Goal: Task Accomplishment & Management: Complete application form

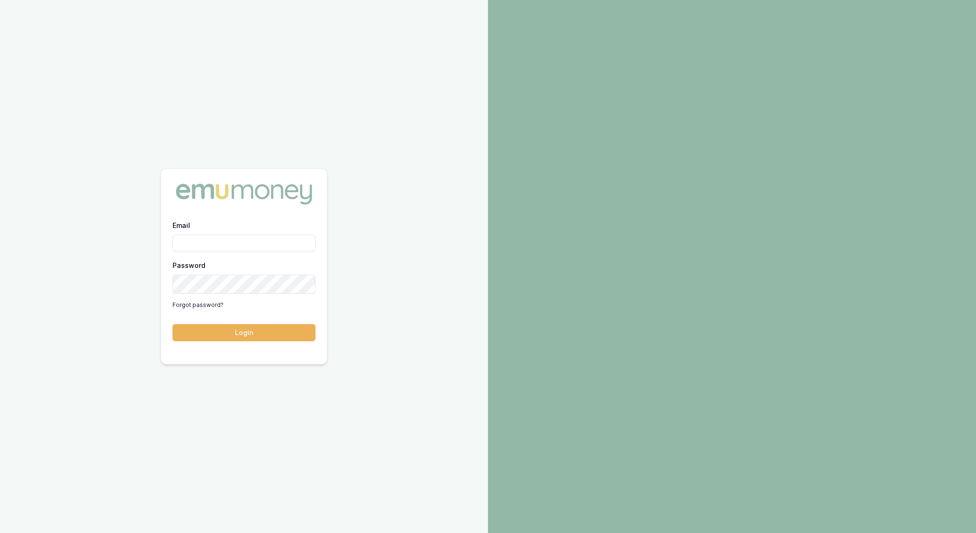
type input "[EMAIL_ADDRESS][PERSON_NAME][DOMAIN_NAME]"
click at [248, 333] on button "Login" at bounding box center [243, 332] width 143 height 17
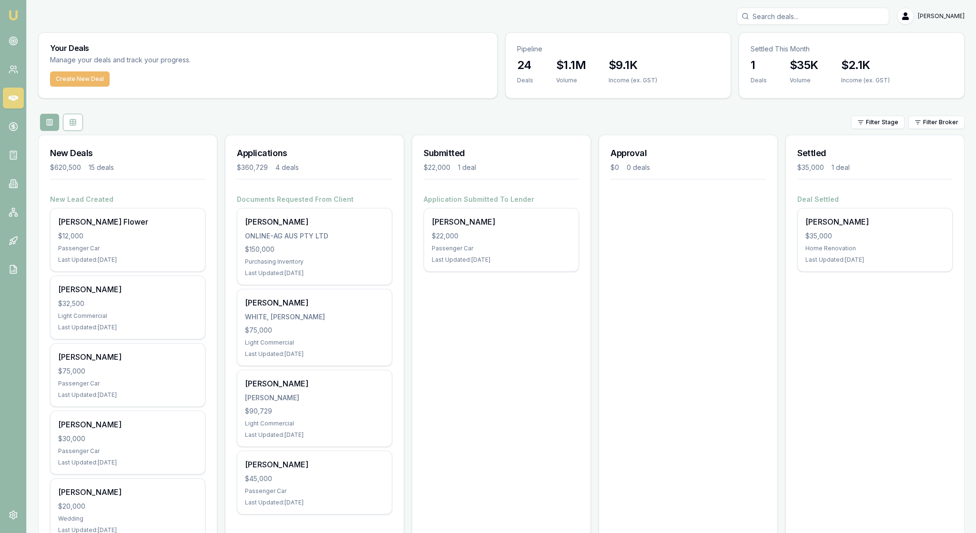
click at [104, 85] on button "Create New Deal" at bounding box center [80, 78] width 60 height 15
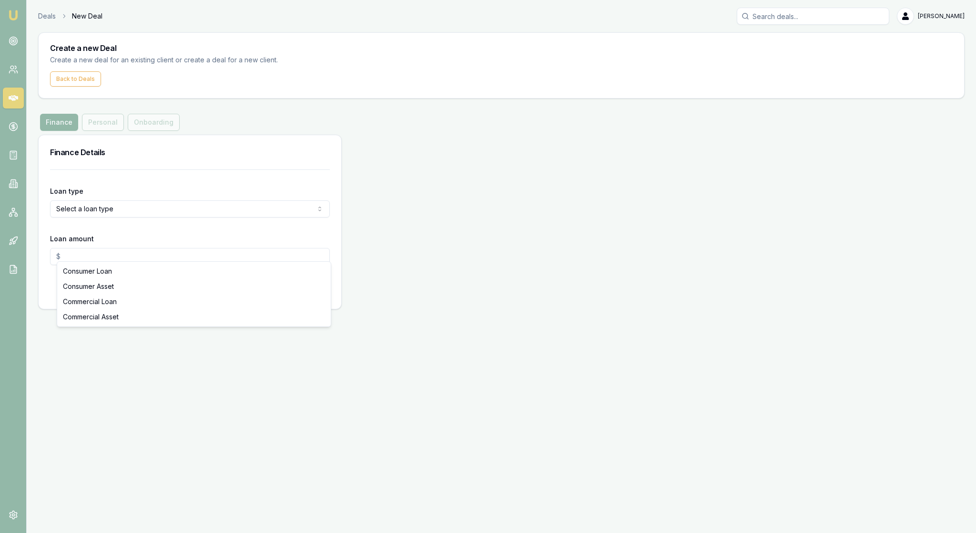
click at [315, 247] on html "Emu Broker Deals New Deal [PERSON_NAME] Toggle Menu Create a new Deal Create a …" at bounding box center [488, 266] width 976 height 533
select select "COMMERCIAL_LOAN"
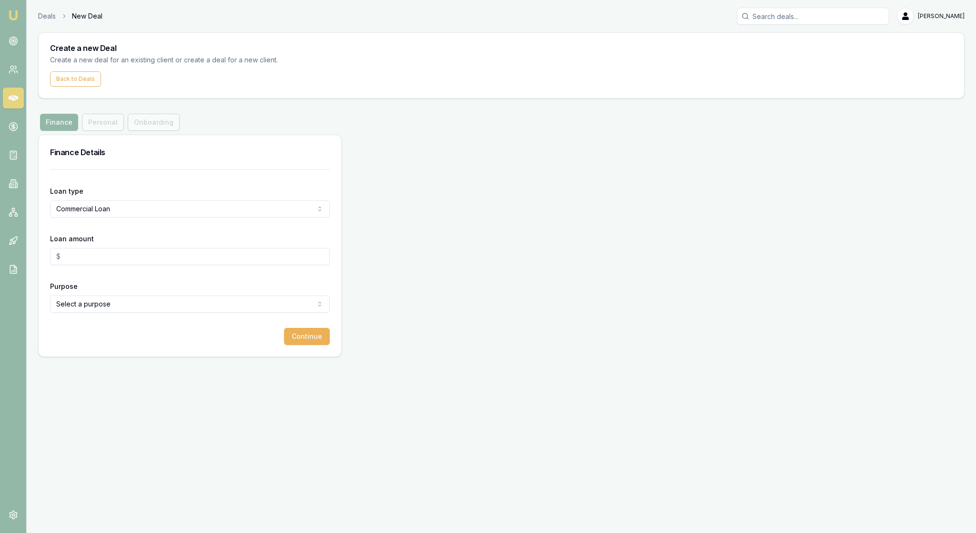
click at [109, 265] on input "Loan amount" at bounding box center [190, 256] width 280 height 17
type input "$50,000.00"
click at [321, 354] on html "Emu Broker Deals New Deal [PERSON_NAME] Toggle Menu Create a new Deal Create a …" at bounding box center [488, 266] width 976 height 533
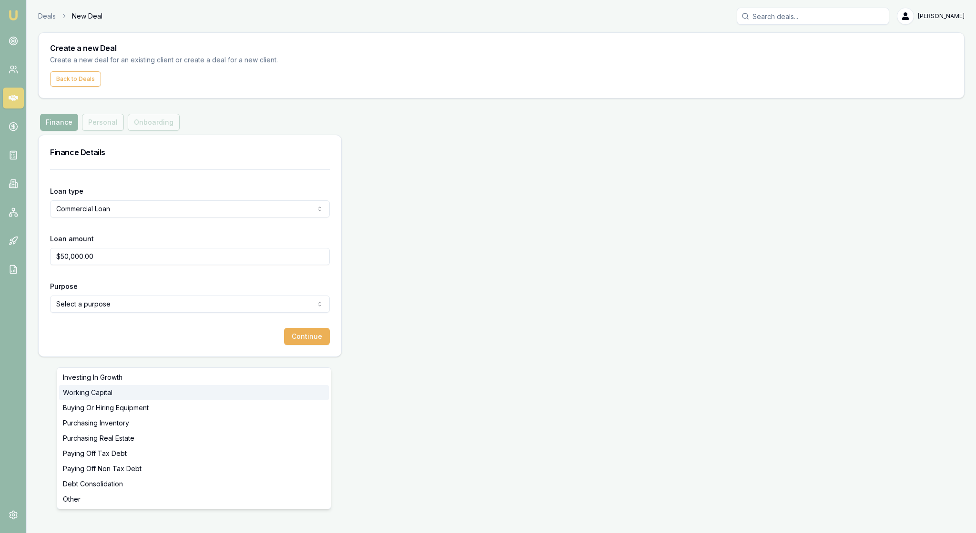
select select "WORKING_CAPITAL"
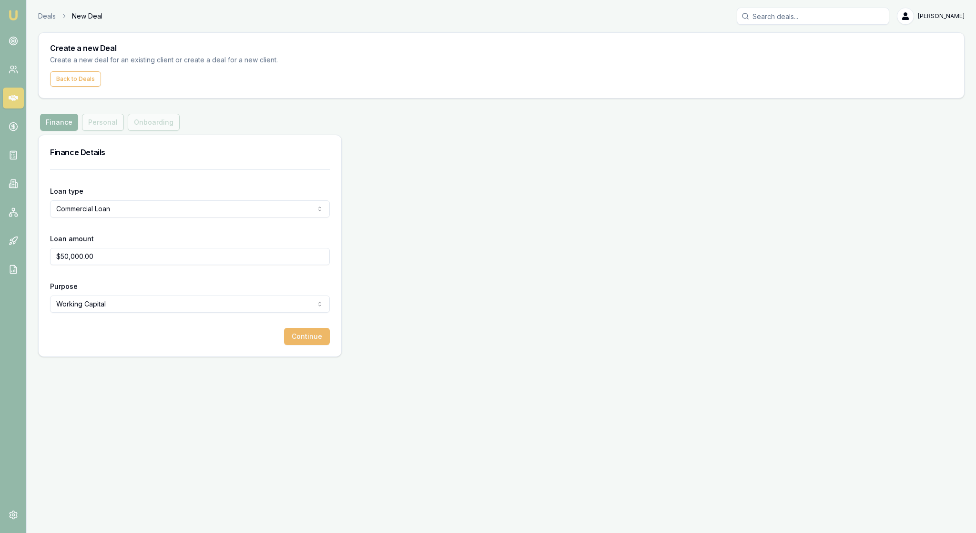
click at [309, 345] on button "Continue" at bounding box center [307, 336] width 46 height 17
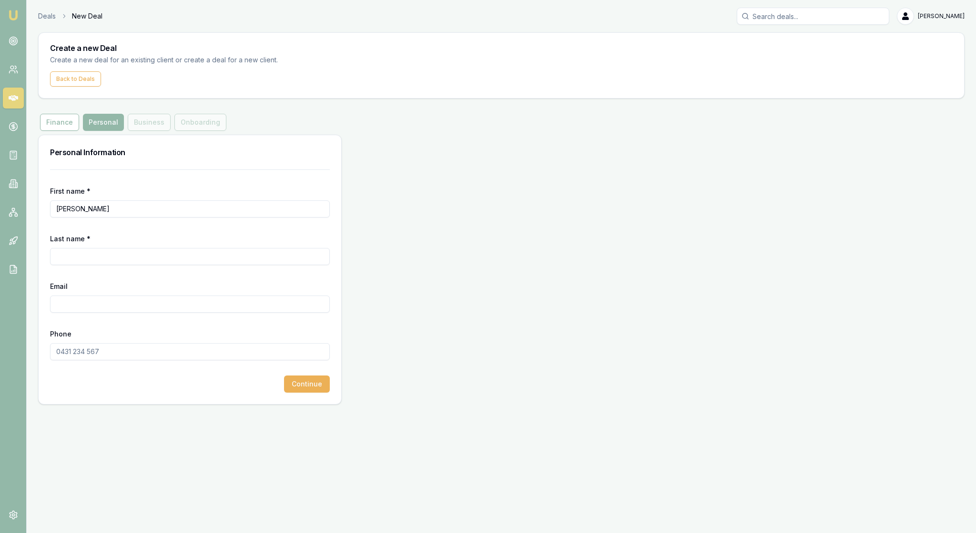
type input "[PERSON_NAME]"
type input "Thomson"
click at [151, 272] on form "First name * [PERSON_NAME] Last name * [PERSON_NAME] Email Phone Continue" at bounding box center [190, 281] width 280 height 223
click at [372, 353] on div "Personal Information First name * [PERSON_NAME] Last name * [PERSON_NAME] Email…" at bounding box center [501, 270] width 926 height 270
type input "0400 517 309"
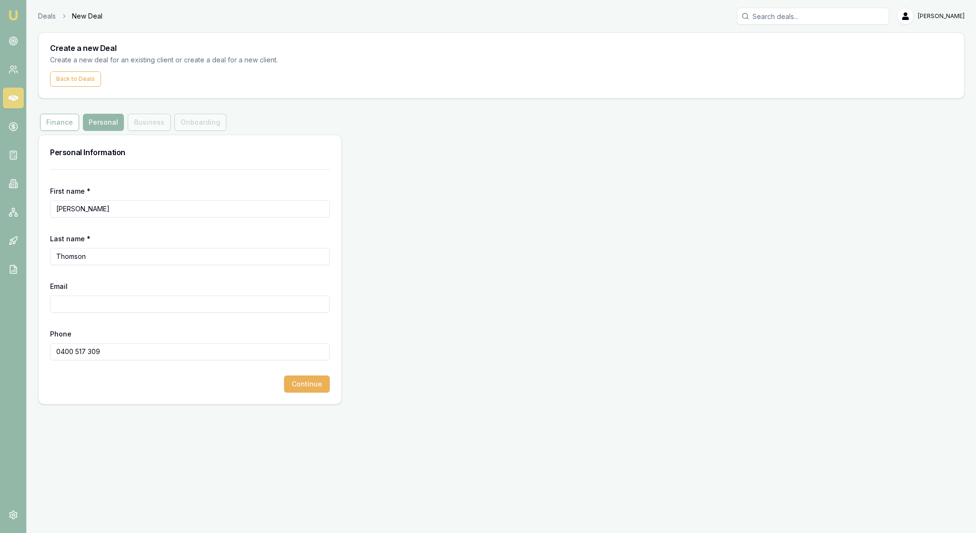
click at [77, 313] on input "Email" at bounding box center [190, 304] width 280 height 17
type input "[EMAIL_ADDRESS][DOMAIN_NAME]"
click at [224, 361] on div "Phone [PHONE_NUMBER]" at bounding box center [190, 344] width 280 height 32
click at [311, 393] on button "Continue" at bounding box center [307, 384] width 46 height 17
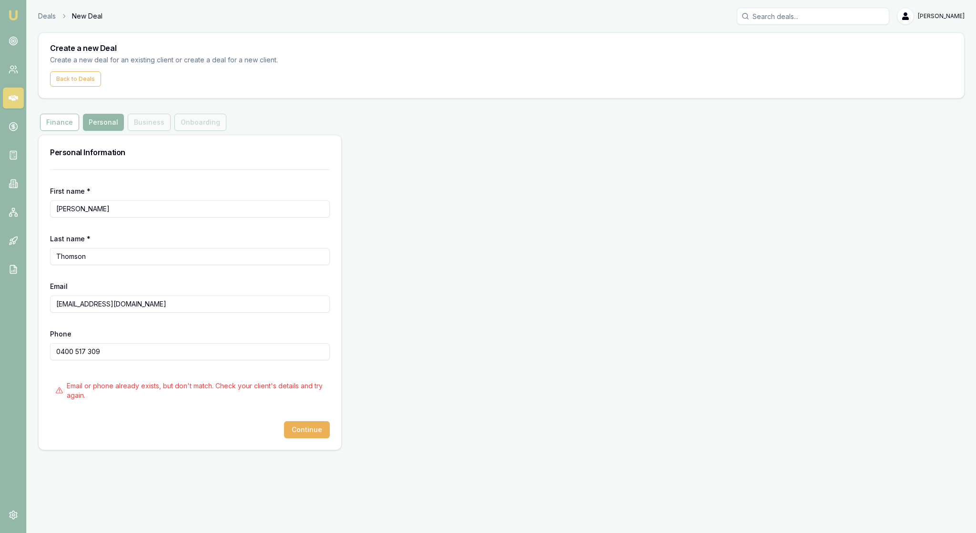
click at [742, 10] on input "Search deals" at bounding box center [812, 16] width 152 height 17
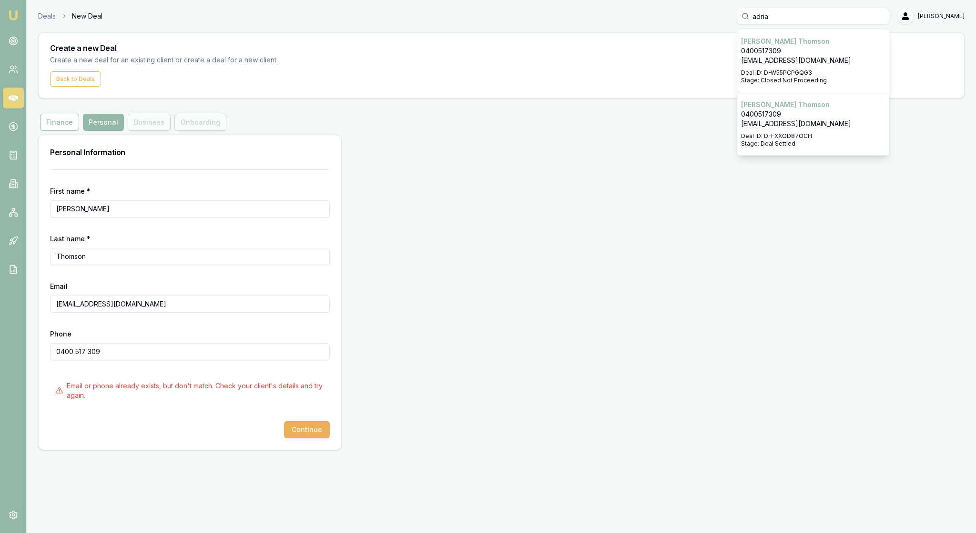
type input "adria"
click at [771, 129] on p "[EMAIL_ADDRESS][DOMAIN_NAME]" at bounding box center [813, 124] width 144 height 10
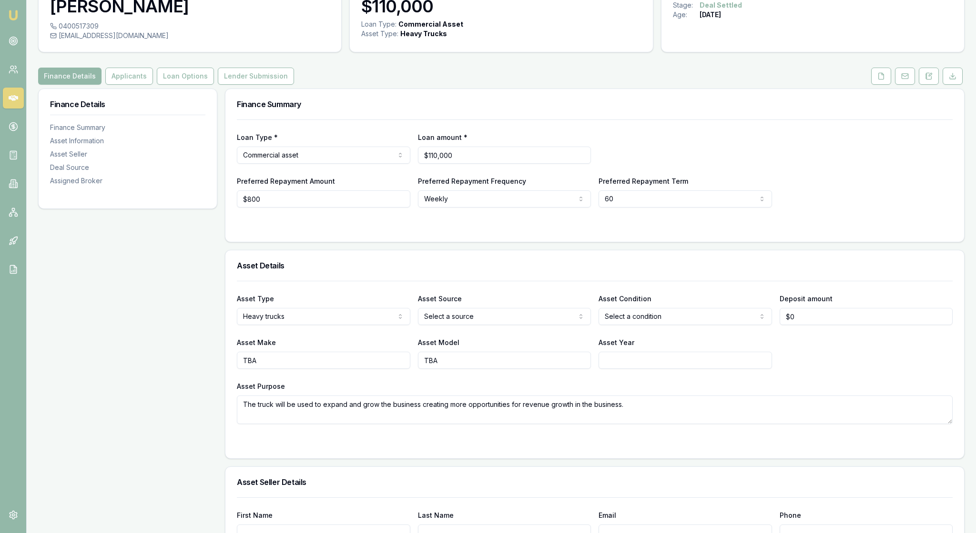
scroll to position [29, 0]
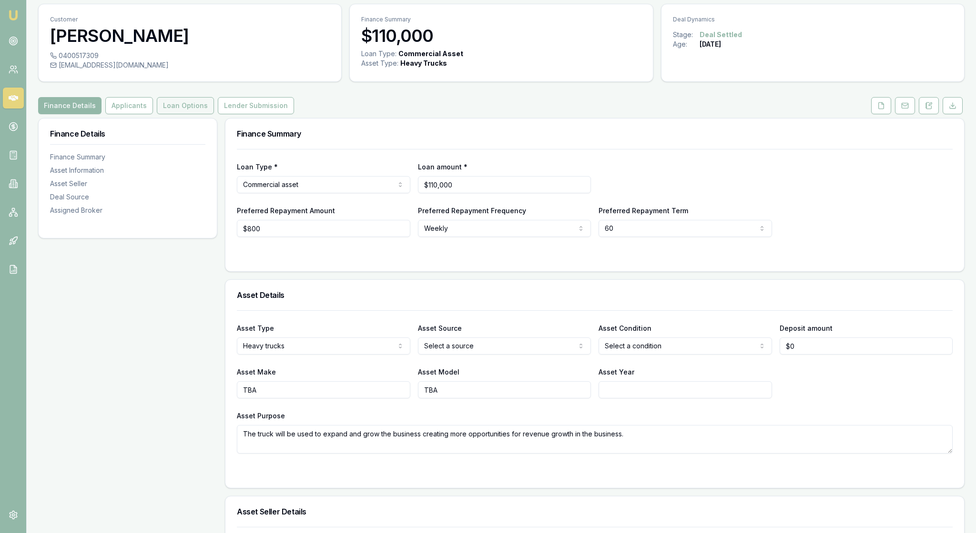
click at [214, 114] on button "Loan Options" at bounding box center [185, 105] width 57 height 17
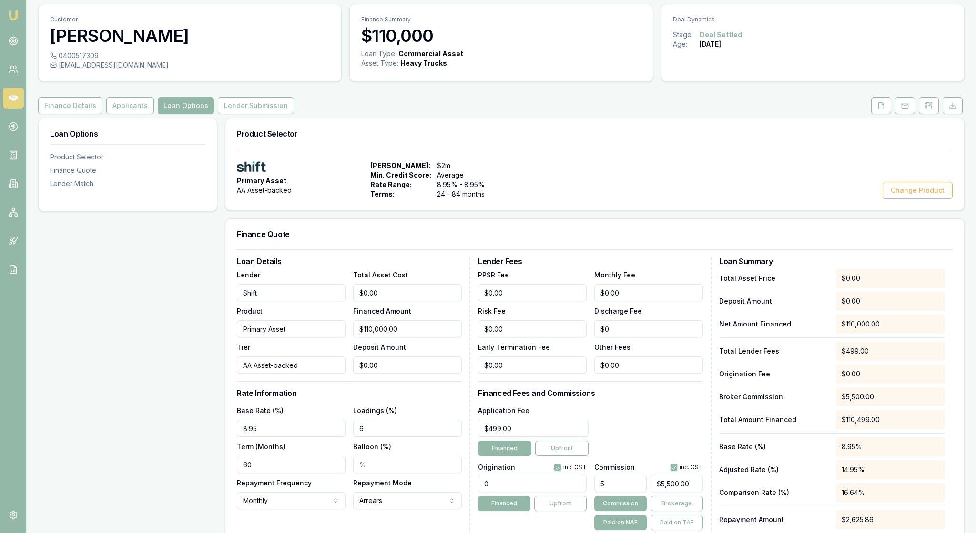
click at [630, 114] on div "Finance Details Applicants Loan Options Lender Submission" at bounding box center [501, 105] width 926 height 17
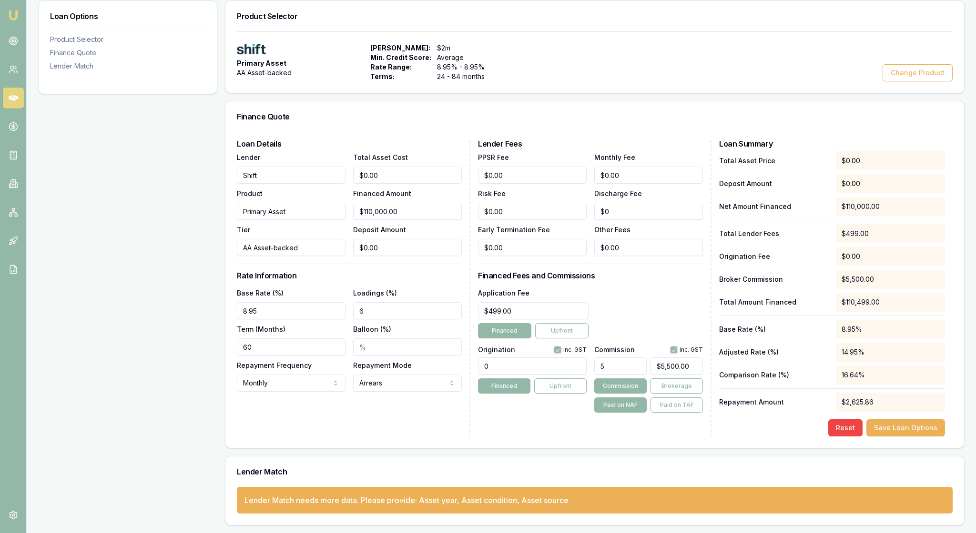
scroll to position [232, 0]
click at [188, 193] on div "Loan Options Product Selector Finance Quote Lender Match" at bounding box center [127, 262] width 179 height 525
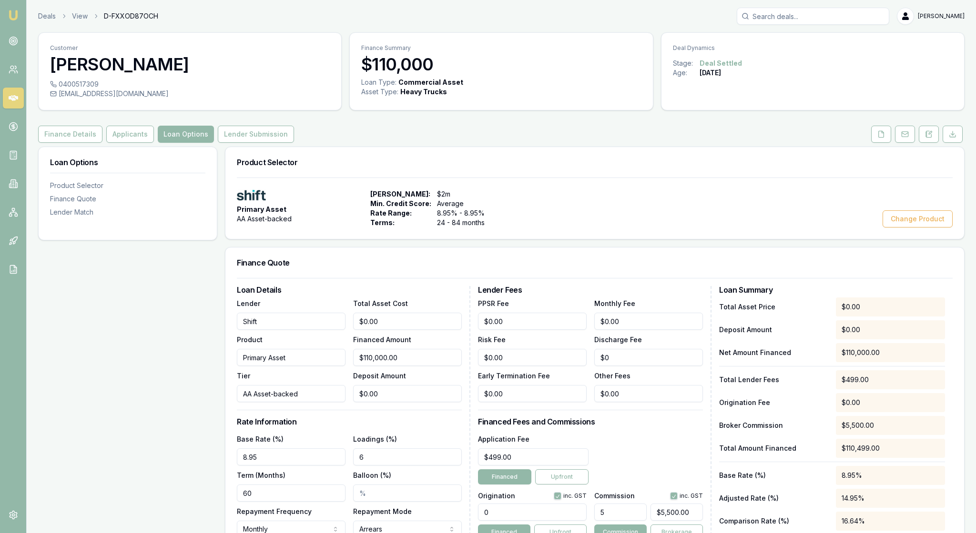
scroll to position [0, 0]
click at [56, 16] on link "Deals" at bounding box center [47, 16] width 18 height 10
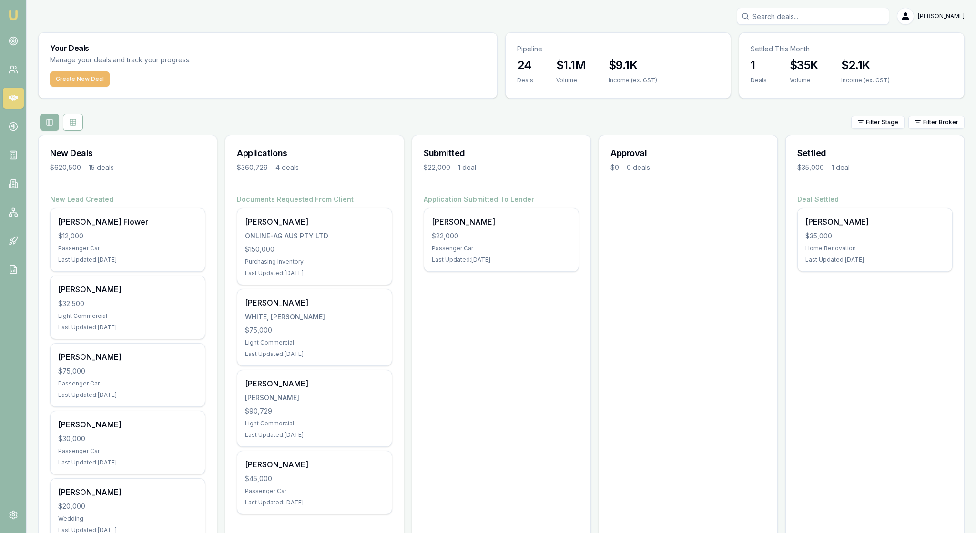
click at [110, 87] on button "Create New Deal" at bounding box center [80, 78] width 60 height 15
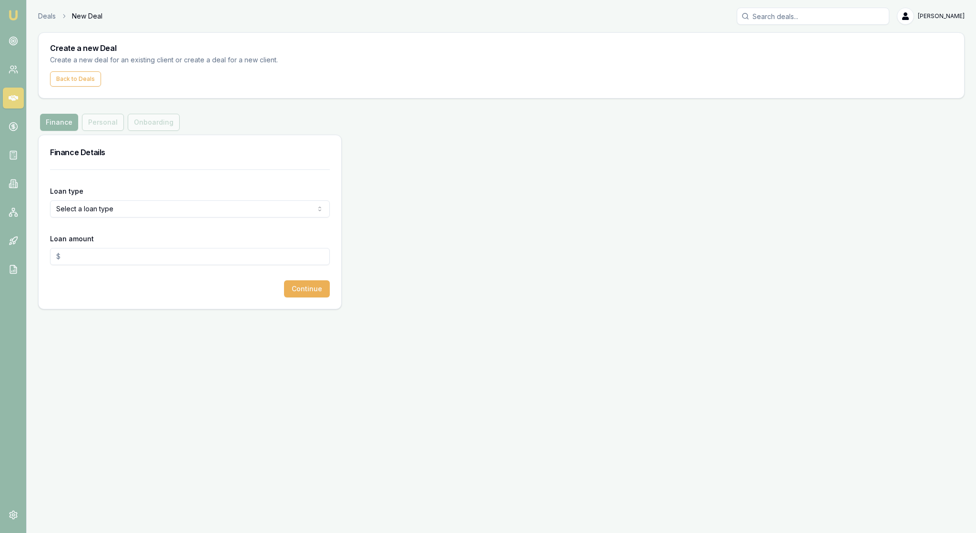
click at [122, 131] on div "Finance Personal Onboarding" at bounding box center [109, 122] width 143 height 17
click at [16, 46] on icon at bounding box center [14, 41] width 10 height 10
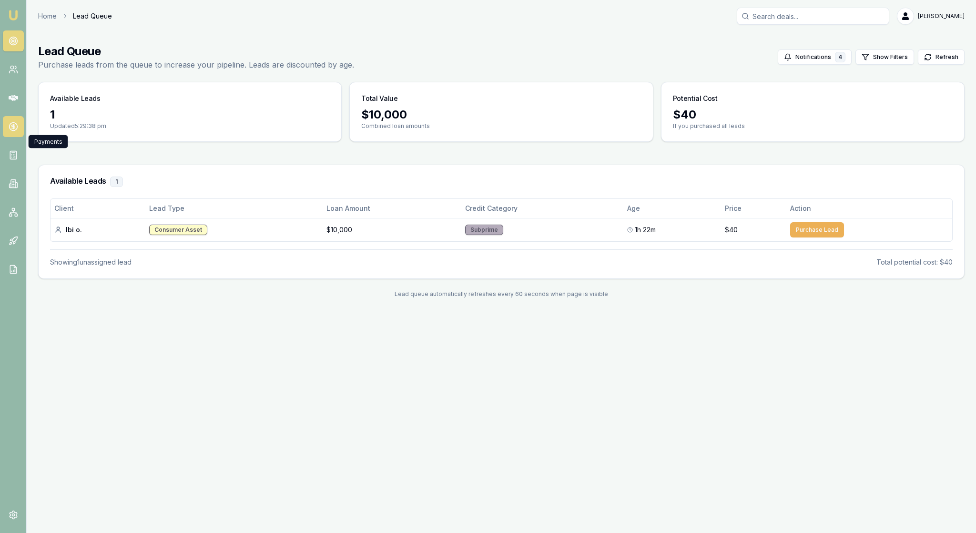
click at [16, 131] on icon at bounding box center [14, 127] width 10 height 10
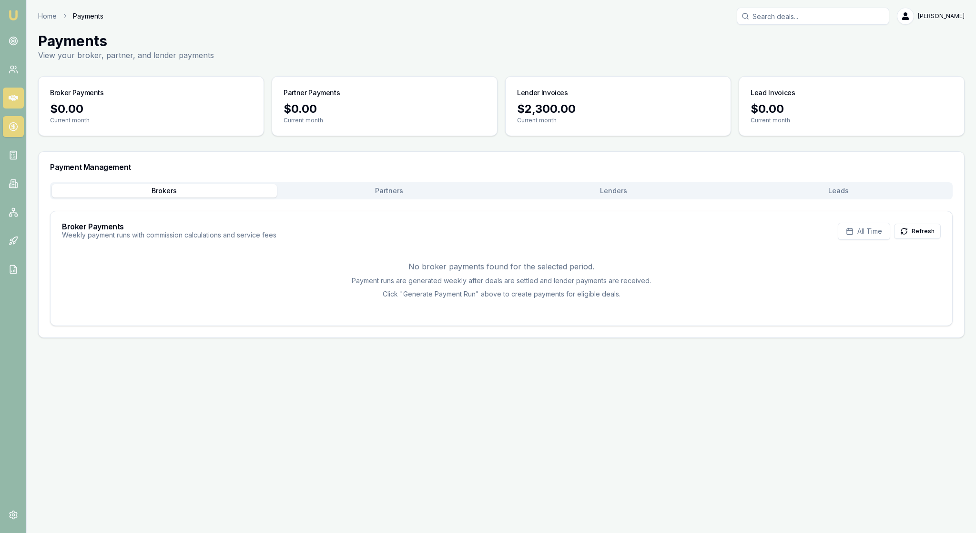
click at [14, 103] on icon at bounding box center [14, 98] width 10 height 10
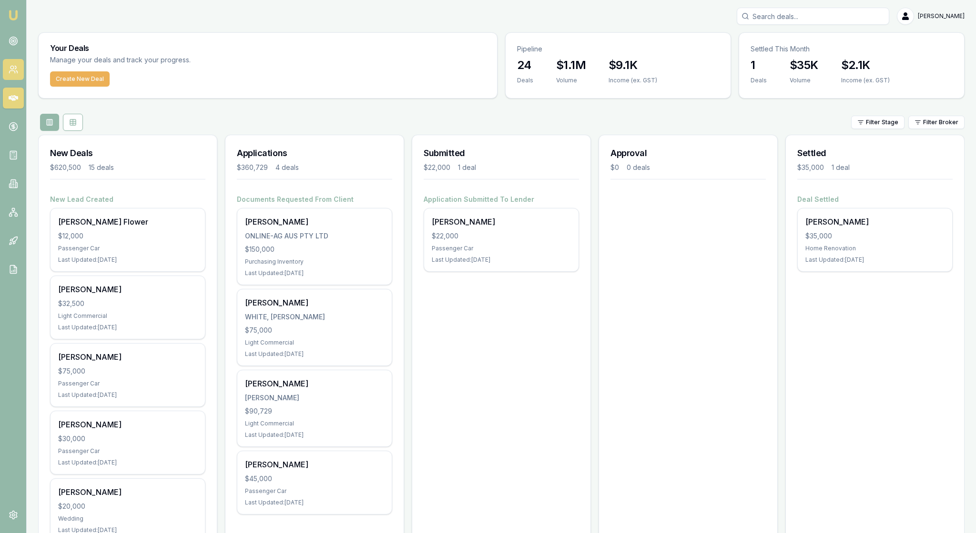
click at [12, 72] on link at bounding box center [13, 69] width 21 height 21
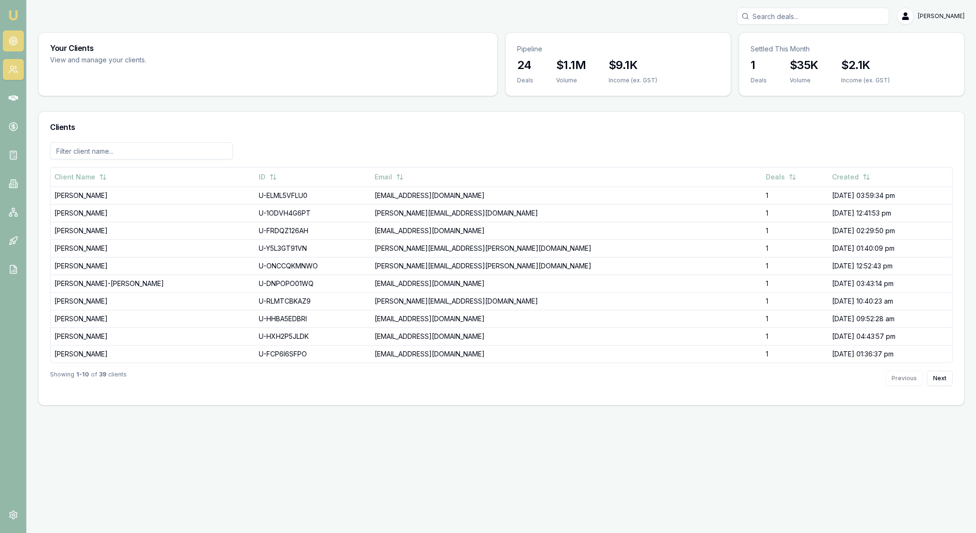
click at [18, 46] on icon at bounding box center [14, 41] width 10 height 10
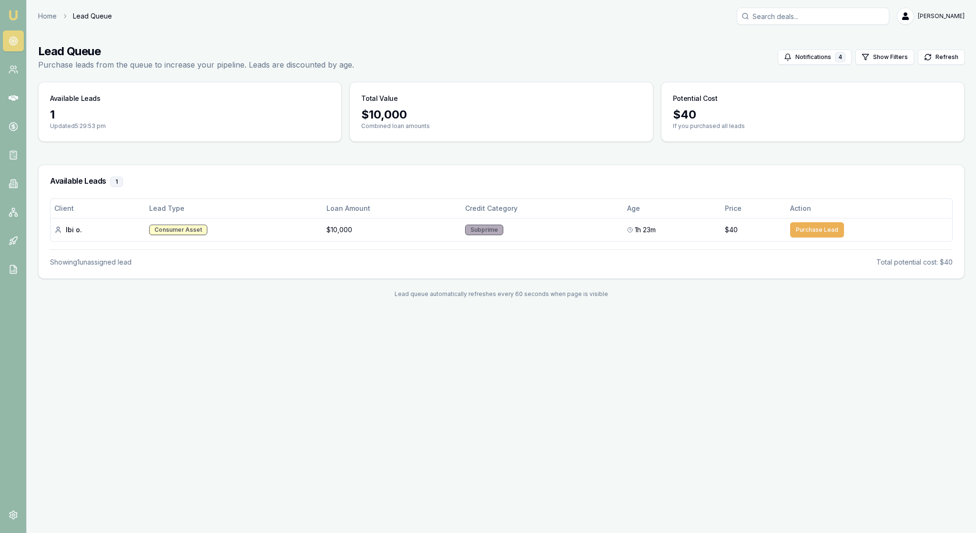
click at [17, 17] on img at bounding box center [13, 15] width 11 height 11
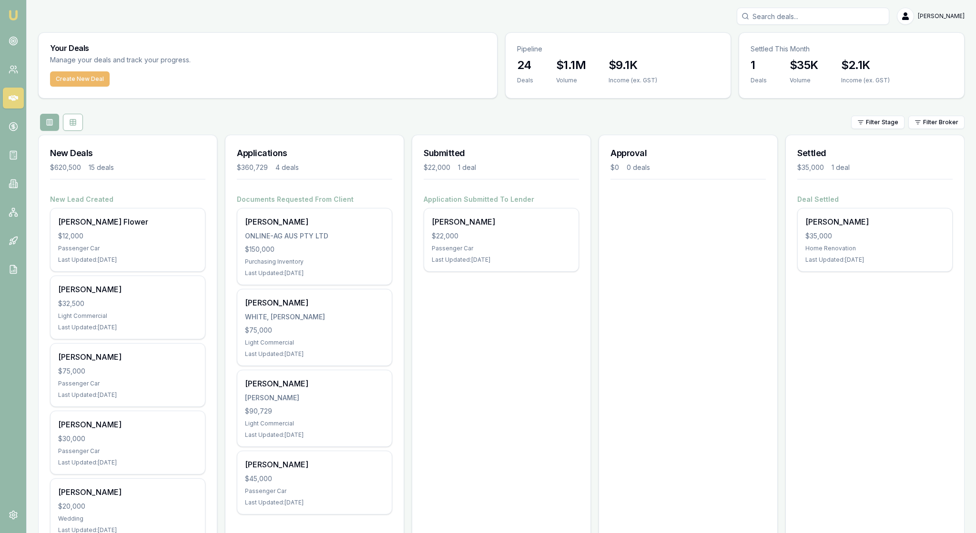
click at [110, 87] on button "Create New Deal" at bounding box center [80, 78] width 60 height 15
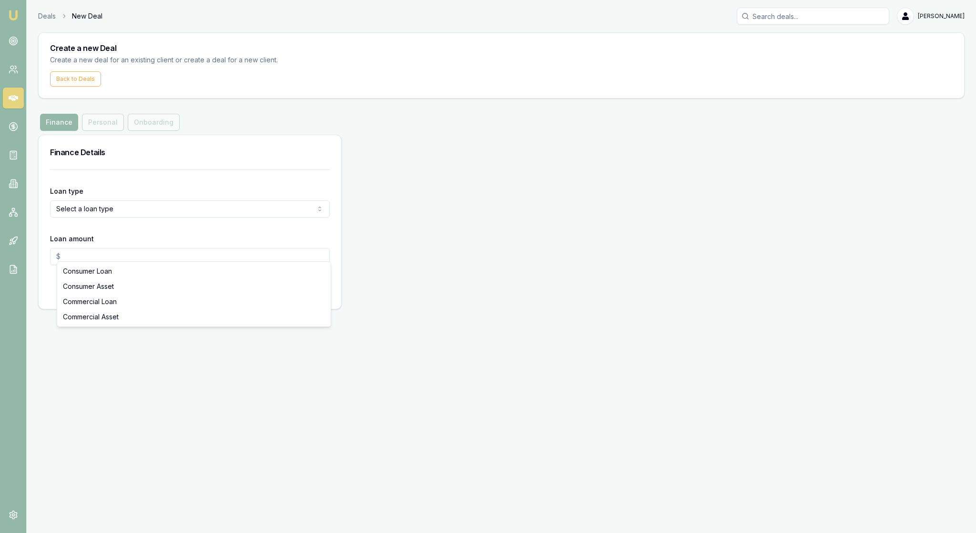
click at [319, 252] on html "Emu Broker Deals New Deal [PERSON_NAME] Toggle Menu Create a new Deal Create a …" at bounding box center [488, 266] width 976 height 533
select select "COMMERCIAL_LOAN"
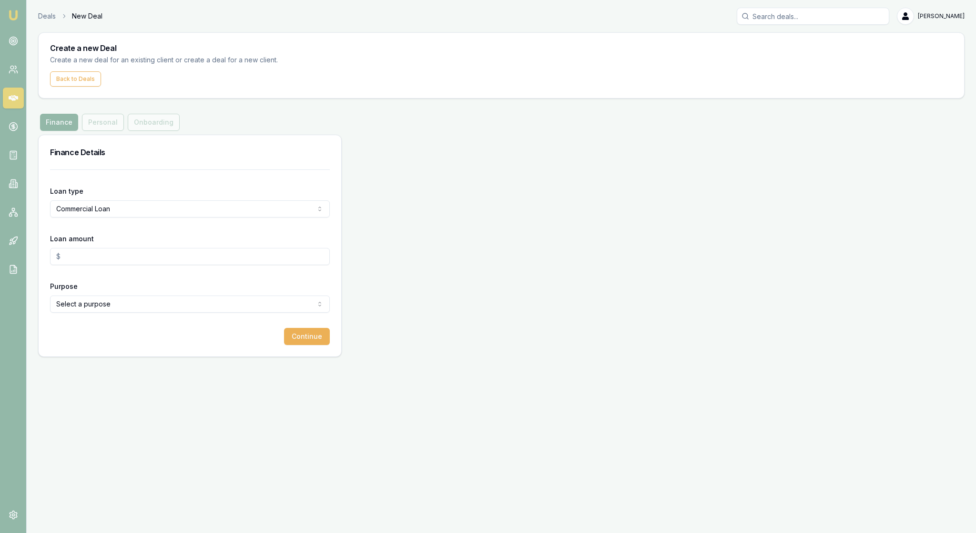
click at [86, 265] on input "Loan amount" at bounding box center [190, 256] width 280 height 17
type input "$40,000.00"
click at [317, 353] on html "Emu Broker Deals New Deal [PERSON_NAME] Toggle Menu Create a new Deal Create a …" at bounding box center [488, 266] width 976 height 533
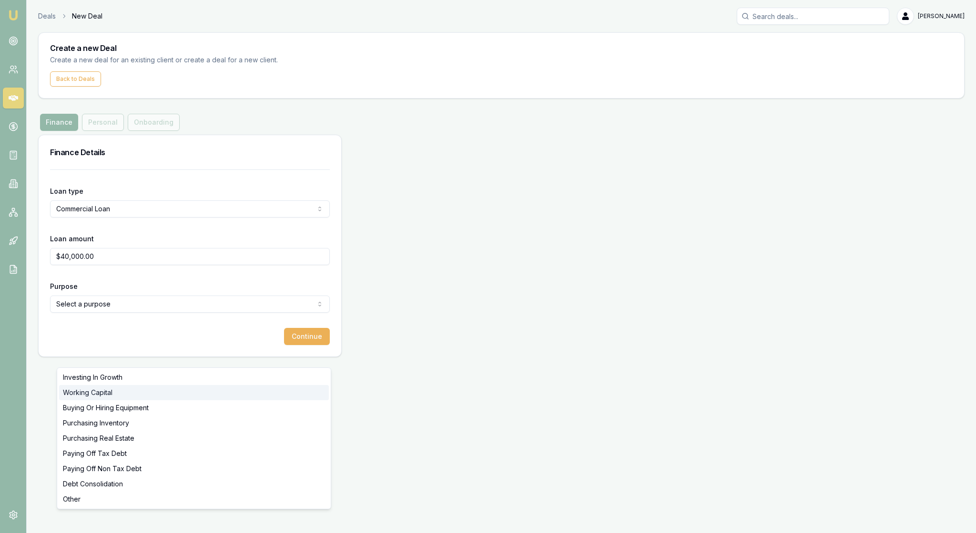
select select "WORKING_CAPITAL"
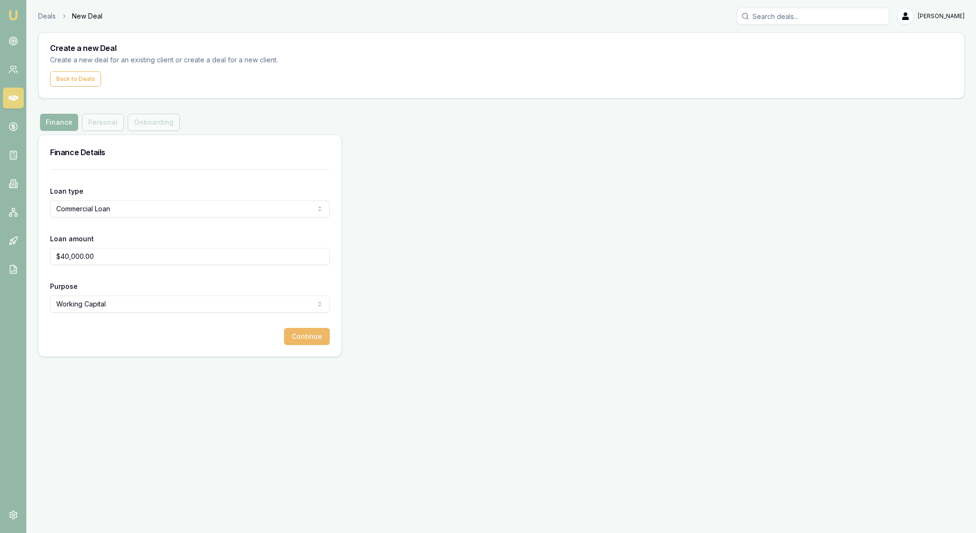
click at [310, 345] on button "Continue" at bounding box center [307, 336] width 46 height 17
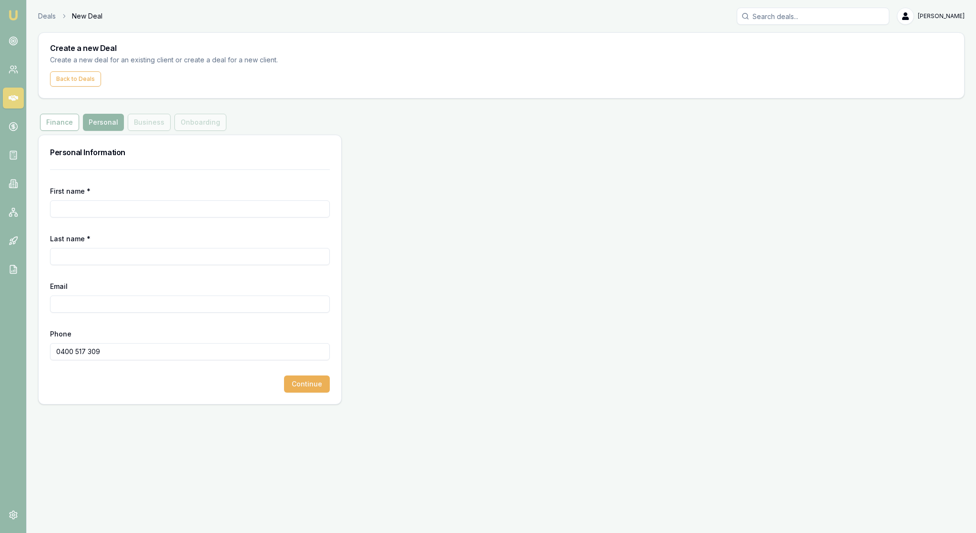
click at [319, 361] on input "0400 517 309" at bounding box center [190, 351] width 280 height 17
type input "0400 517 309"
click at [299, 393] on button "Continue" at bounding box center [307, 384] width 46 height 17
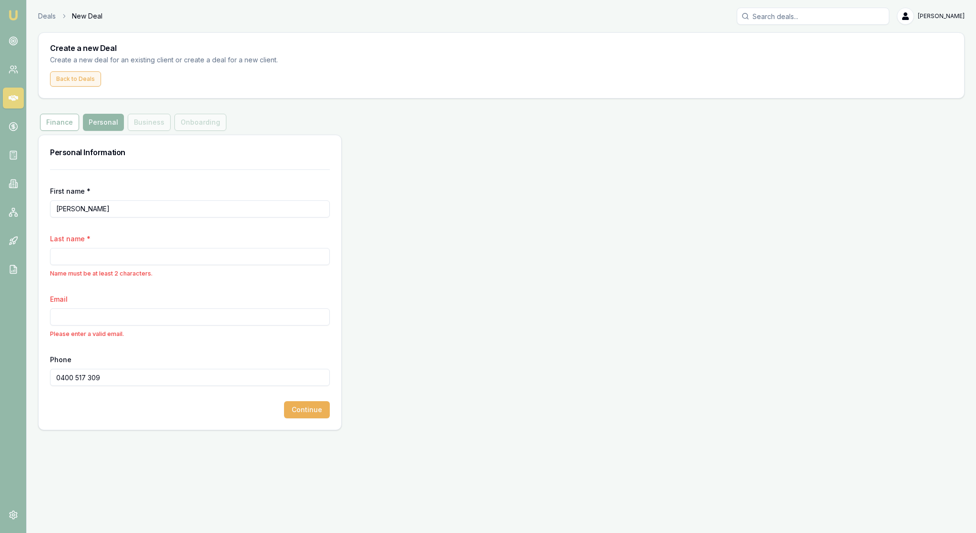
type input "[PERSON_NAME]"
click at [101, 87] on button "Back to Deals" at bounding box center [75, 78] width 51 height 15
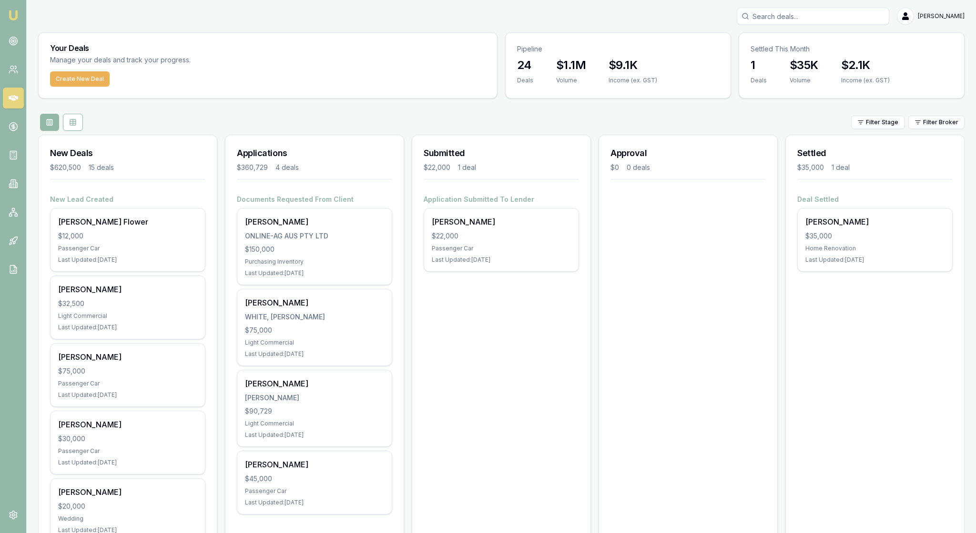
click at [790, 22] on input "Search deals" at bounding box center [812, 16] width 152 height 17
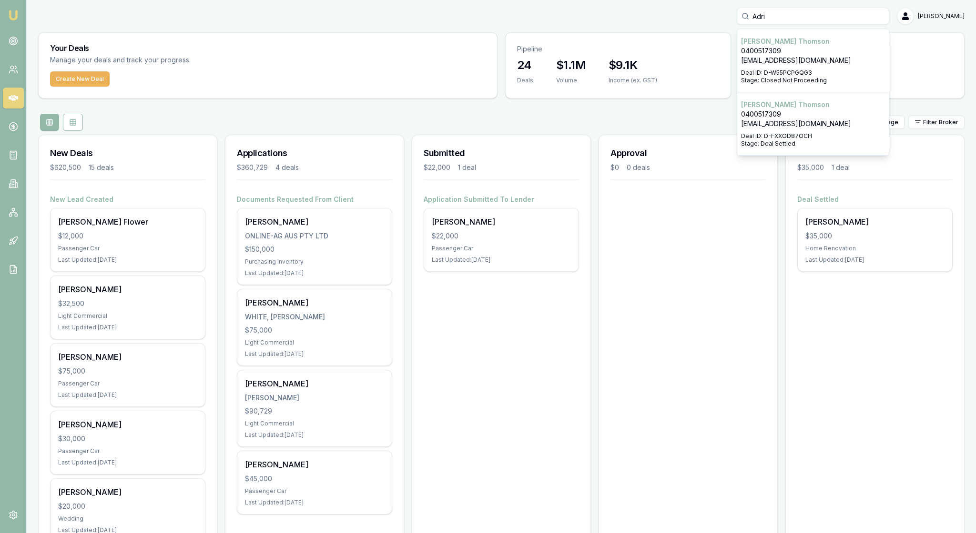
type input "Adri"
click at [819, 129] on p "[EMAIL_ADDRESS][DOMAIN_NAME]" at bounding box center [813, 124] width 144 height 10
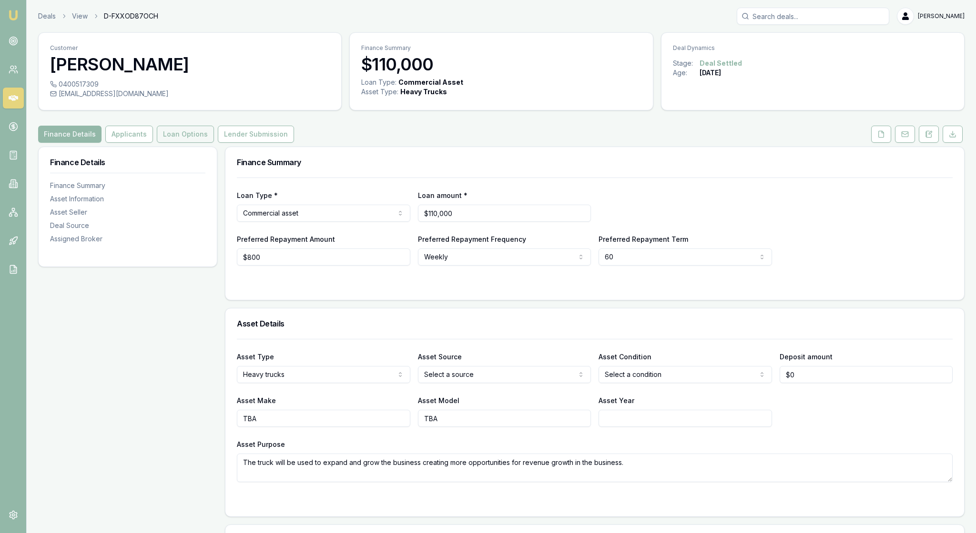
click at [214, 143] on button "Loan Options" at bounding box center [185, 134] width 57 height 17
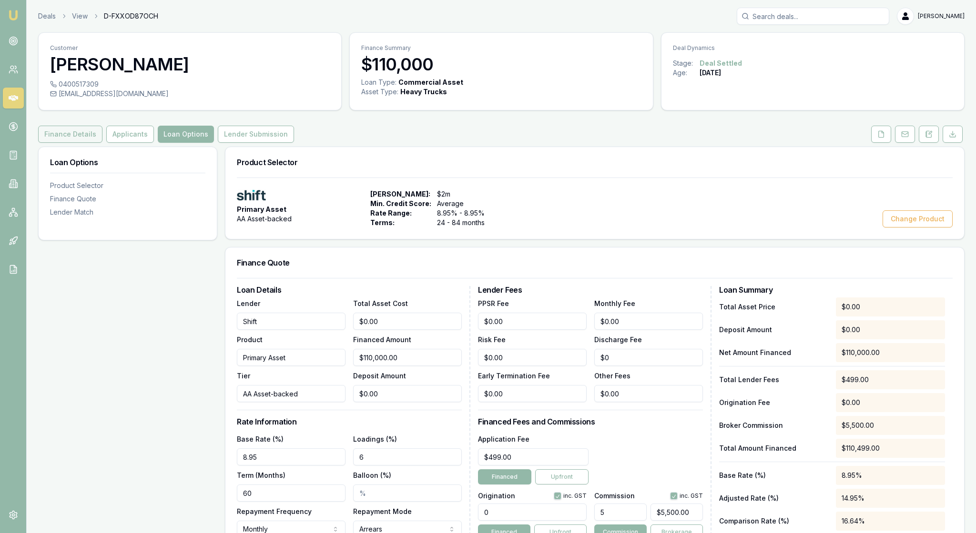
click at [86, 143] on button "Finance Details" at bounding box center [70, 134] width 64 height 17
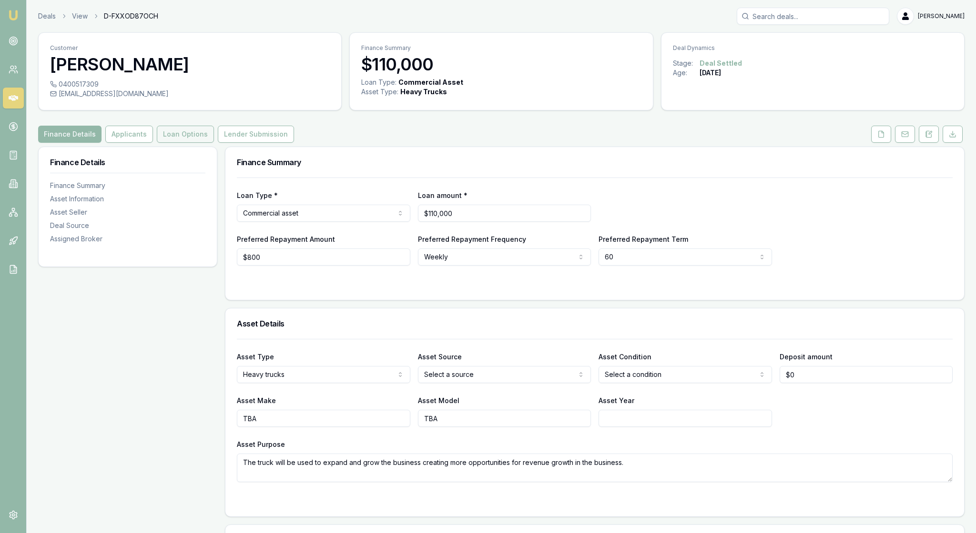
click at [208, 143] on button "Loan Options" at bounding box center [185, 134] width 57 height 17
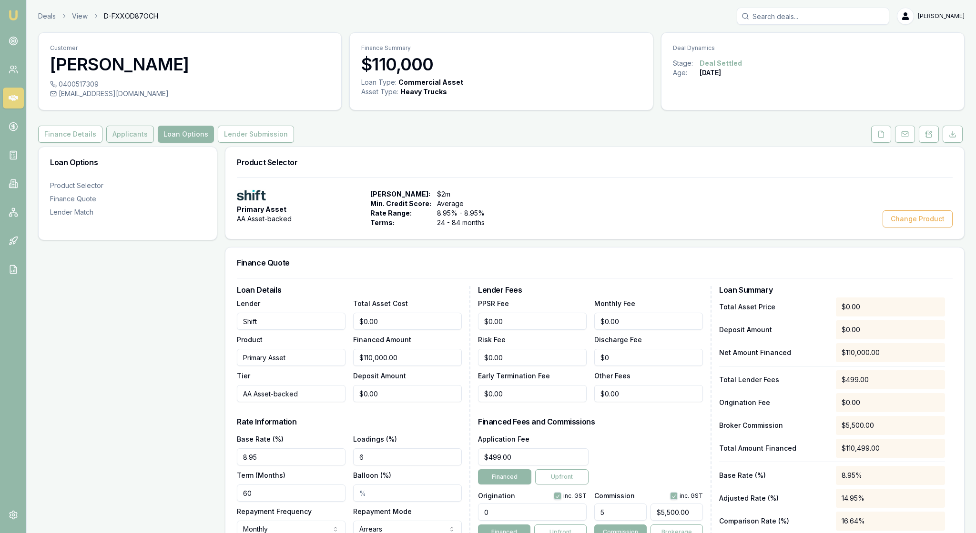
click at [154, 143] on button "Applicants" at bounding box center [130, 134] width 48 height 17
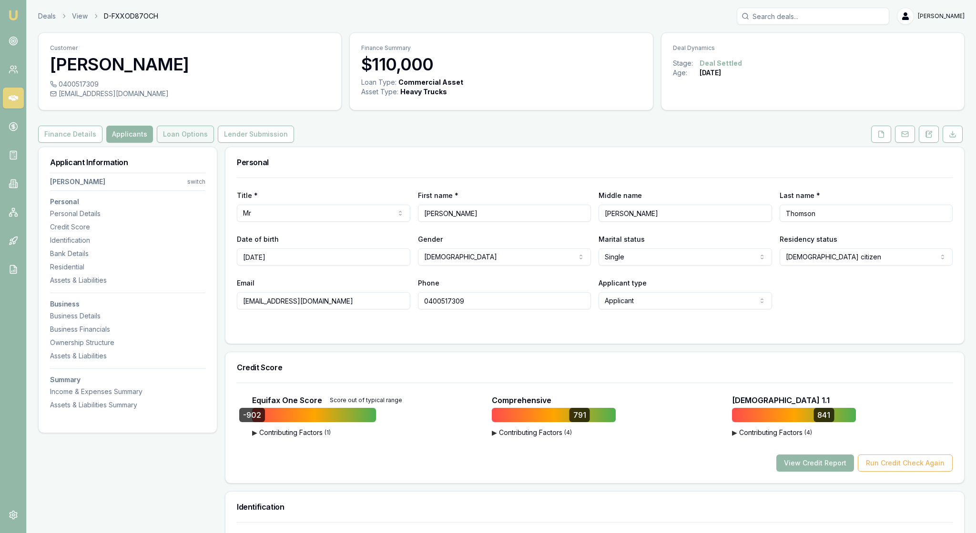
click at [214, 143] on button "Loan Options" at bounding box center [185, 134] width 57 height 17
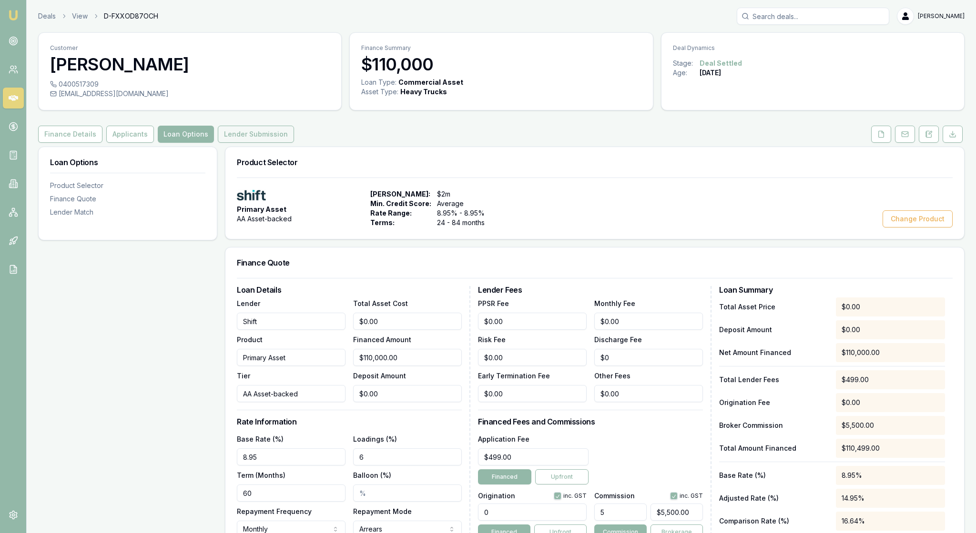
click at [294, 143] on button "Lender Submission" at bounding box center [256, 134] width 76 height 17
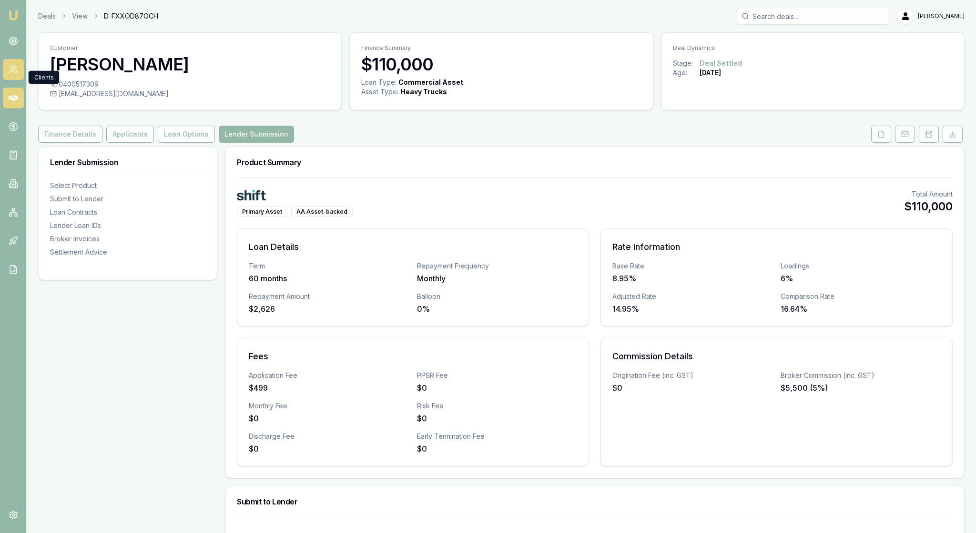
click at [20, 77] on link at bounding box center [13, 69] width 21 height 21
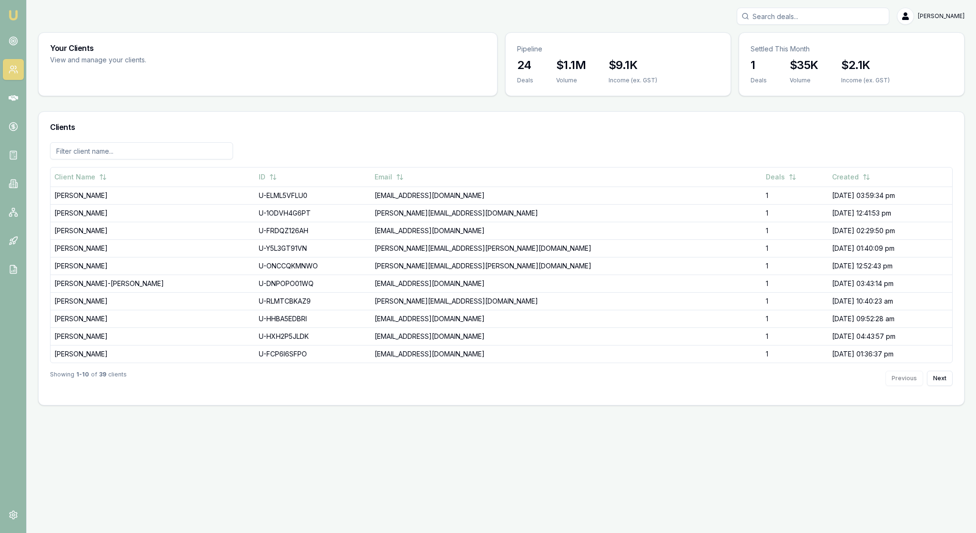
click at [93, 160] on input at bounding box center [141, 150] width 183 height 17
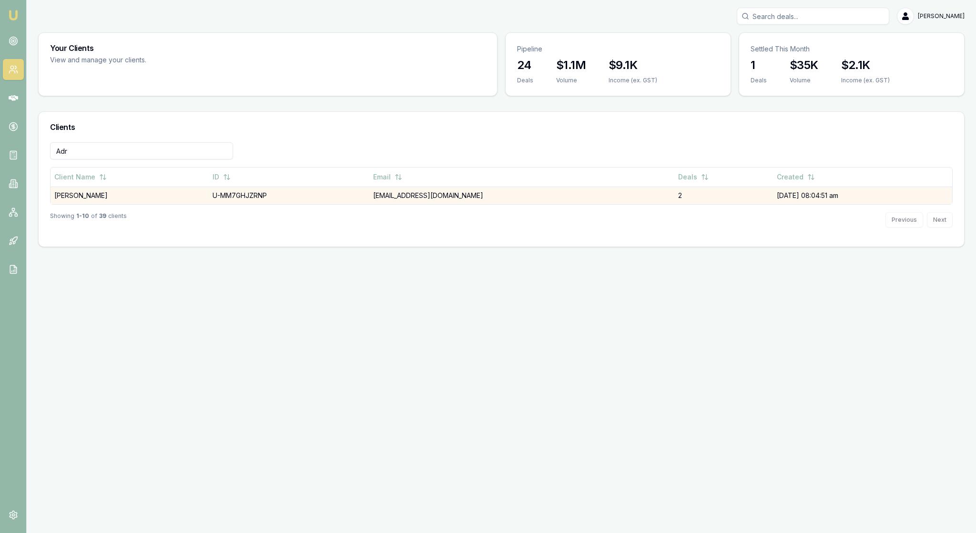
type input "Adr"
click at [327, 204] on td "U-MM7GHJZRNP" at bounding box center [289, 196] width 161 height 18
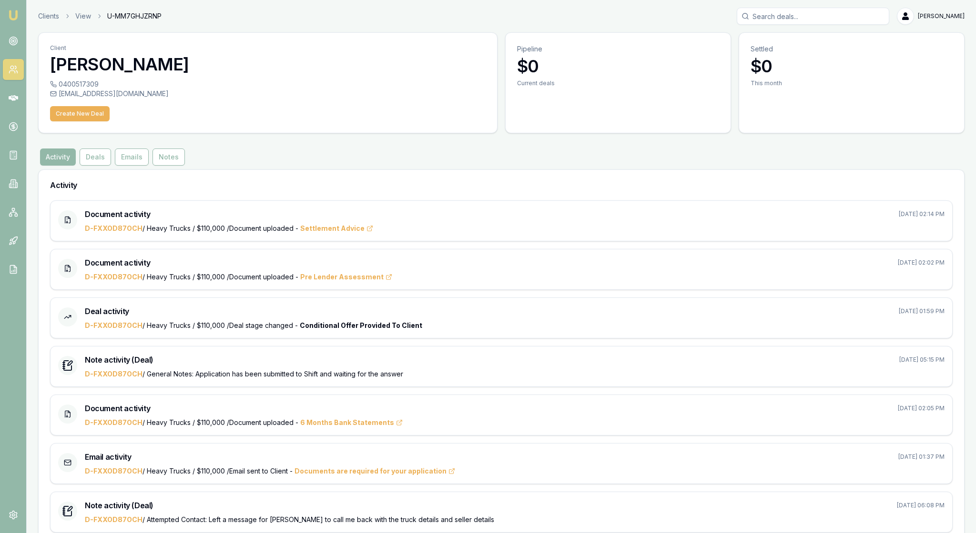
click at [110, 121] on button "Create New Deal" at bounding box center [80, 113] width 60 height 15
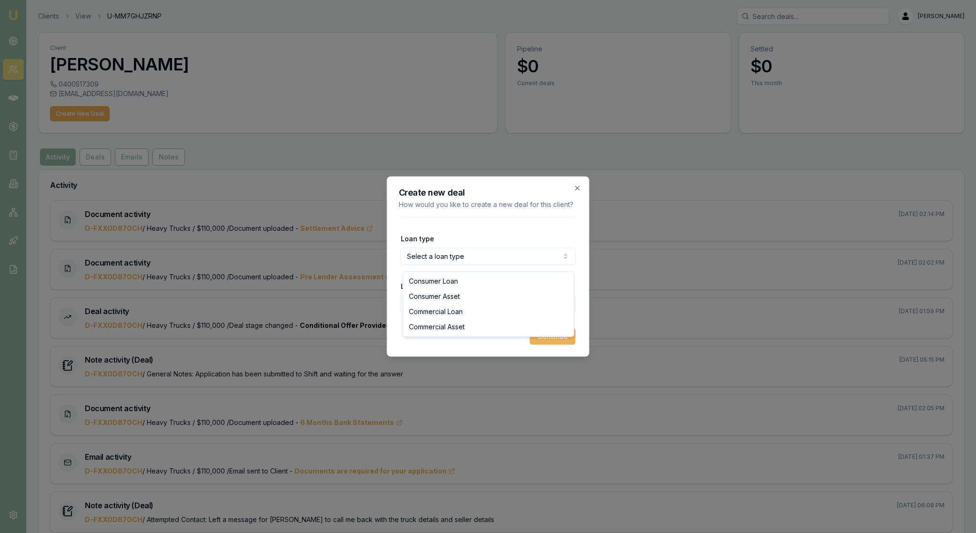
click at [563, 260] on body "Emu Broker Clients View U-MM7GHJZRNP [PERSON_NAME] Toggle Menu Client [PERSON_N…" at bounding box center [488, 266] width 976 height 533
select select "COMMERCIAL_LOAN"
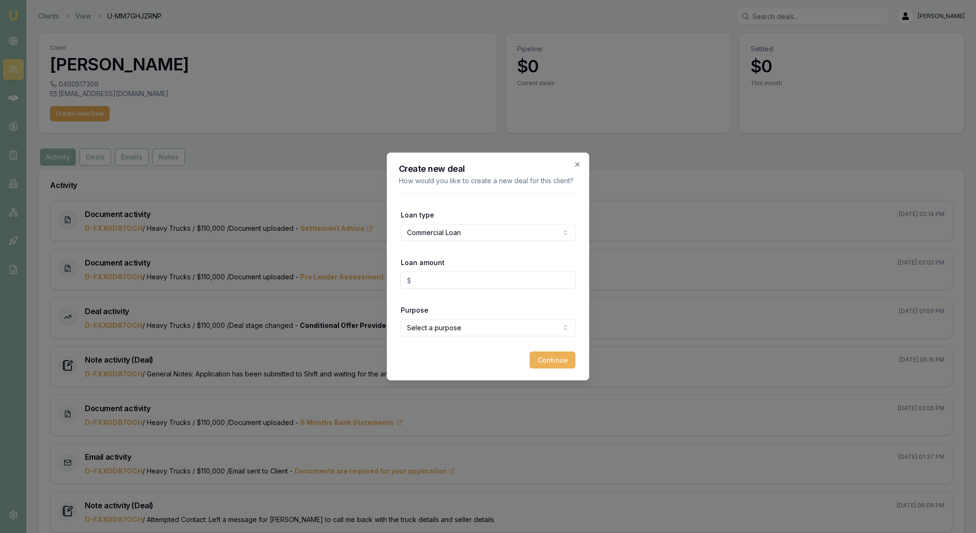
click at [438, 284] on input "Loan amount" at bounding box center [488, 280] width 175 height 17
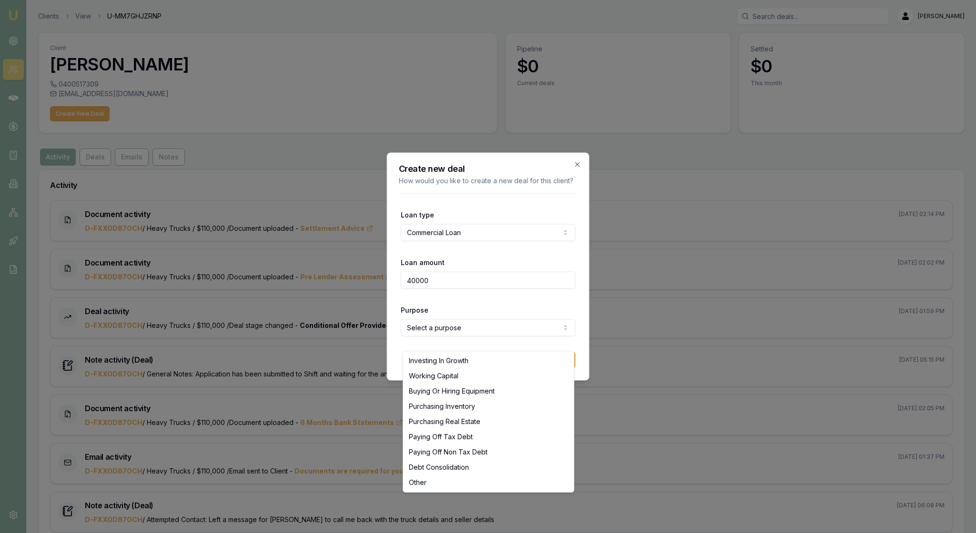
type input "$40,000.00"
click at [564, 336] on body "Emu Broker Clients View U-MM7GHJZRNP [PERSON_NAME] Toggle Menu Client [PERSON_N…" at bounding box center [488, 266] width 976 height 533
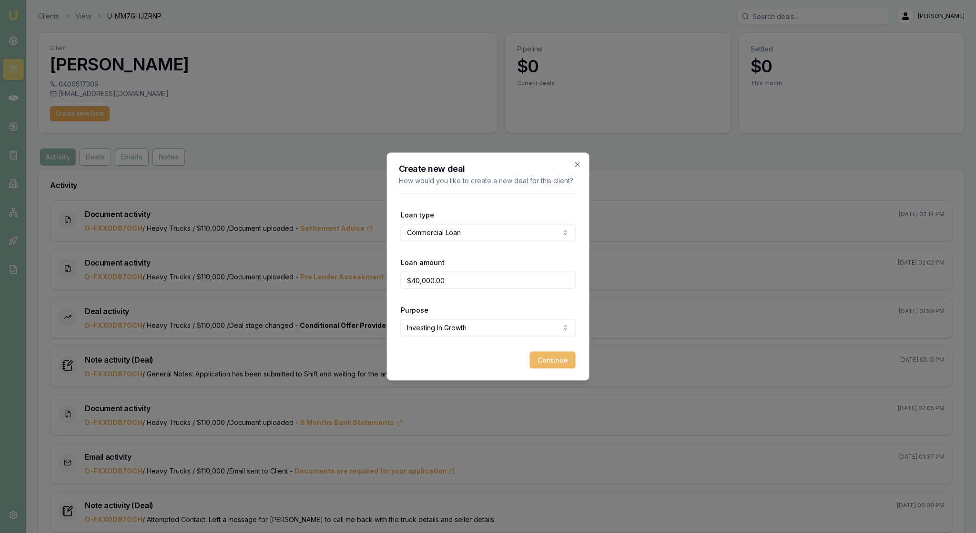
click at [553, 369] on button "Continue" at bounding box center [553, 360] width 46 height 17
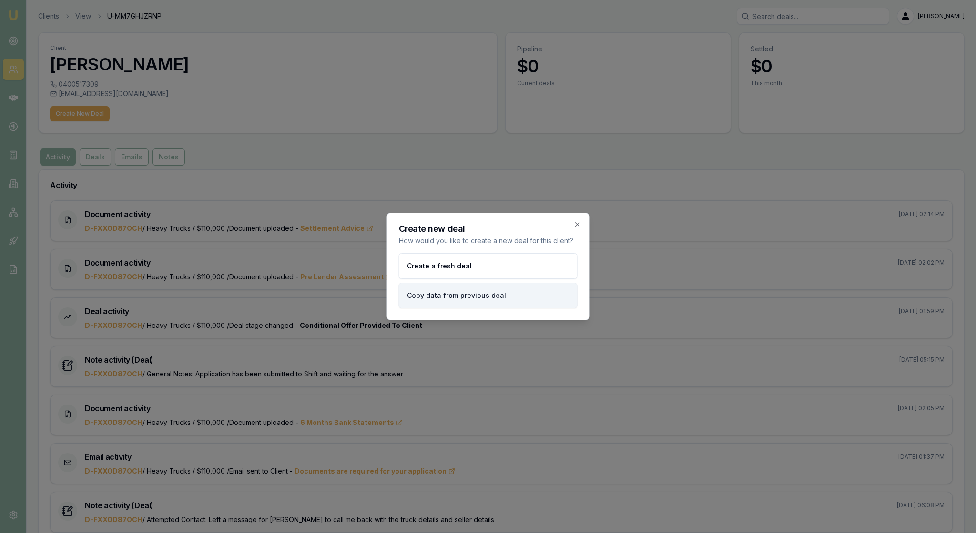
click at [473, 304] on button "Copy data from previous deal" at bounding box center [488, 296] width 179 height 26
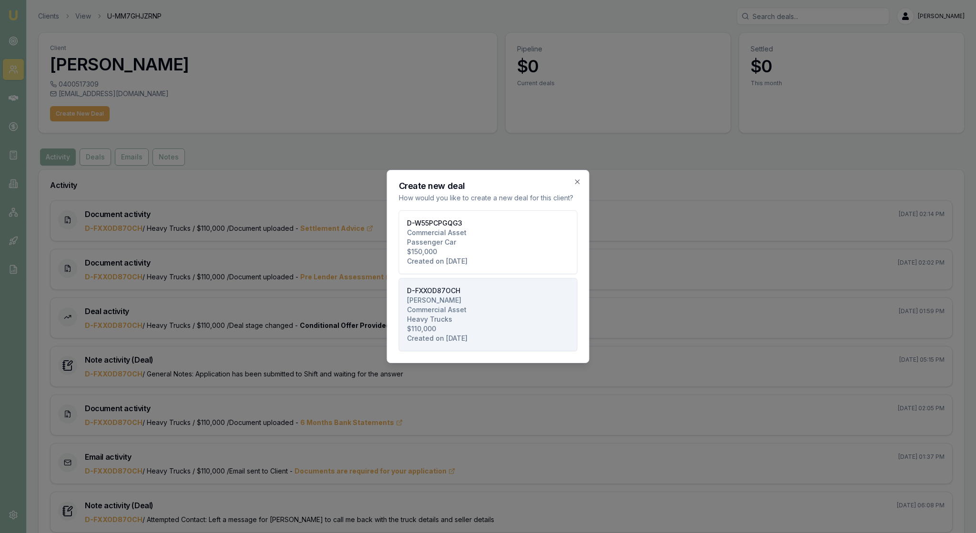
click at [492, 334] on button "D-FXXOD87OCH [PERSON_NAME] Commercial Asset Heavy Trucks $110,000 Created on [D…" at bounding box center [488, 314] width 179 height 73
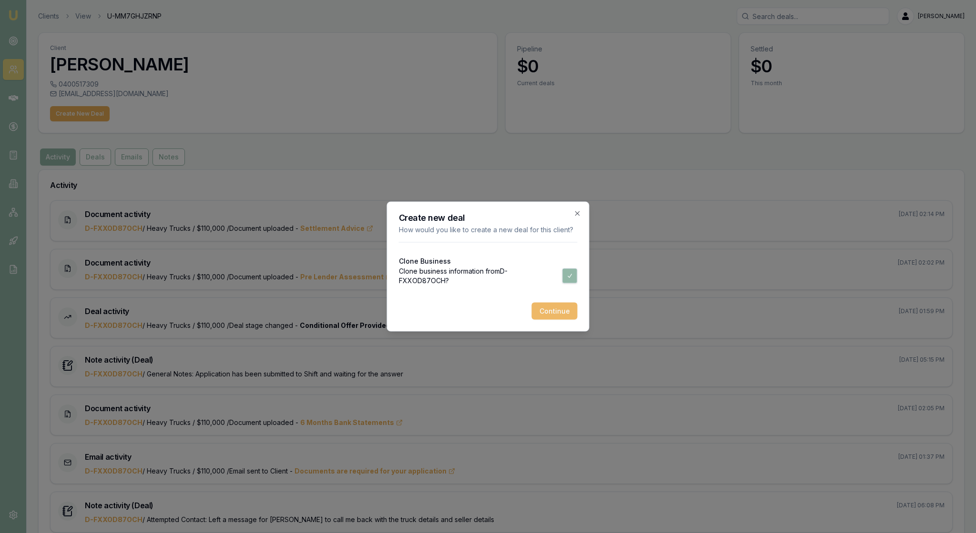
click at [549, 320] on button "Continue" at bounding box center [555, 311] width 46 height 17
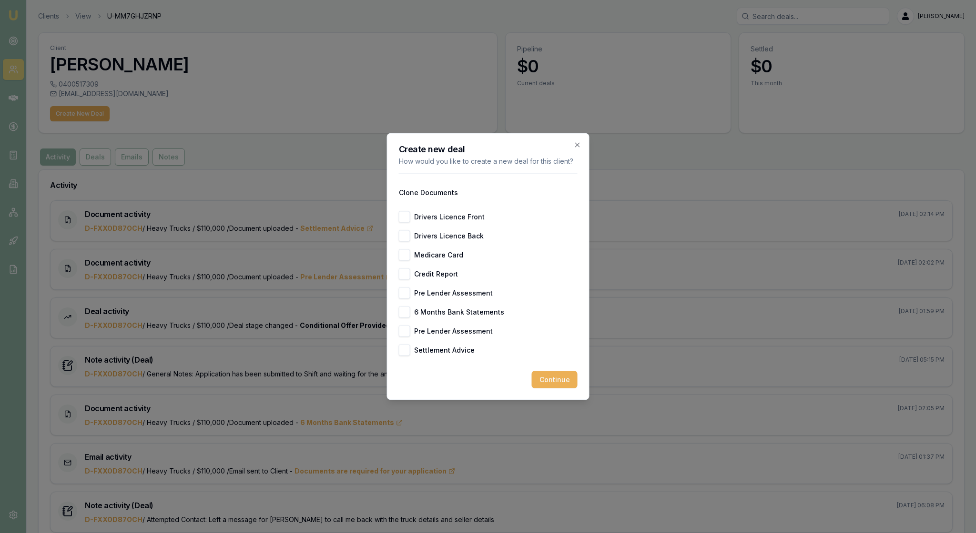
click at [406, 212] on button "Drivers Licence Front" at bounding box center [404, 216] width 11 height 11
checkbox input "true"
click at [406, 237] on button "Drivers Licence Back" at bounding box center [404, 236] width 11 height 11
checkbox input "true"
click at [406, 256] on button "Medicare Card" at bounding box center [404, 255] width 11 height 11
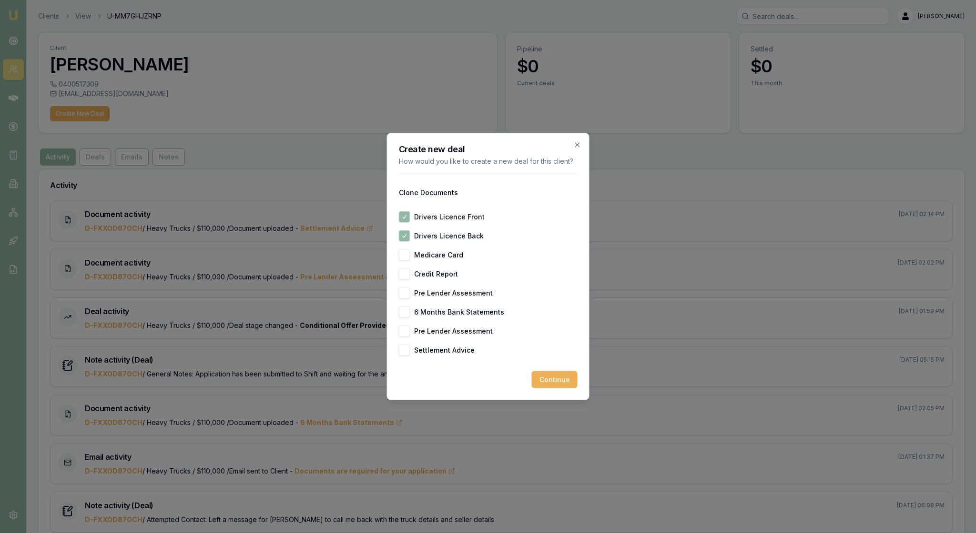
checkbox input "true"
click at [408, 278] on button "Credit Report" at bounding box center [404, 274] width 11 height 11
checkbox input "true"
click at [407, 299] on button "Pre Lender Assessment" at bounding box center [404, 293] width 11 height 11
checkbox input "true"
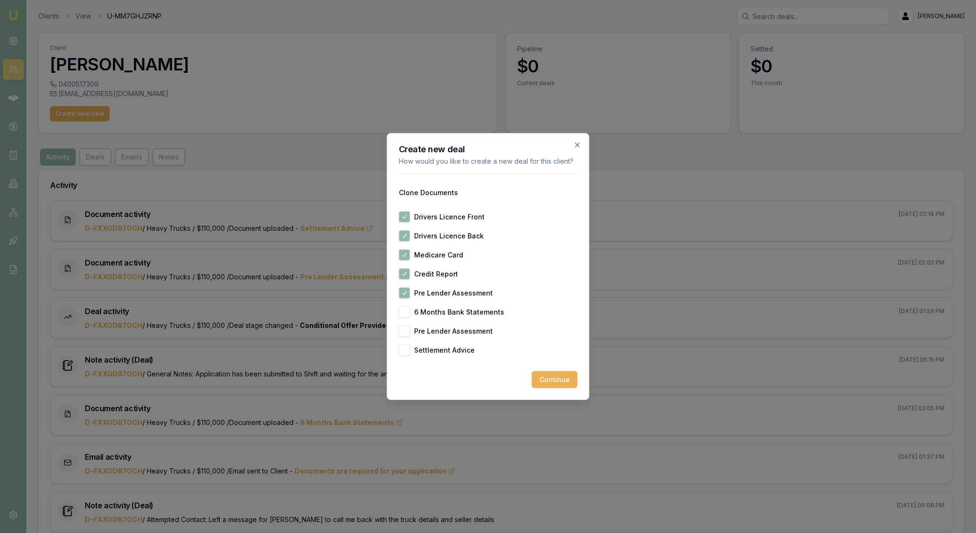
click at [410, 318] on button "6 Months Bank Statements" at bounding box center [404, 312] width 11 height 11
checkbox input "true"
click at [407, 299] on button "Pre Lender Assessment" at bounding box center [404, 293] width 11 height 11
checkbox input "true"
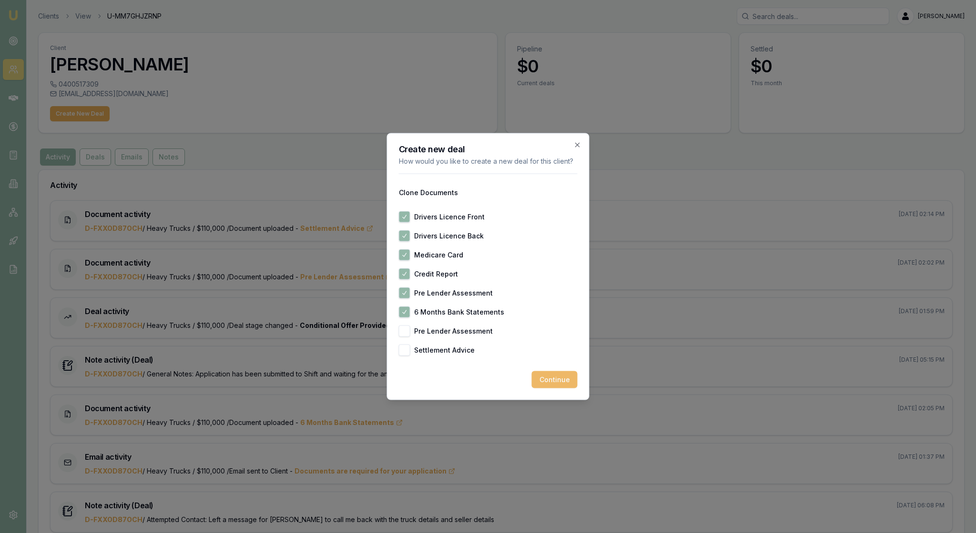
click at [552, 389] on button "Continue" at bounding box center [555, 380] width 46 height 17
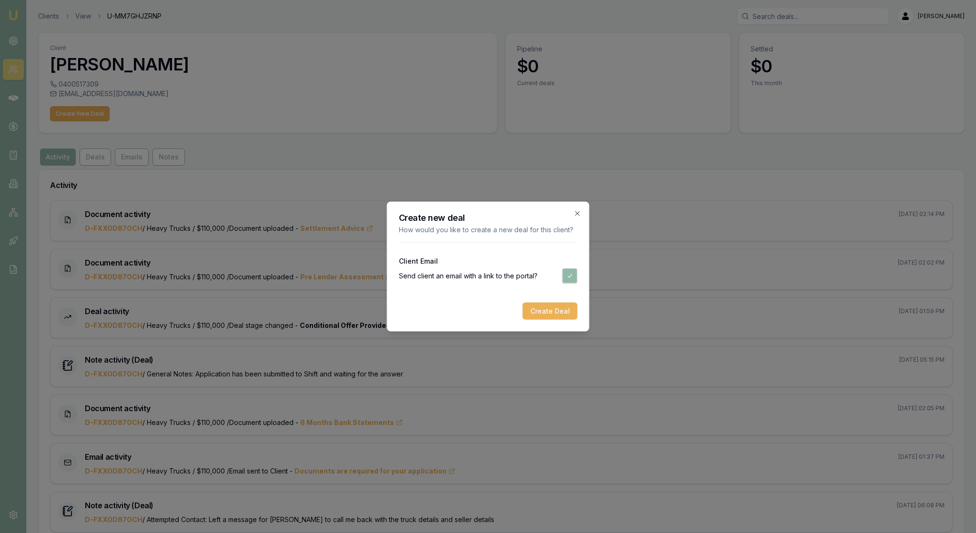
click at [566, 282] on button "button" at bounding box center [569, 276] width 15 height 15
checkbox input "false"
click at [549, 318] on button "Create Deal" at bounding box center [550, 311] width 55 height 17
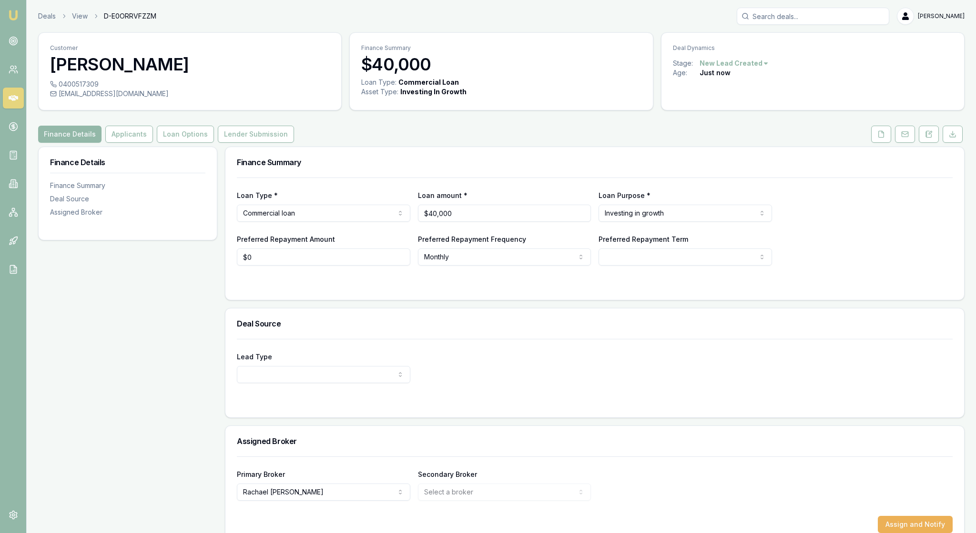
click at [268, 289] on div at bounding box center [594, 285] width 715 height 8
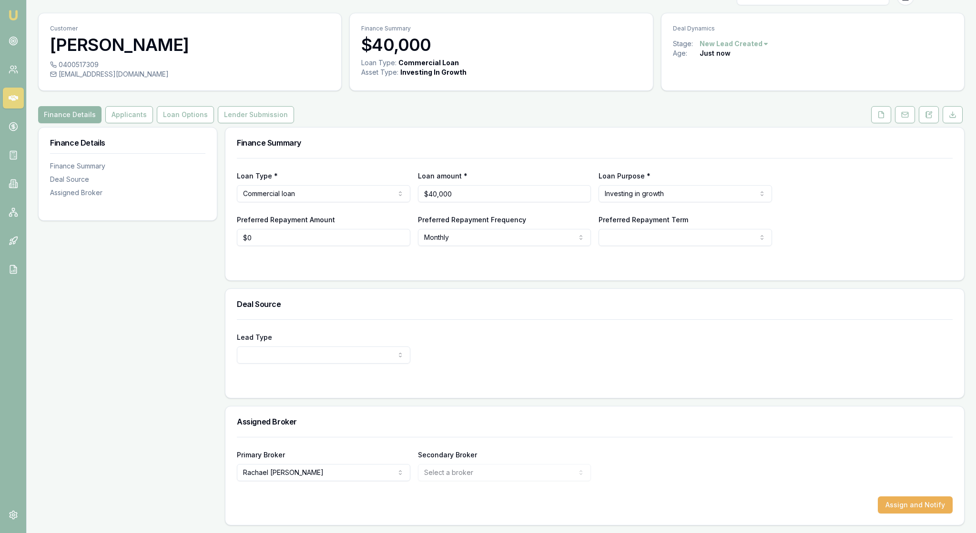
scroll to position [79, 0]
click at [403, 157] on html "Emu Broker Deals View D-E0ORRVFZZM [PERSON_NAME] Toggle Menu Customer [PERSON_N…" at bounding box center [488, 246] width 976 height 533
click at [414, 301] on h3 "Deal Source" at bounding box center [594, 305] width 715 height 8
click at [400, 343] on html "Emu Broker Deals View D-E0ORRVFZZM [PERSON_NAME] Toggle Menu Customer [PERSON_N…" at bounding box center [488, 246] width 976 height 533
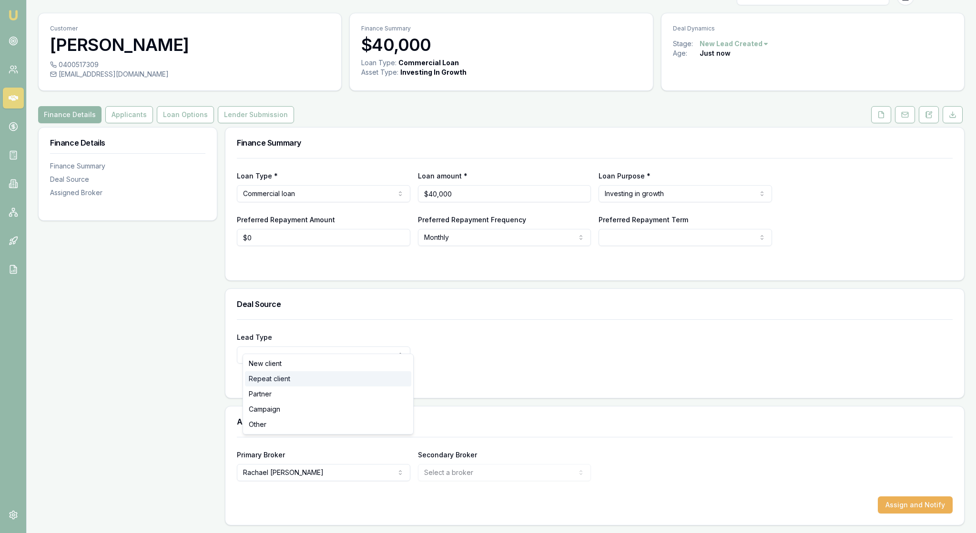
select select "REPEAT_CLIENT"
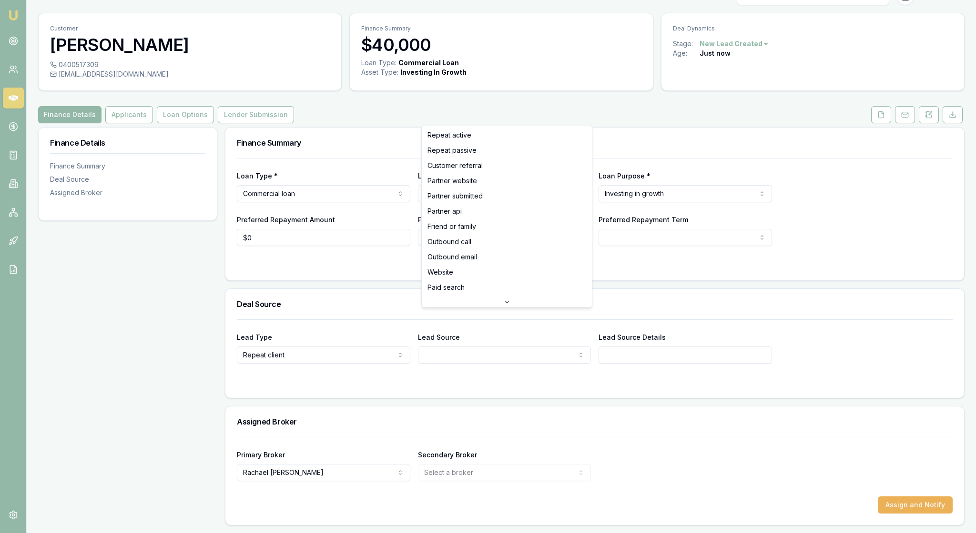
click at [579, 341] on html "Emu Broker Deals View D-E0ORRVFZZM [PERSON_NAME] Toggle Menu Customer [PERSON_N…" at bounding box center [488, 246] width 976 height 533
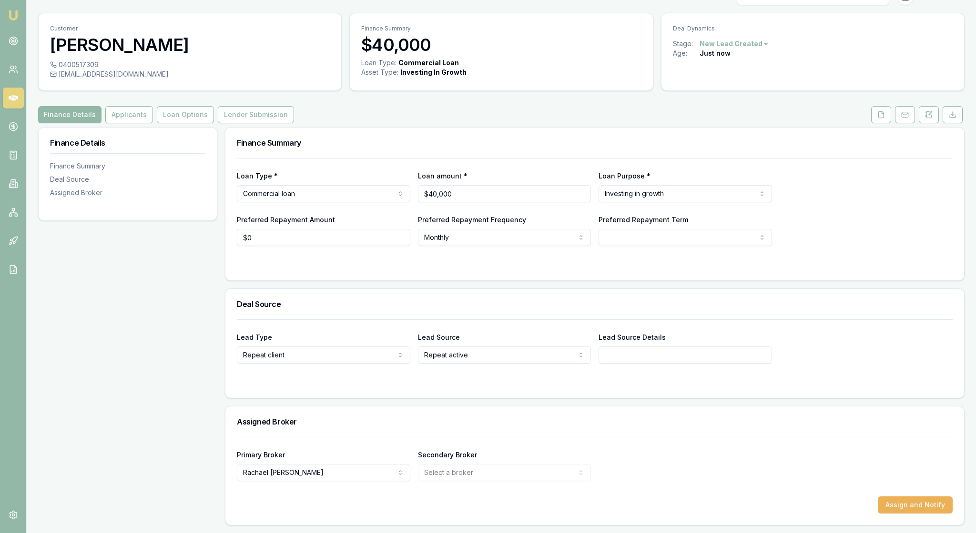
click at [677, 233] on form "Loan Type * Commercial loan Consumer loan Consumer asset Commercial loan Commer…" at bounding box center [594, 213] width 715 height 111
click at [905, 437] on div at bounding box center [594, 437] width 715 height 0
click at [912, 498] on button "Assign and Notify" at bounding box center [914, 505] width 75 height 17
click at [914, 502] on button "Assign and Notify" at bounding box center [914, 505] width 75 height 17
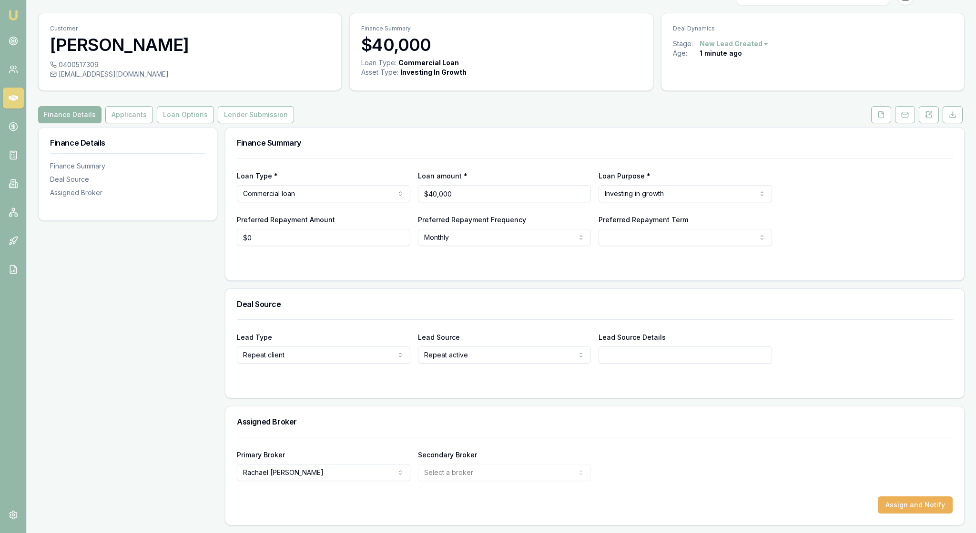
click at [172, 301] on div "Finance Details Finance Summary Deal Source Assigned Broker" at bounding box center [127, 326] width 179 height 399
click at [153, 106] on button "Applicants" at bounding box center [129, 114] width 48 height 17
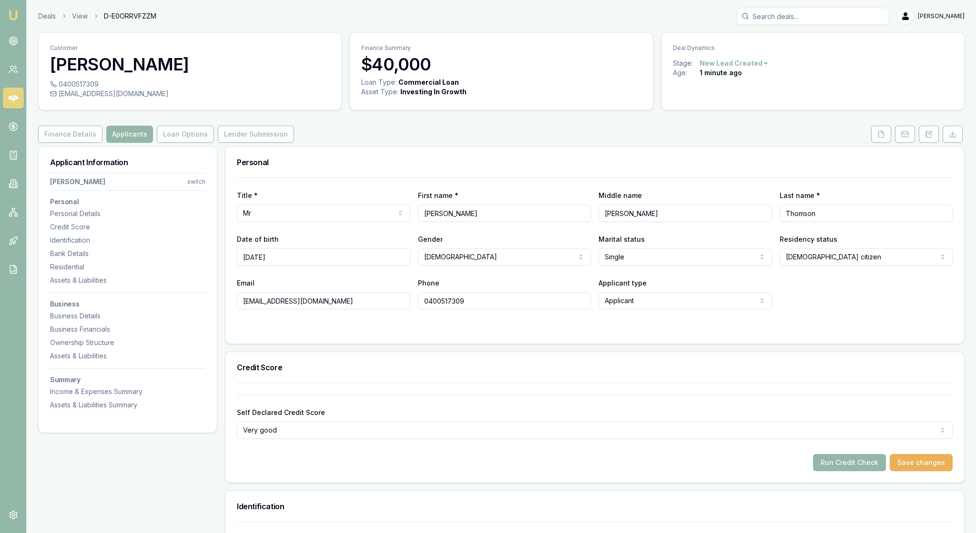
click at [496, 344] on div "Title * Mr Mr Mrs Miss Ms Dr Prof First name * [PERSON_NAME] name [PERSON_NAME]…" at bounding box center [594, 261] width 738 height 166
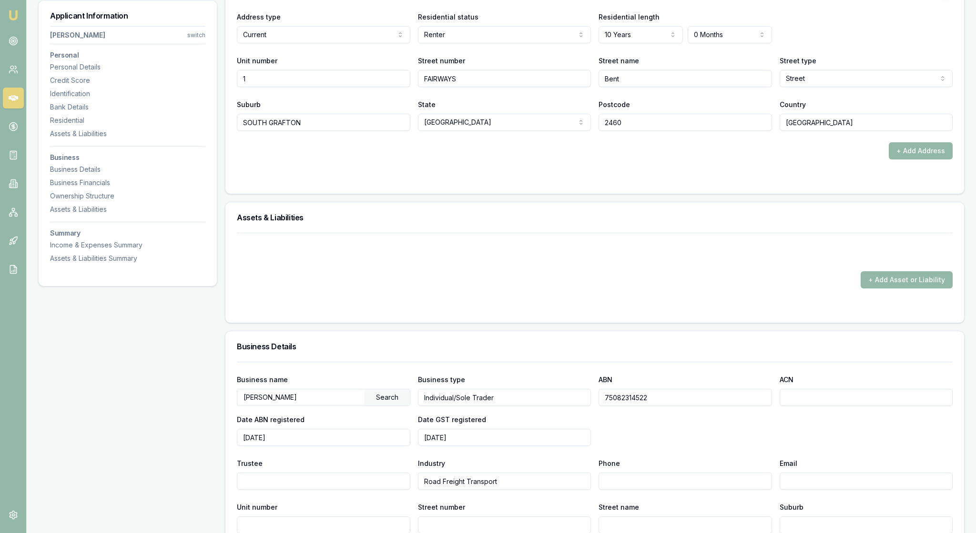
scroll to position [984, 0]
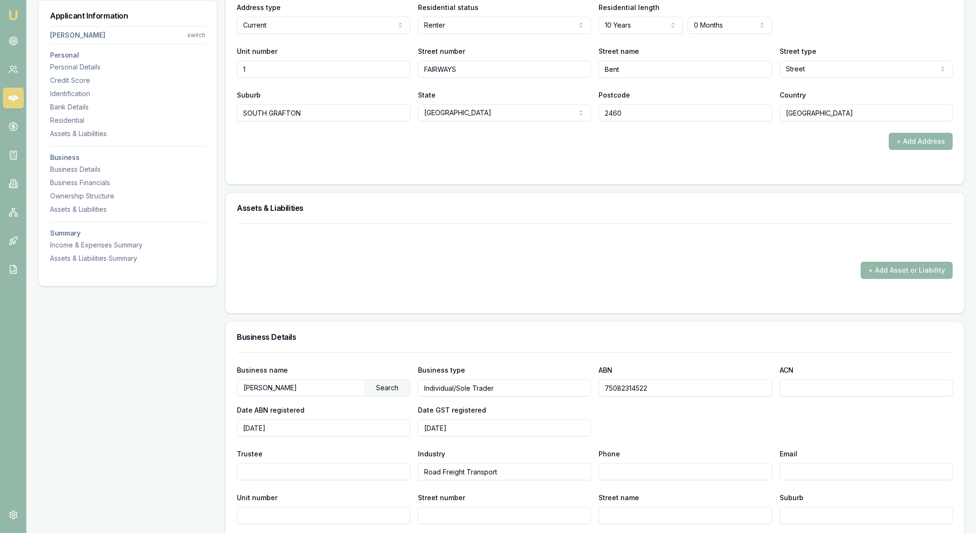
click at [493, 302] on form "+ Add Asset or Liability" at bounding box center [594, 262] width 715 height 79
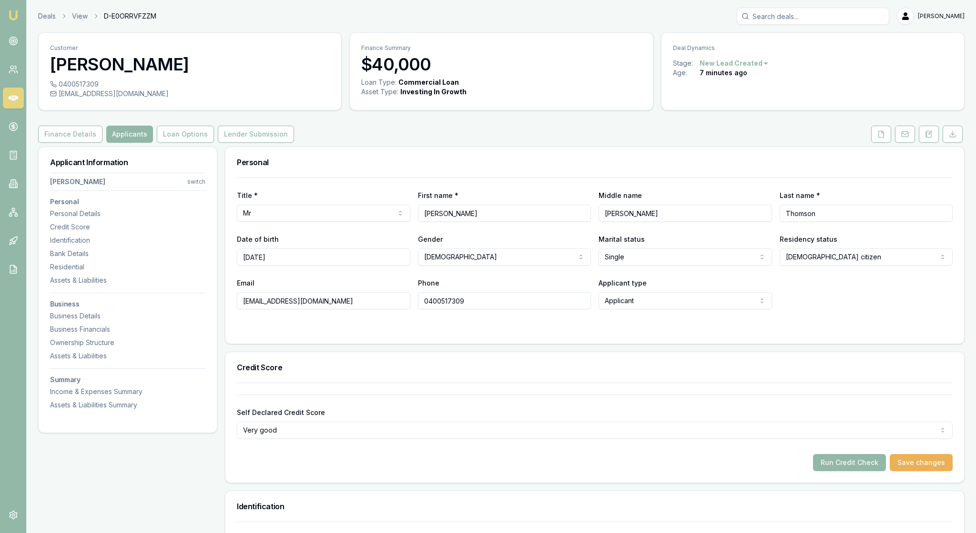
scroll to position [0, 0]
click at [214, 143] on button "Loan Options" at bounding box center [185, 134] width 57 height 17
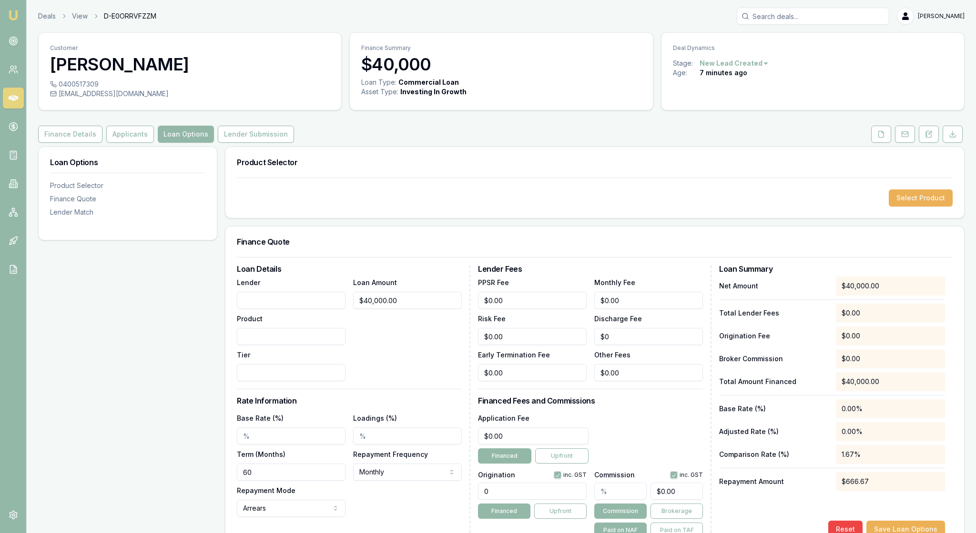
click at [163, 334] on div "Loan Options Product Selector Finance Quote Lender Match" at bounding box center [127, 487] width 179 height 681
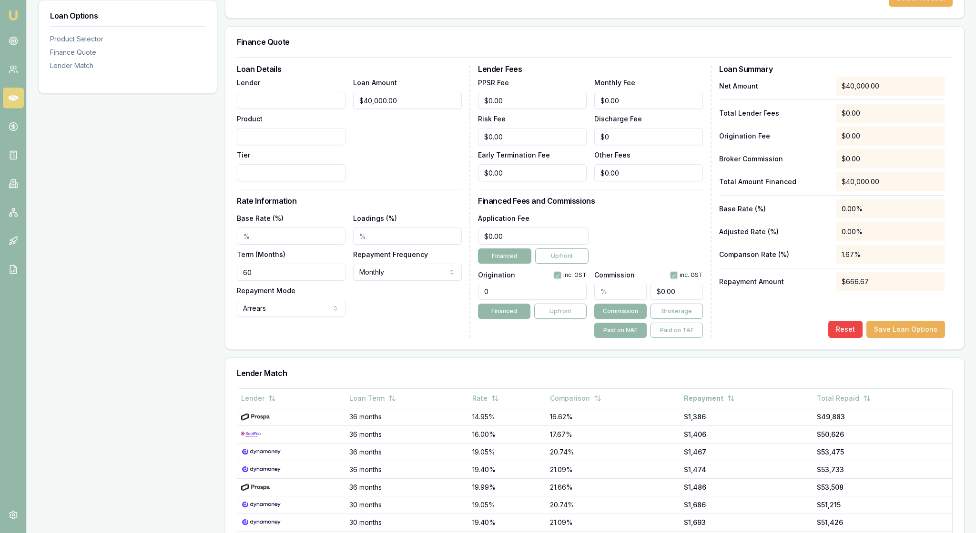
scroll to position [257, 0]
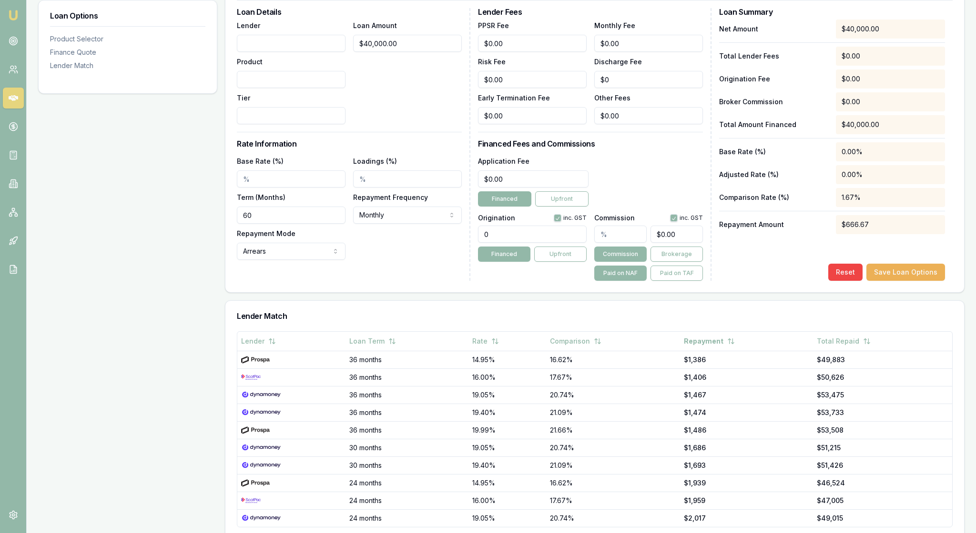
click at [621, 243] on input "text" at bounding box center [620, 234] width 52 height 17
type input "4"
type input "$1,600.00"
type input "4.00%"
click at [433, 281] on div "Loan Details Lender Product Tier Loan Amount $40,000.00 Rate Information Base R…" at bounding box center [353, 144] width 233 height 273
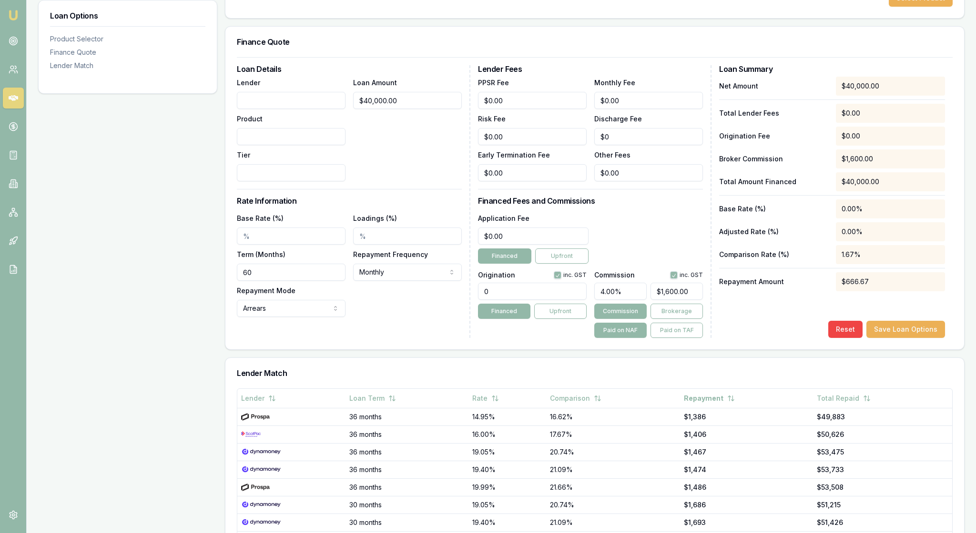
scroll to position [198, 0]
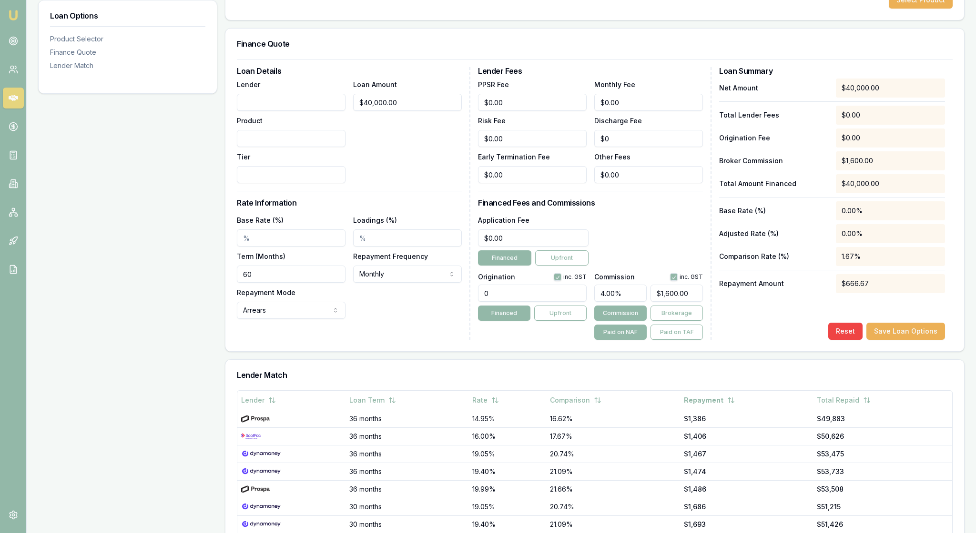
click at [276, 247] on input "Base Rate (%)" at bounding box center [291, 238] width 109 height 17
click at [463, 48] on h3 "Finance Quote" at bounding box center [594, 44] width 715 height 8
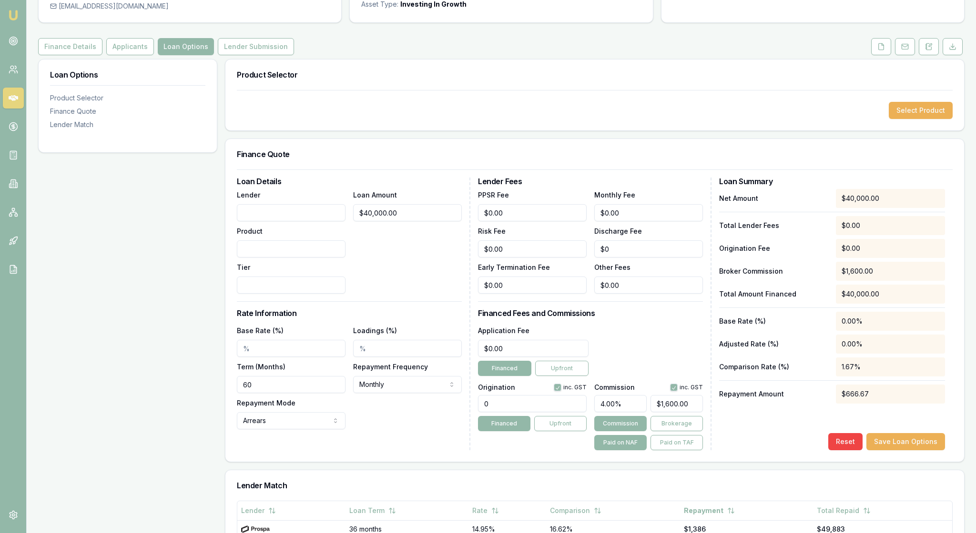
scroll to position [85, 0]
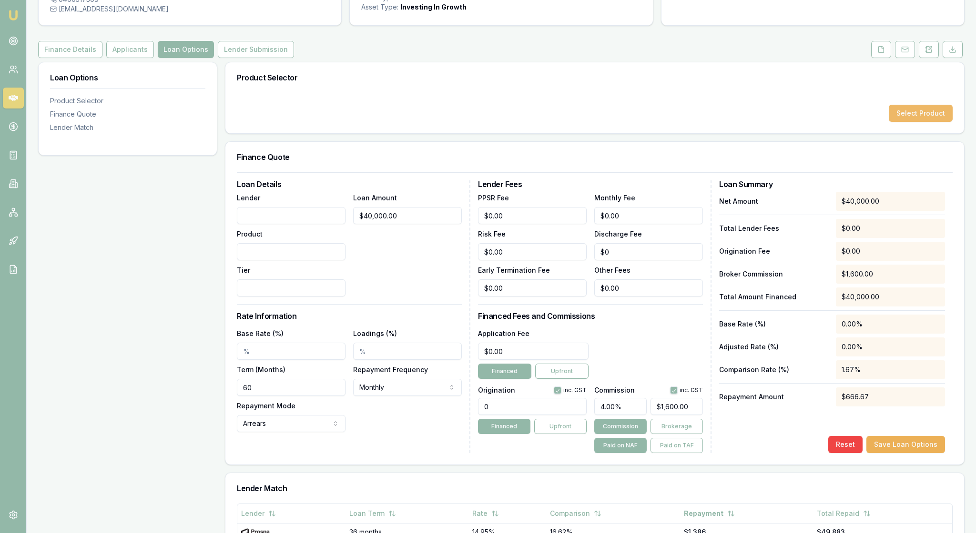
click at [921, 122] on button "Select Product" at bounding box center [920, 113] width 64 height 17
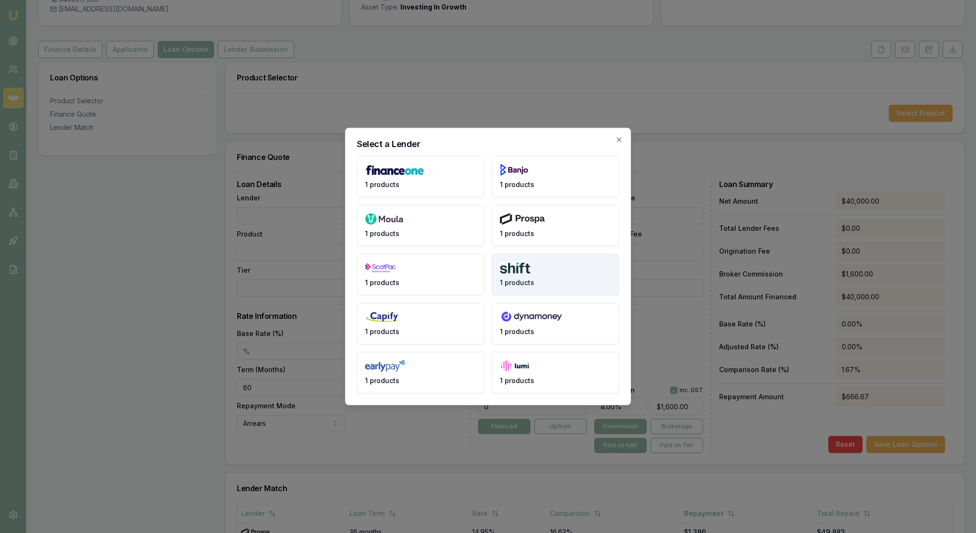
click at [565, 273] on button "1 products" at bounding box center [555, 274] width 127 height 41
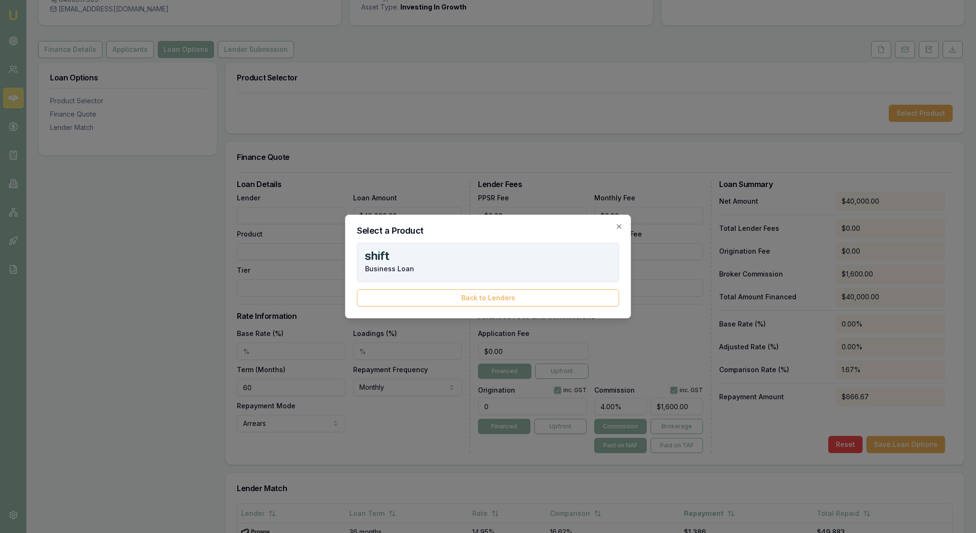
click at [496, 269] on button "Business Loan" at bounding box center [488, 262] width 262 height 39
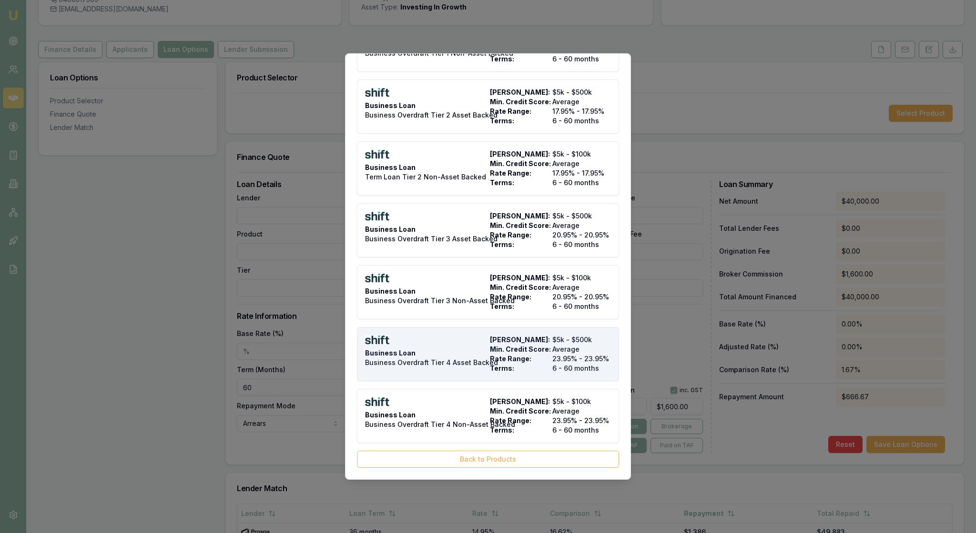
scroll to position [680, 0]
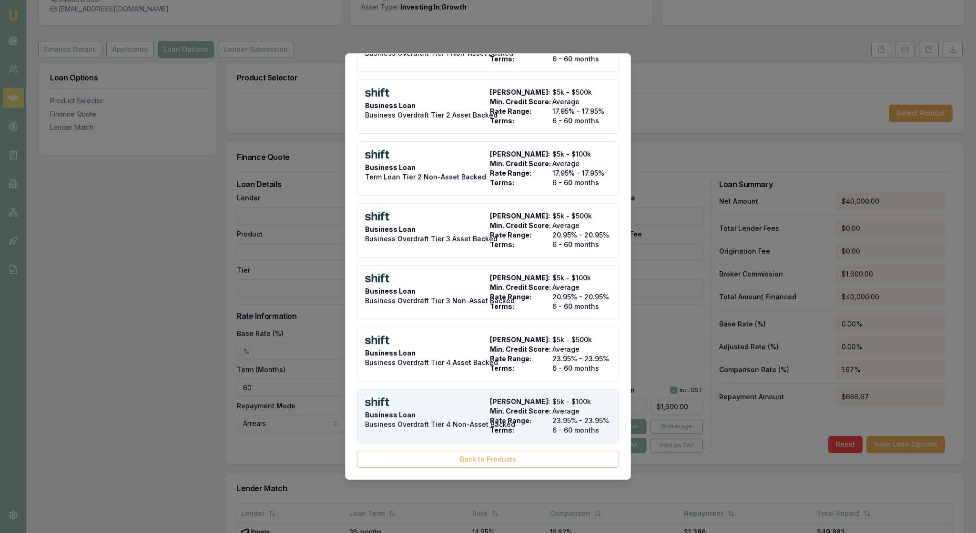
click at [448, 400] on div "Business Loan Business Overdraft Tier 4 Non-Asset Backed" at bounding box center [425, 416] width 121 height 38
type input "Shift"
type input "Business Loan"
type input "Business Overdraft Tier 4 Non-Asset Backed"
type input "23.95"
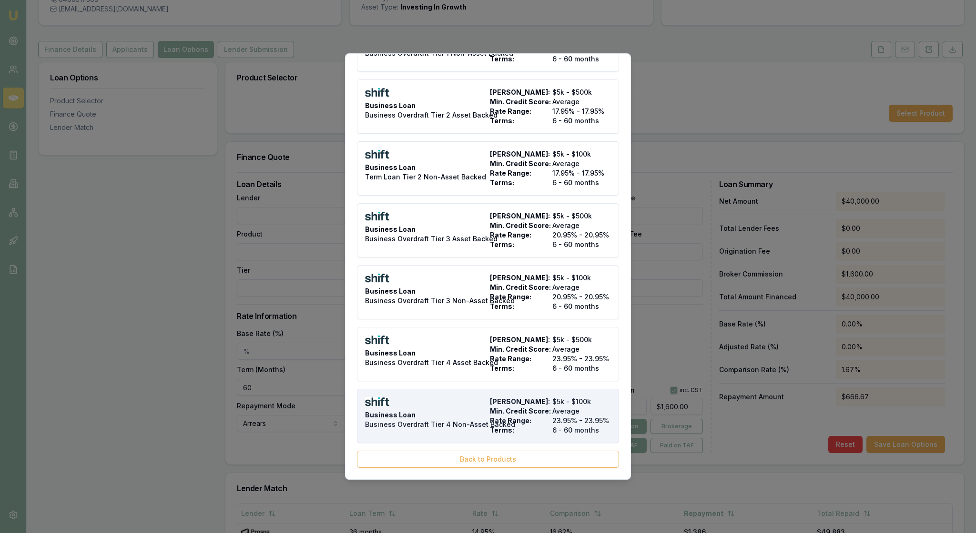
type input "6"
type input "3"
type input "$1,200.00"
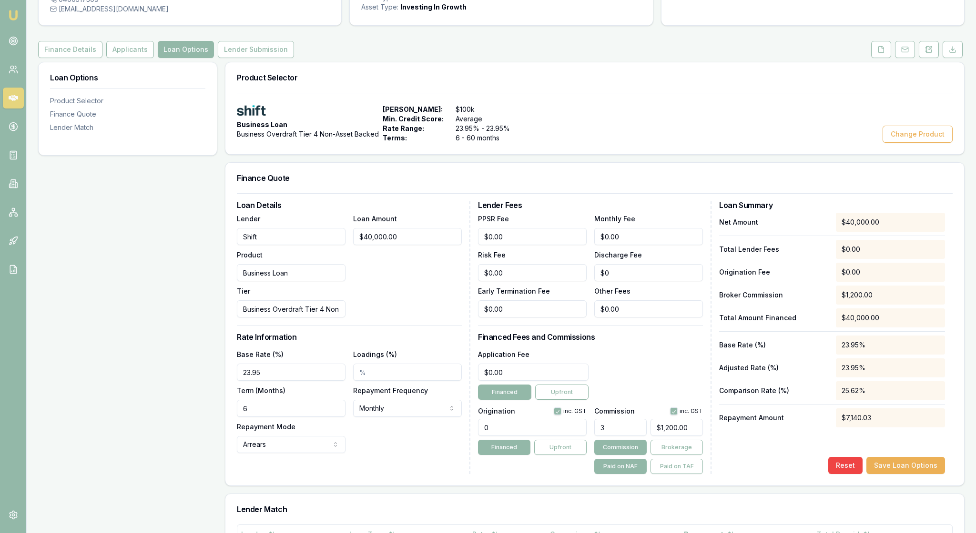
click at [166, 395] on div "Loan Options Product Selector Finance Quote Lender Match" at bounding box center [127, 413] width 179 height 702
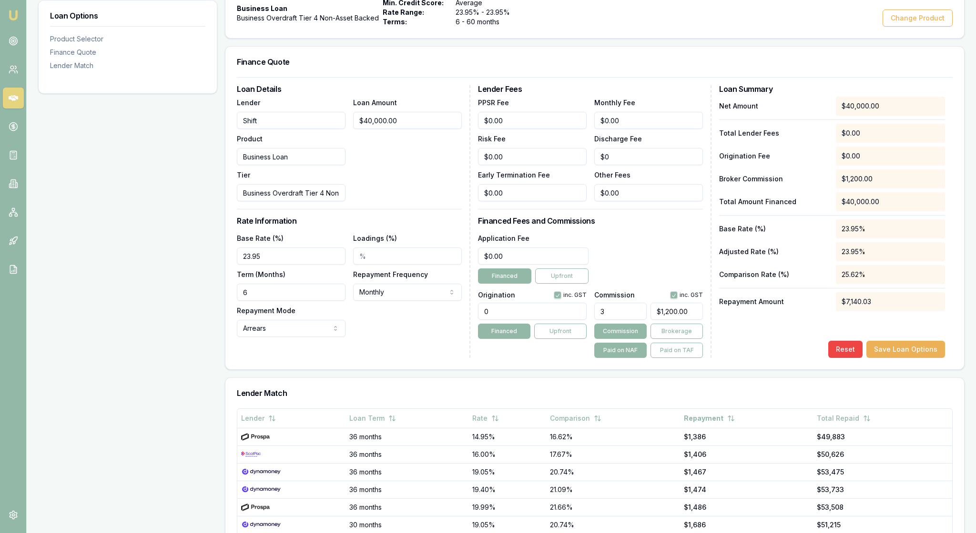
scroll to position [207, 0]
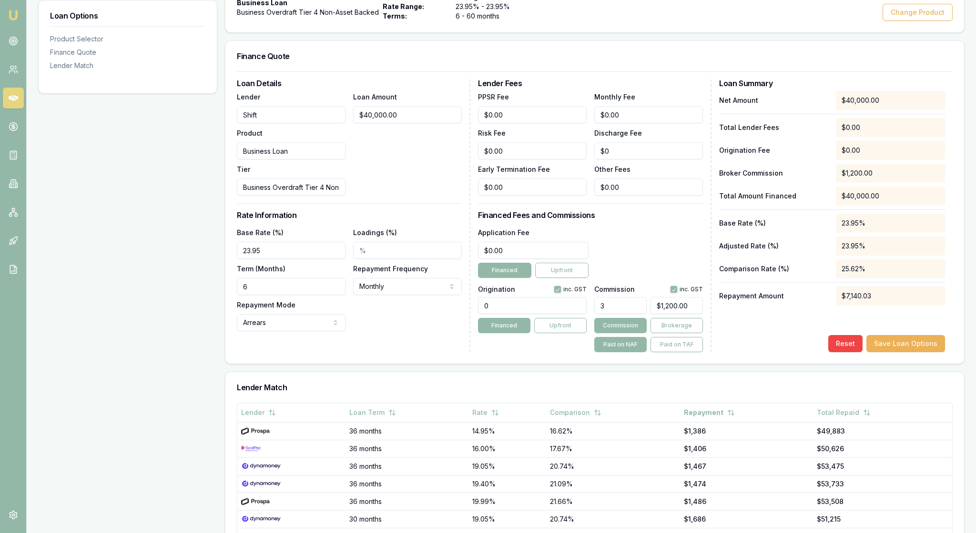
drag, startPoint x: 619, startPoint y: 364, endPoint x: 597, endPoint y: 364, distance: 21.9
click at [597, 314] on input "3" at bounding box center [620, 305] width 52 height 17
type input "4"
type input "$1,600.00"
type input "4.00%"
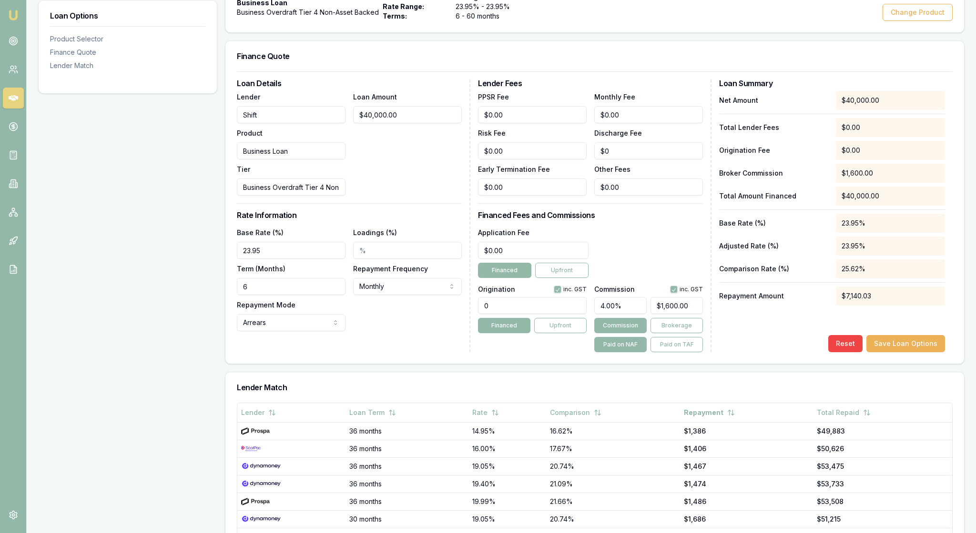
click at [750, 352] on div "Reset Save Loan Options" at bounding box center [832, 343] width 226 height 17
drag, startPoint x: 267, startPoint y: 349, endPoint x: 239, endPoint y: 348, distance: 27.6
click at [239, 349] on div "Loan Details Lender Shift Product Business Loan Tier Business Overdraft Tier 4 …" at bounding box center [594, 217] width 738 height 292
type input "60"
click at [904, 352] on button "Save Loan Options" at bounding box center [905, 343] width 79 height 17
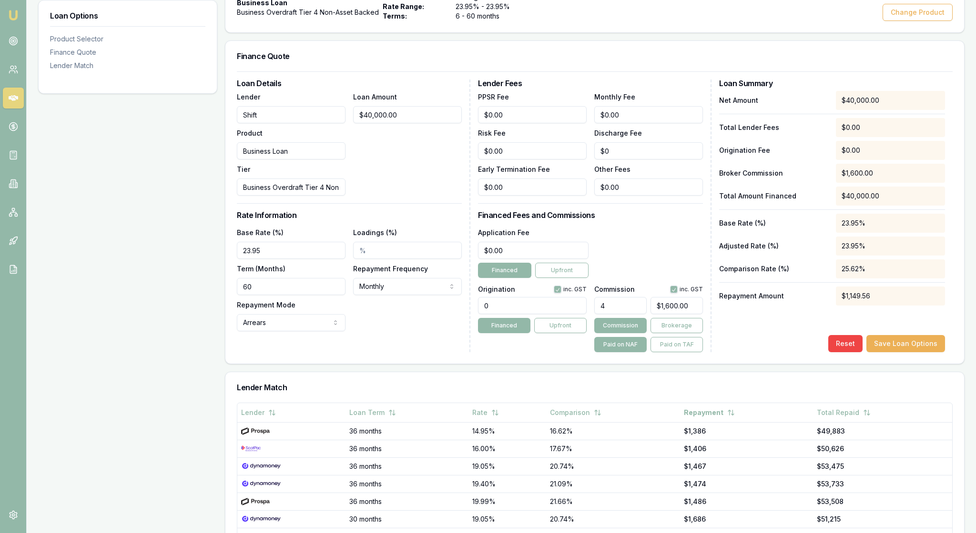
click at [152, 290] on div "Loan Options Product Selector Finance Quote Lender Match" at bounding box center [127, 291] width 179 height 702
click at [169, 277] on div "Loan Options Product Selector Finance Quote Lender Match" at bounding box center [127, 291] width 179 height 702
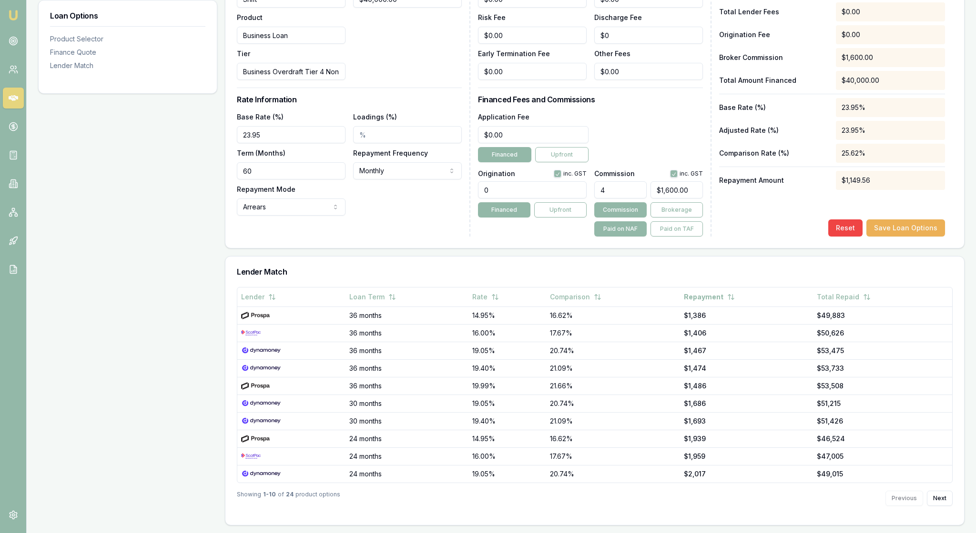
scroll to position [383, 0]
click at [918, 234] on button "Save Loan Options" at bounding box center [905, 228] width 79 height 17
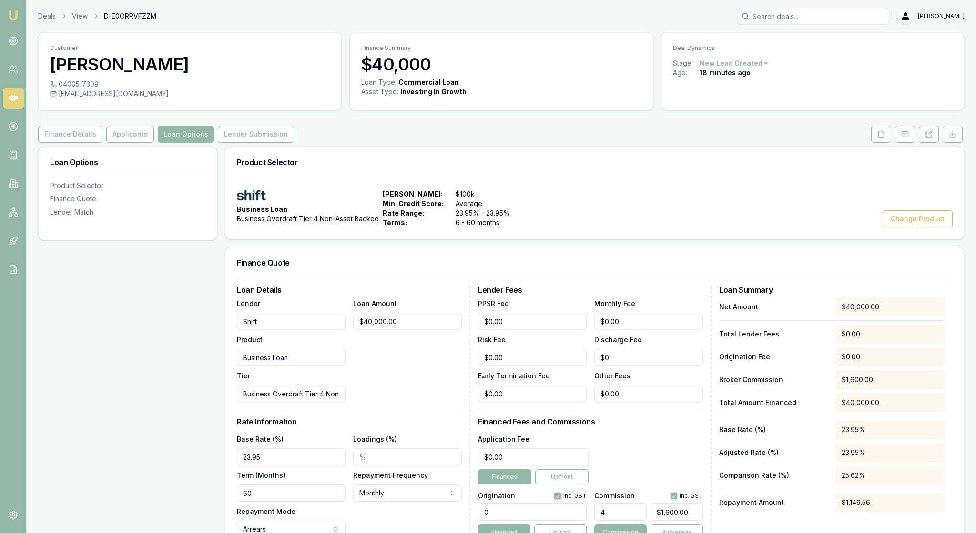
scroll to position [0, 0]
click at [294, 143] on button "Lender Submission" at bounding box center [256, 134] width 76 height 17
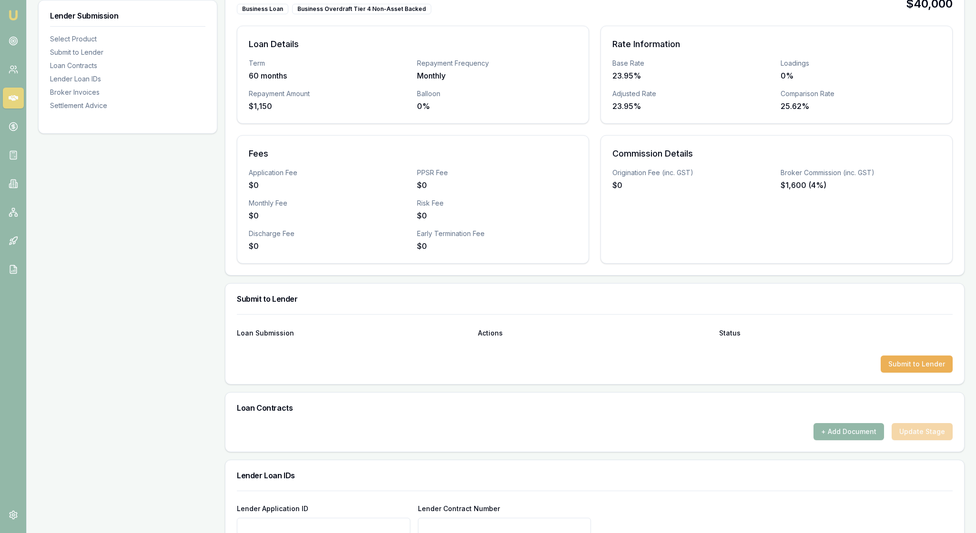
scroll to position [244, 0]
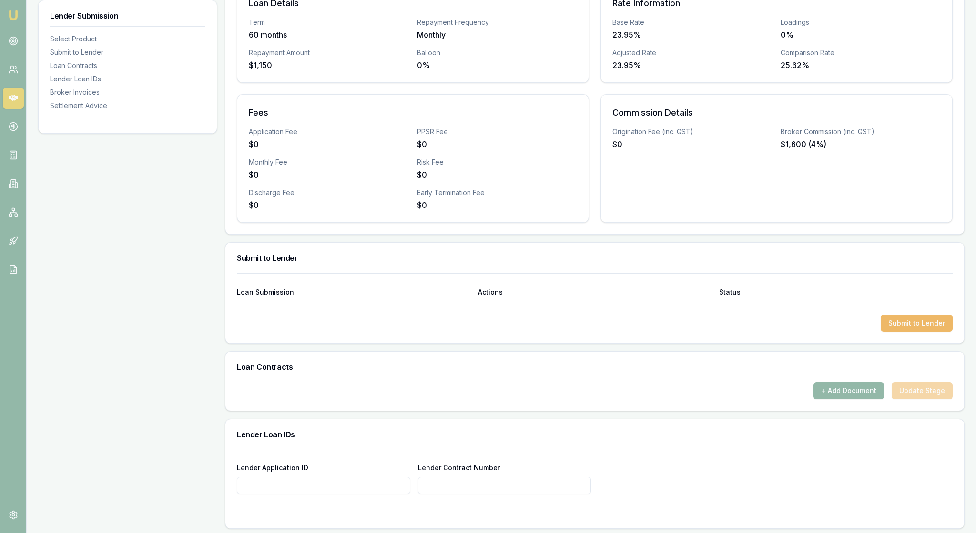
click at [912, 332] on button "Submit to Lender" at bounding box center [916, 323] width 72 height 17
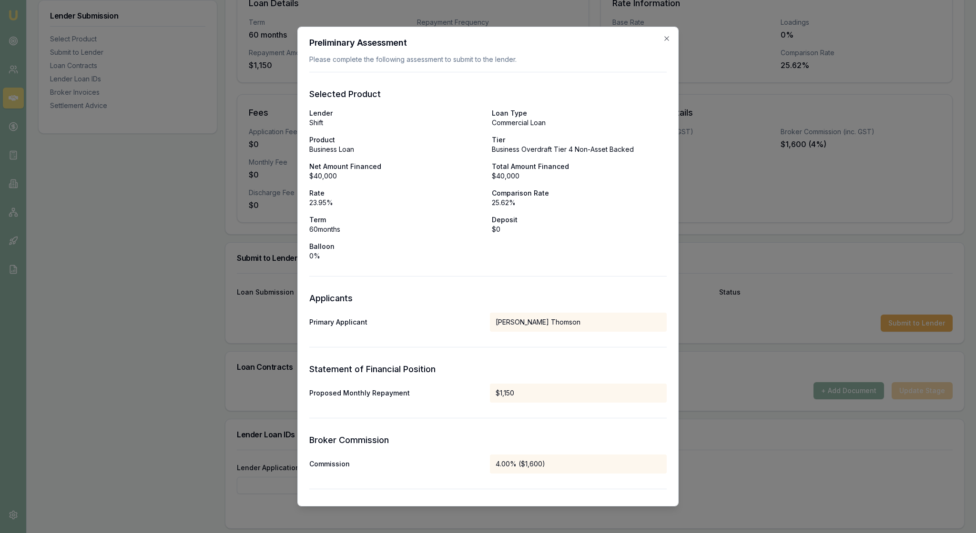
click at [573, 319] on form "Selected Product Lender Shift Loan Type Commercial Loan Product Business Loan T…" at bounding box center [487, 499] width 357 height 855
click at [664, 38] on div "Preliminary Assessment Please complete the following assessment to submit to th…" at bounding box center [487, 267] width 381 height 480
click at [663, 37] on icon "button" at bounding box center [667, 39] width 8 height 8
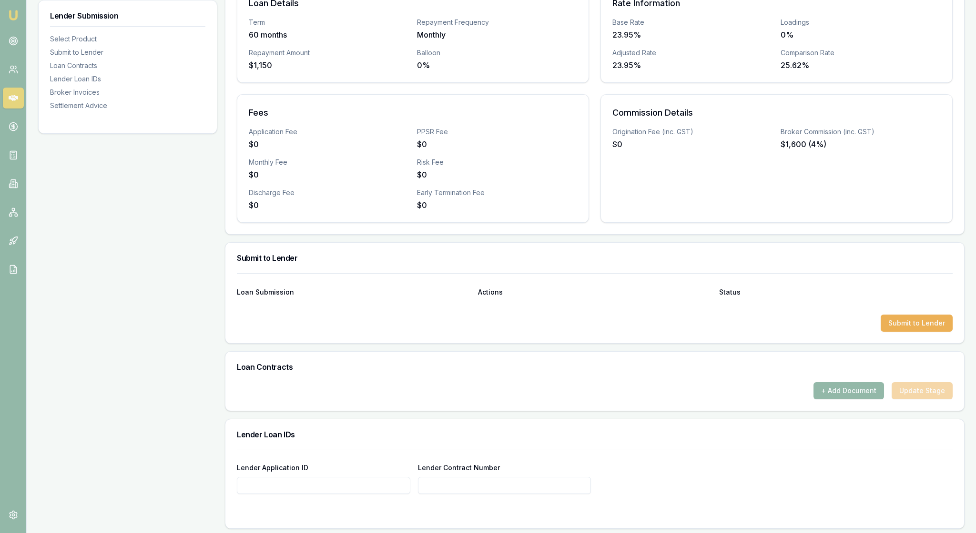
click at [657, 315] on div at bounding box center [594, 307] width 715 height 15
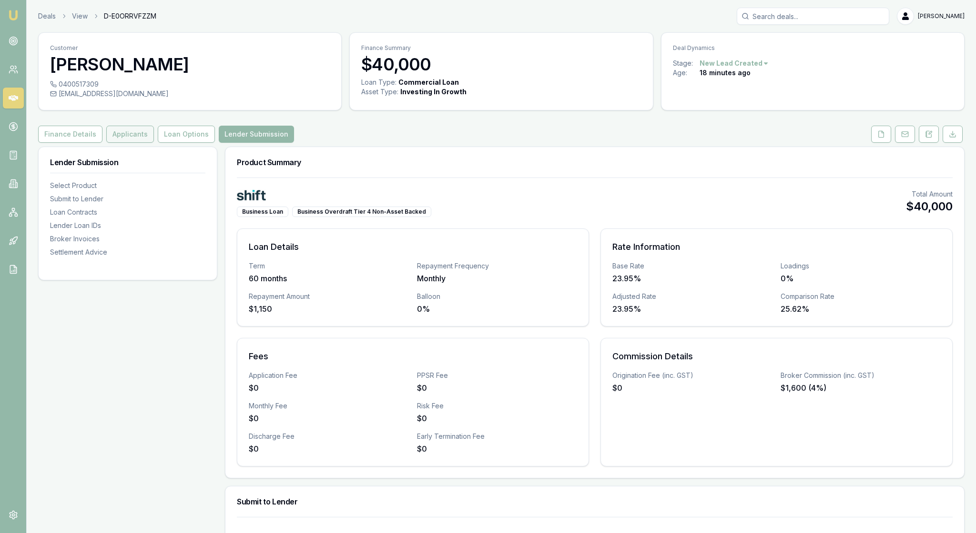
click at [154, 143] on button "Applicants" at bounding box center [130, 134] width 48 height 17
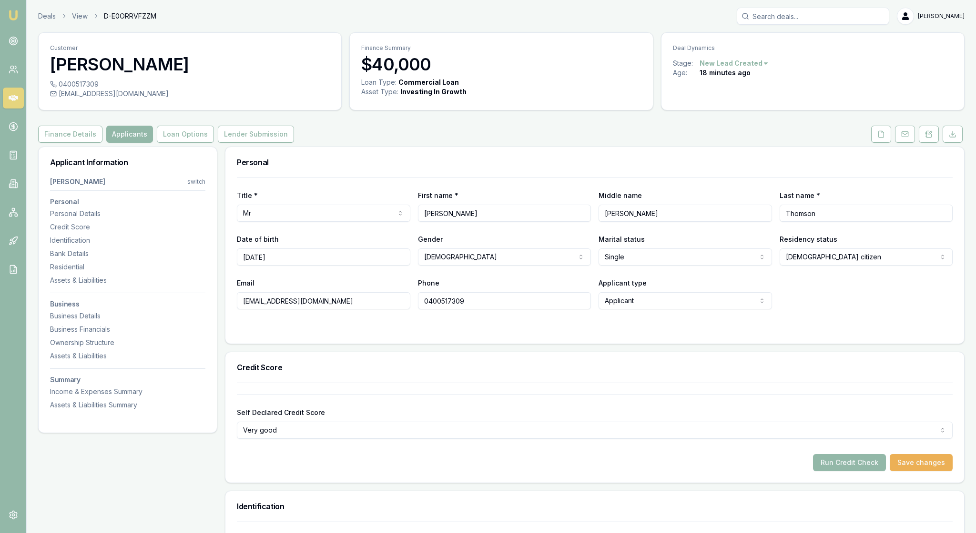
click at [643, 166] on h3 "Personal" at bounding box center [594, 163] width 715 height 8
click at [877, 138] on icon at bounding box center [881, 135] width 8 height 8
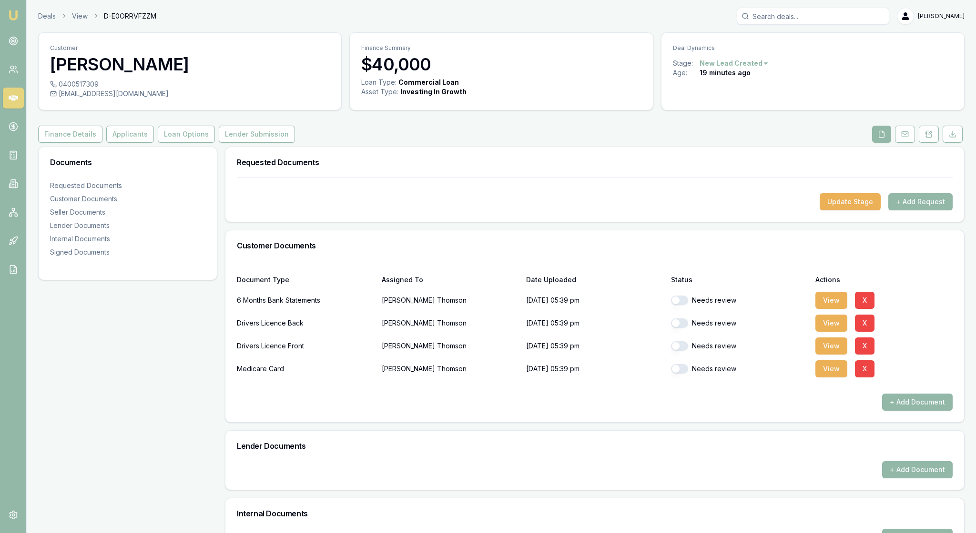
click at [679, 305] on button "button" at bounding box center [679, 301] width 17 height 10
checkbox input "true"
click at [683, 328] on button "button" at bounding box center [679, 324] width 17 height 10
checkbox input "true"
click at [680, 351] on button "button" at bounding box center [679, 347] width 17 height 10
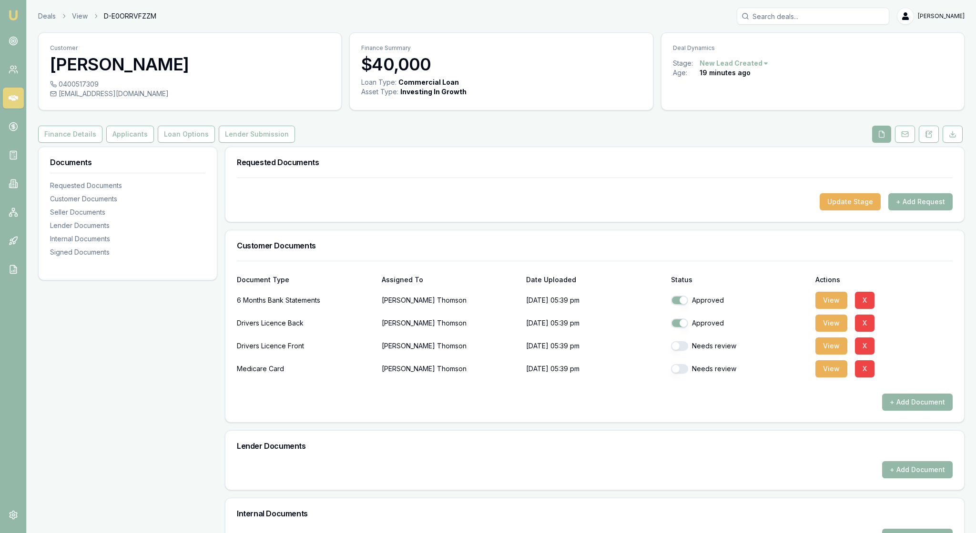
checkbox input "true"
click at [682, 374] on button "button" at bounding box center [679, 369] width 17 height 10
checkbox input "true"
click at [674, 411] on div "+ Add Document" at bounding box center [594, 402] width 715 height 17
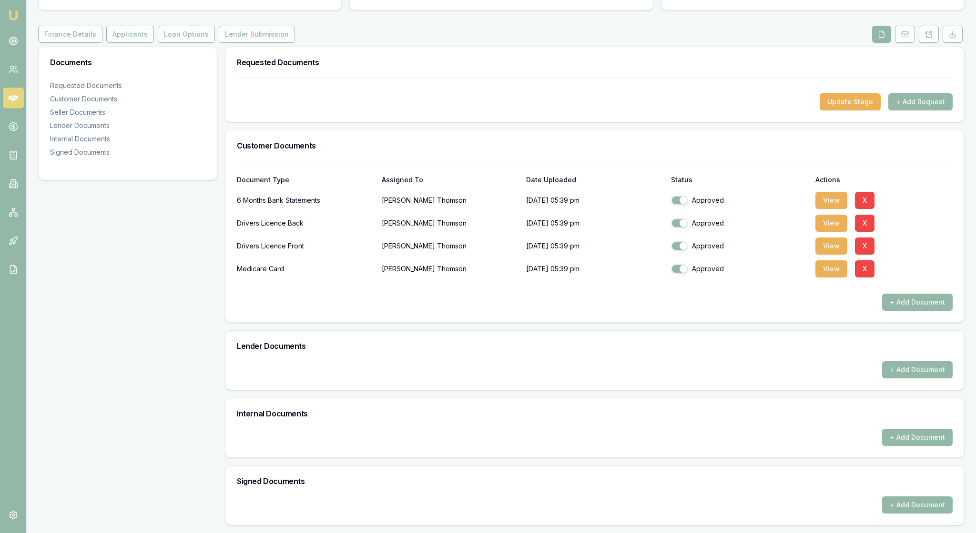
scroll to position [184, 0]
click at [897, 362] on button "+ Add Document" at bounding box center [917, 370] width 70 height 17
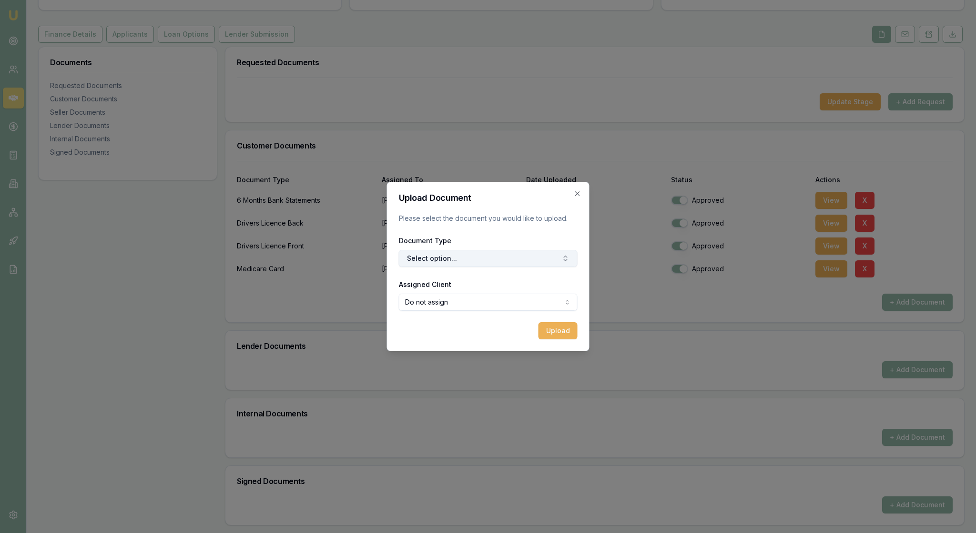
click at [563, 257] on button "Select option..." at bounding box center [488, 258] width 179 height 17
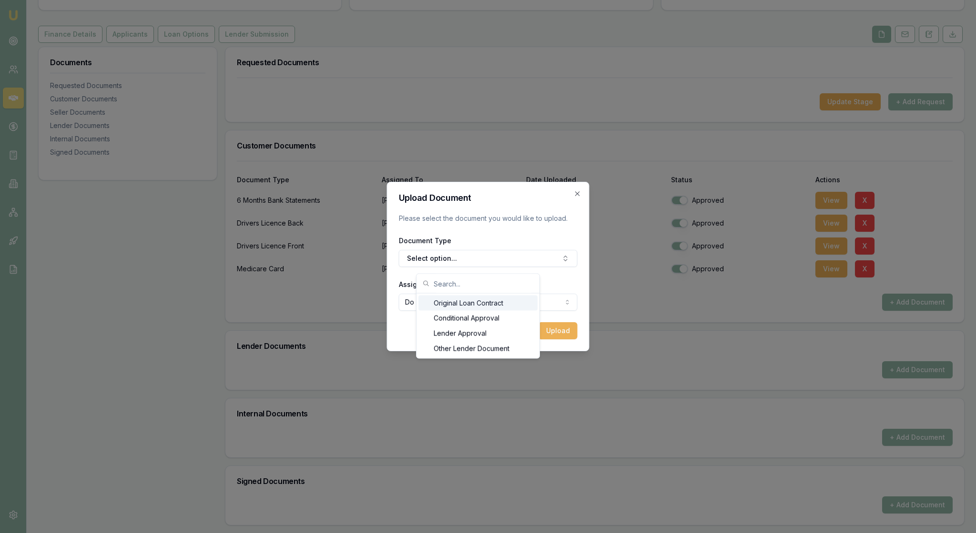
click at [516, 307] on div "Original Loan Contract" at bounding box center [477, 303] width 119 height 15
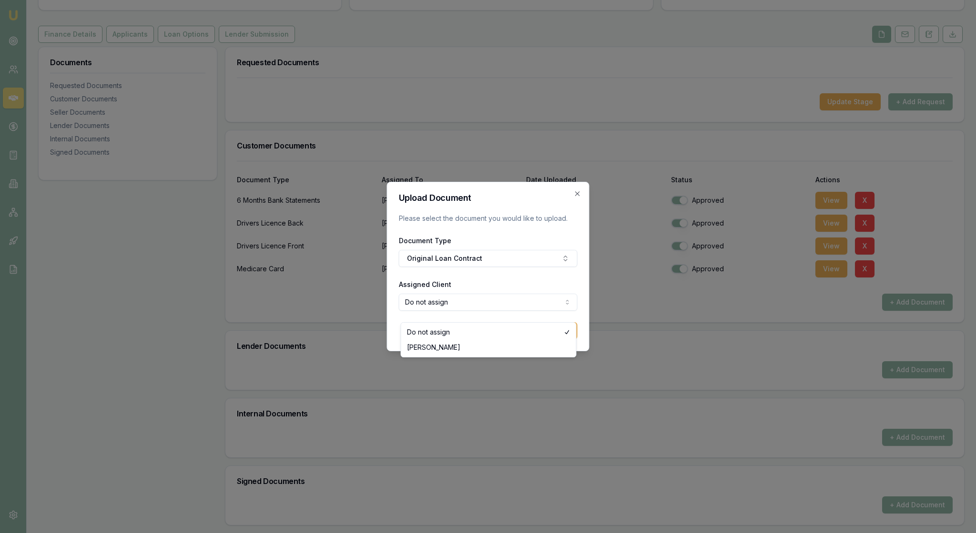
click at [563, 312] on body "Emu Broker Deals View D-E0ORRVFZZM [PERSON_NAME] Toggle Menu Customer [PERSON_N…" at bounding box center [488, 166] width 976 height 533
select select "U-MM7GHJZRNP"
click at [553, 340] on button "Upload" at bounding box center [557, 330] width 39 height 17
click at [575, 190] on icon "button" at bounding box center [578, 194] width 8 height 8
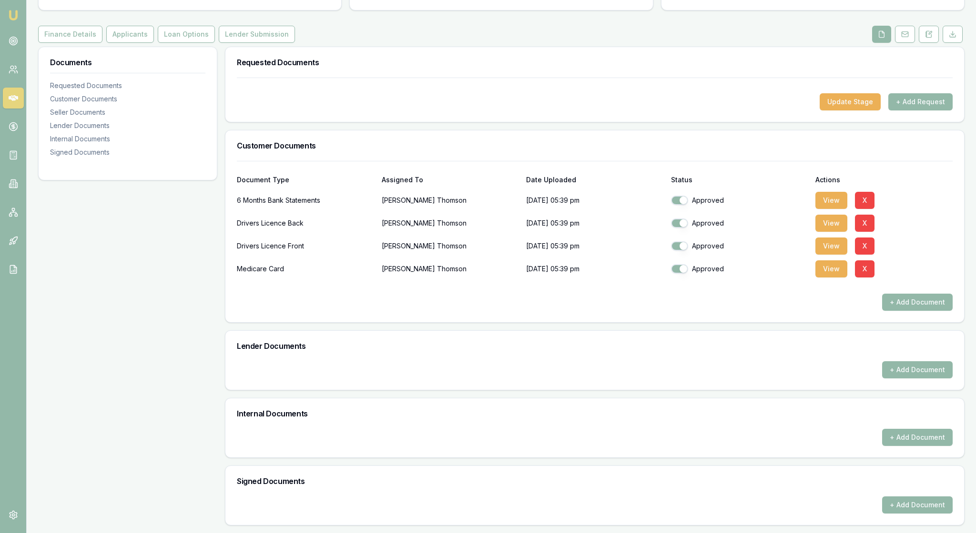
click at [206, 193] on div "Documents Requested Documents Customer Documents Seller Documents Lender Docume…" at bounding box center [127, 286] width 179 height 479
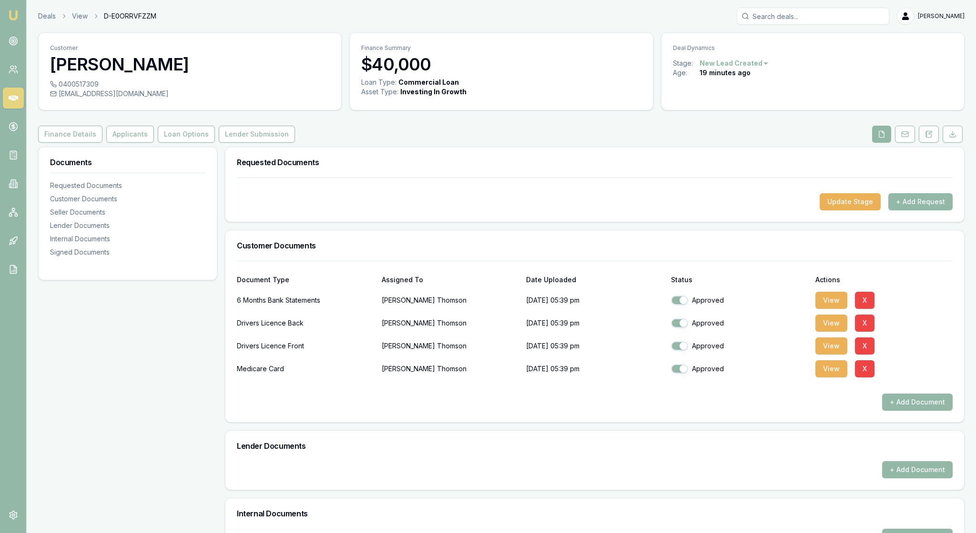
scroll to position [0, 0]
click at [667, 211] on div "Update Stage + Add Request" at bounding box center [594, 201] width 715 height 17
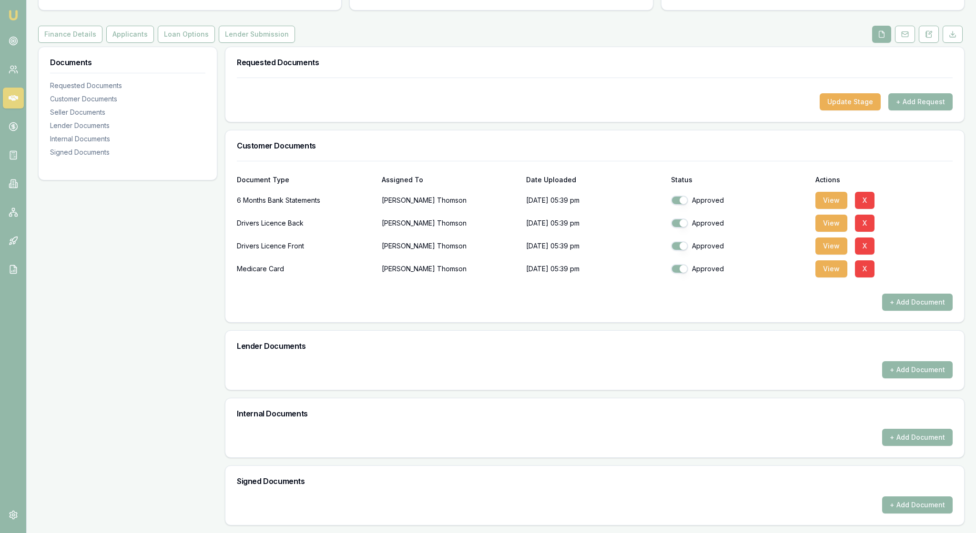
scroll to position [119, 0]
click at [902, 311] on button "+ Add Document" at bounding box center [917, 302] width 70 height 17
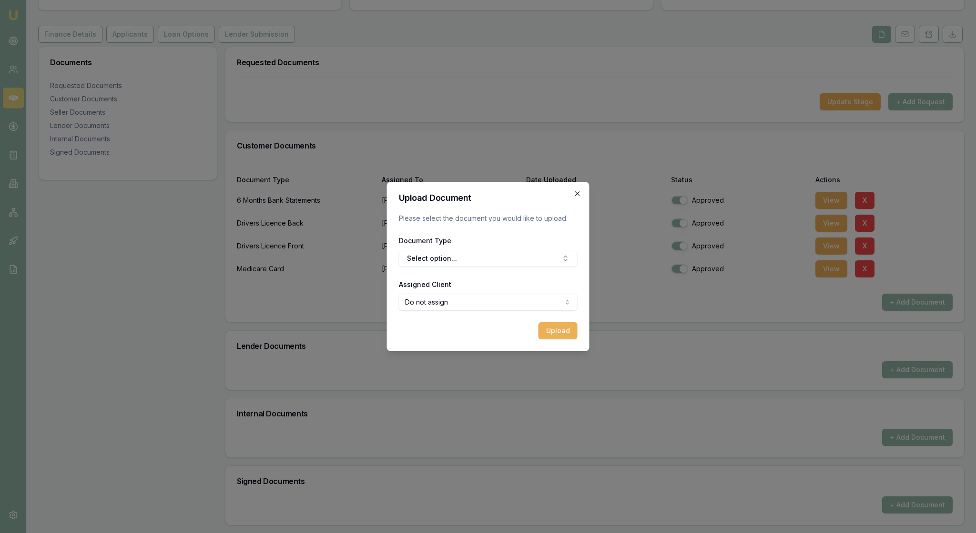
click at [574, 190] on icon "button" at bounding box center [578, 194] width 8 height 8
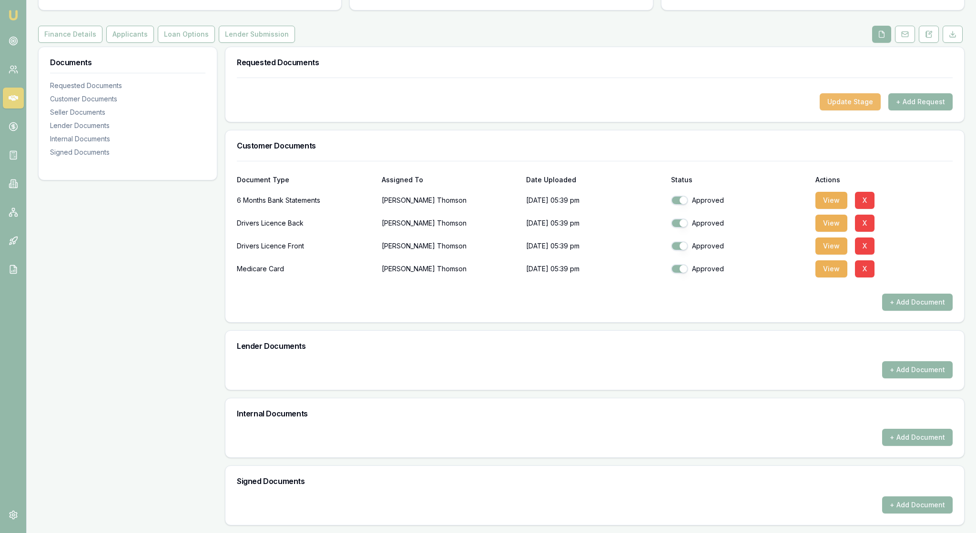
click at [819, 105] on button "Update Stage" at bounding box center [849, 101] width 61 height 17
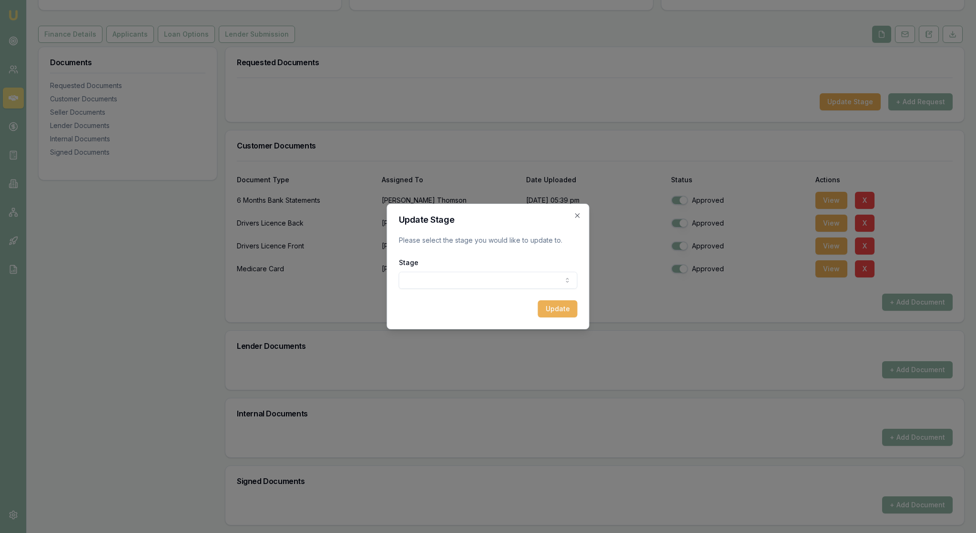
click at [566, 285] on body "Emu Broker Deals View D-E0ORRVFZZM [PERSON_NAME] Toggle Menu Customer [PERSON_N…" at bounding box center [488, 166] width 976 height 533
click at [567, 285] on body "Emu Broker Deals View D-E0ORRVFZZM [PERSON_NAME] Toggle Menu Customer [PERSON_N…" at bounding box center [488, 166] width 976 height 533
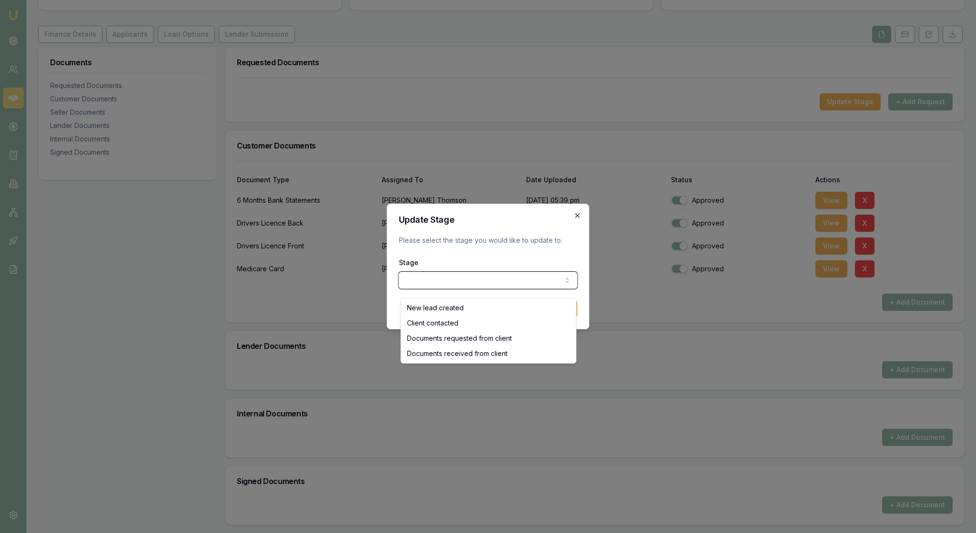
click at [573, 201] on body "Emu Broker Deals View D-E0ORRVFZZM [PERSON_NAME] Toggle Menu Customer [PERSON_N…" at bounding box center [488, 166] width 976 height 533
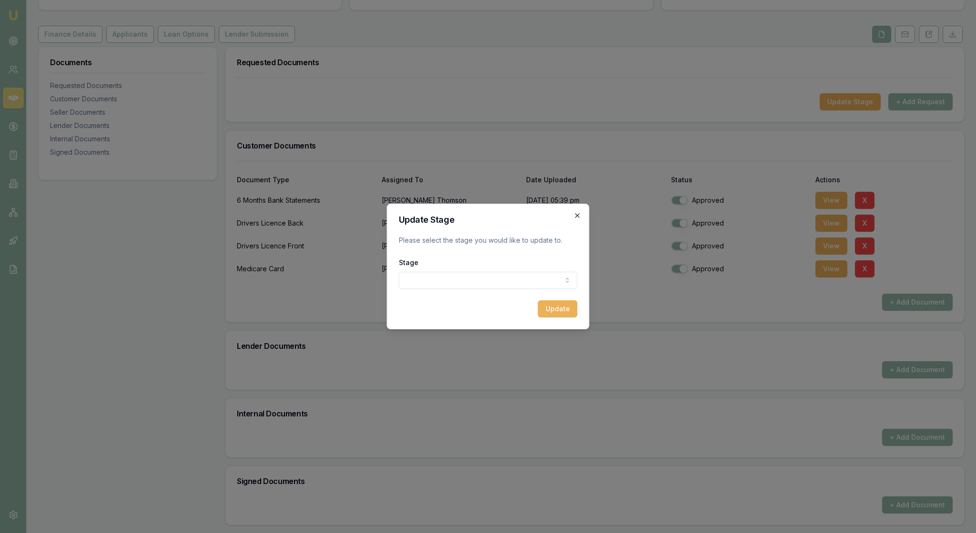
click at [574, 212] on icon "button" at bounding box center [578, 216] width 8 height 8
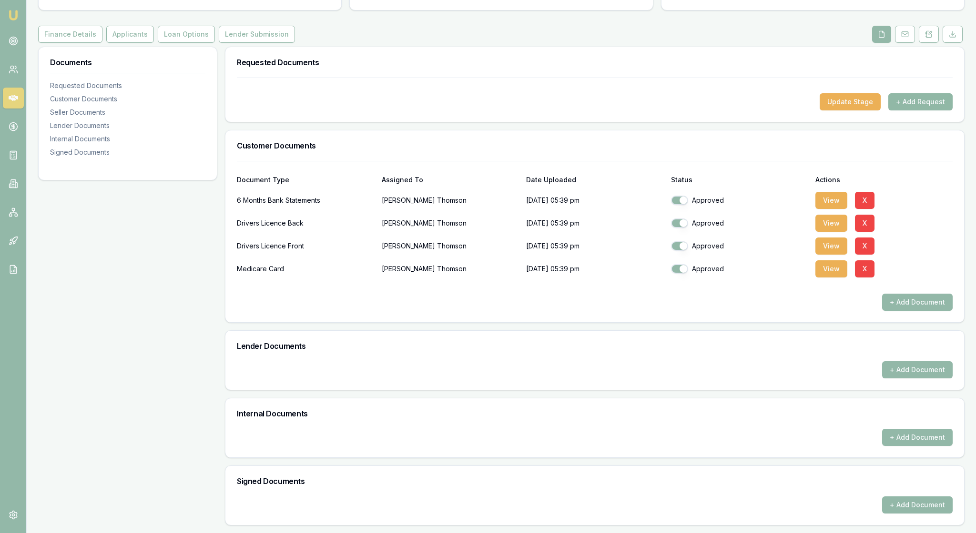
click at [930, 102] on button "+ Add Request" at bounding box center [920, 101] width 64 height 17
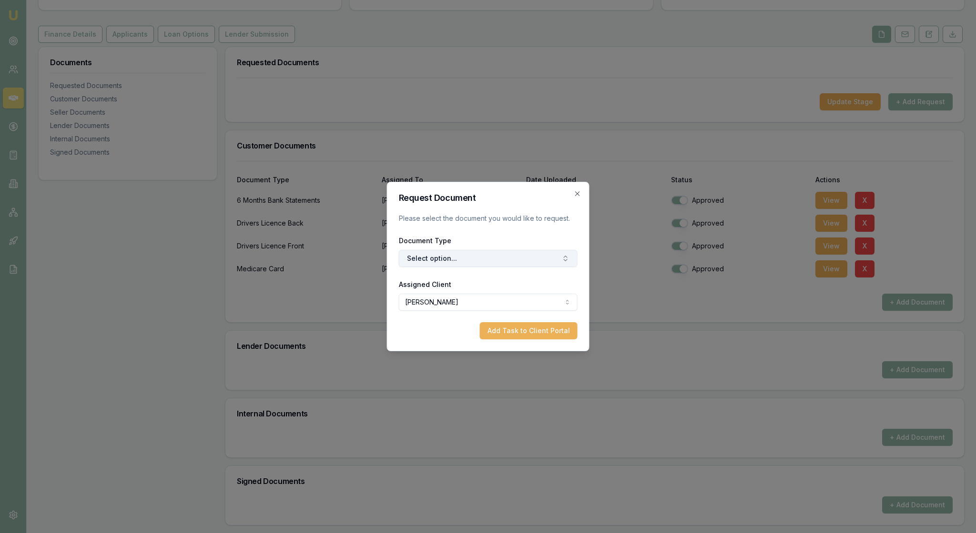
click at [563, 260] on icon "button" at bounding box center [566, 259] width 8 height 8
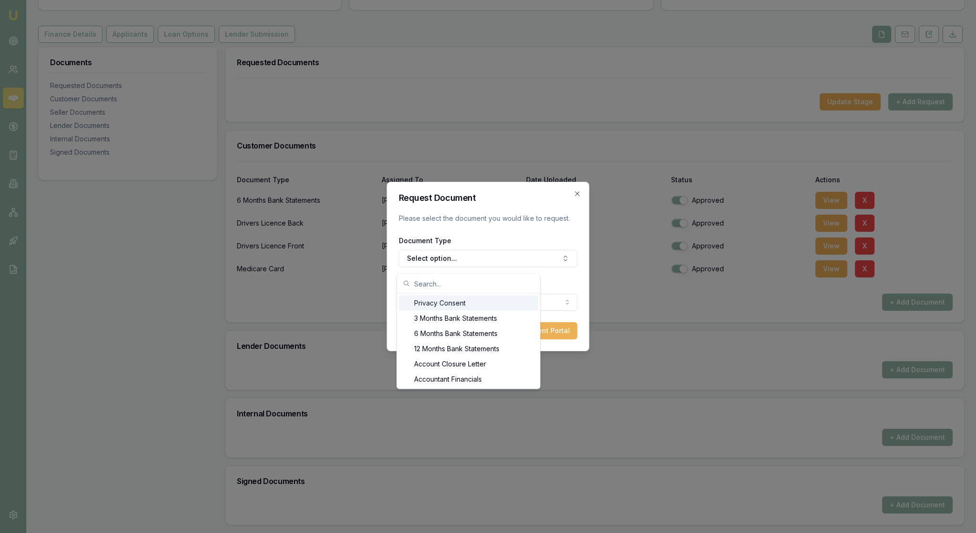
click at [492, 306] on div "Privacy Consent" at bounding box center [468, 303] width 139 height 15
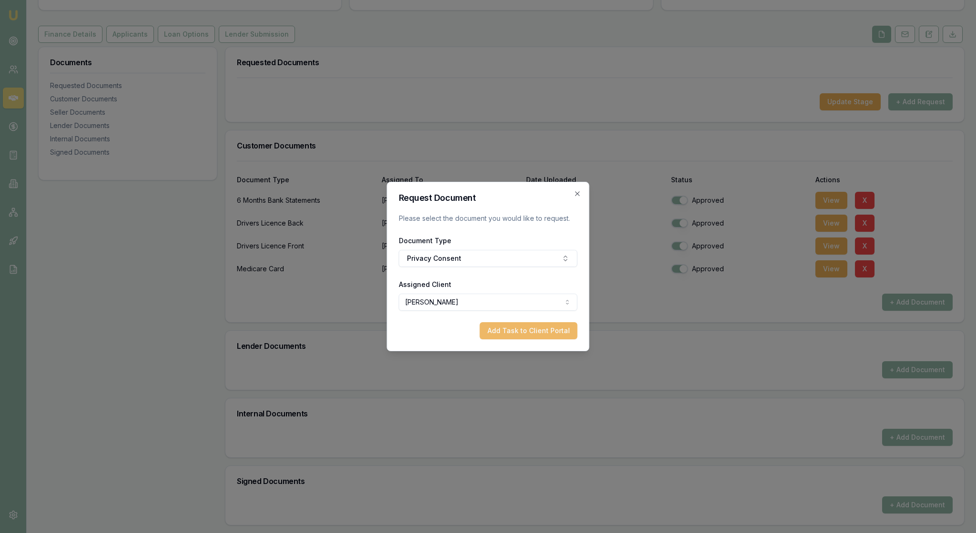
click at [519, 340] on button "Add Task to Client Portal" at bounding box center [529, 330] width 98 height 17
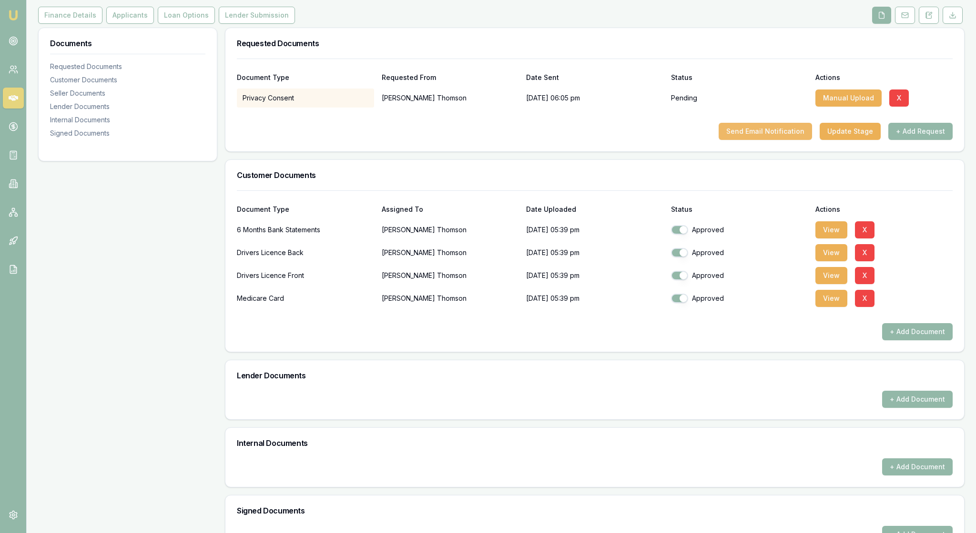
click at [735, 140] on button "Send Email Notification" at bounding box center [764, 131] width 93 height 17
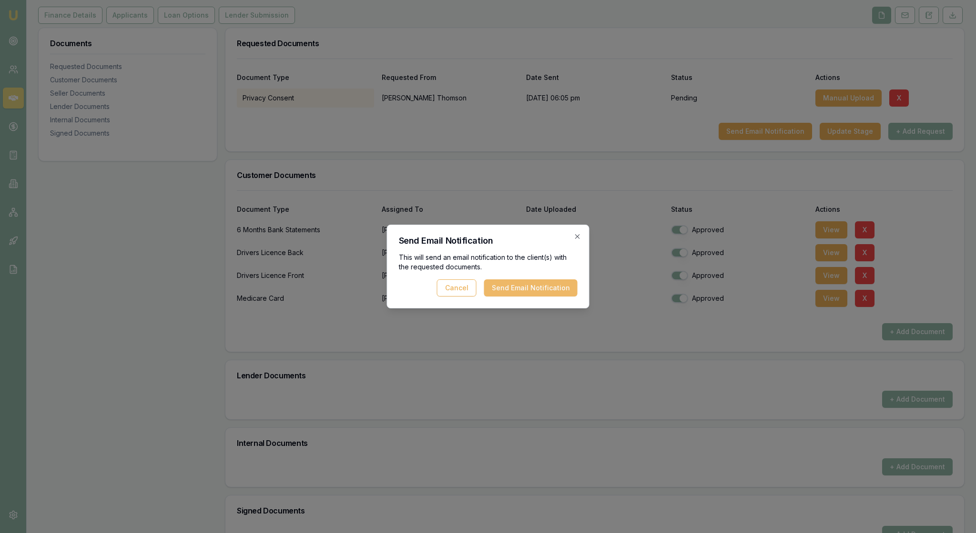
click at [529, 287] on button "Send Email Notification" at bounding box center [530, 288] width 93 height 17
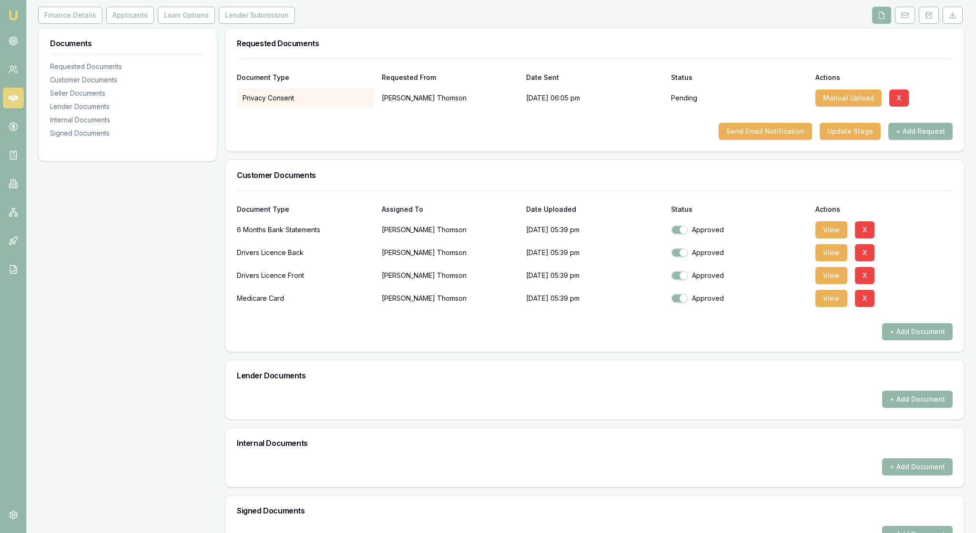
click at [617, 341] on div "+ Add Document" at bounding box center [594, 331] width 715 height 17
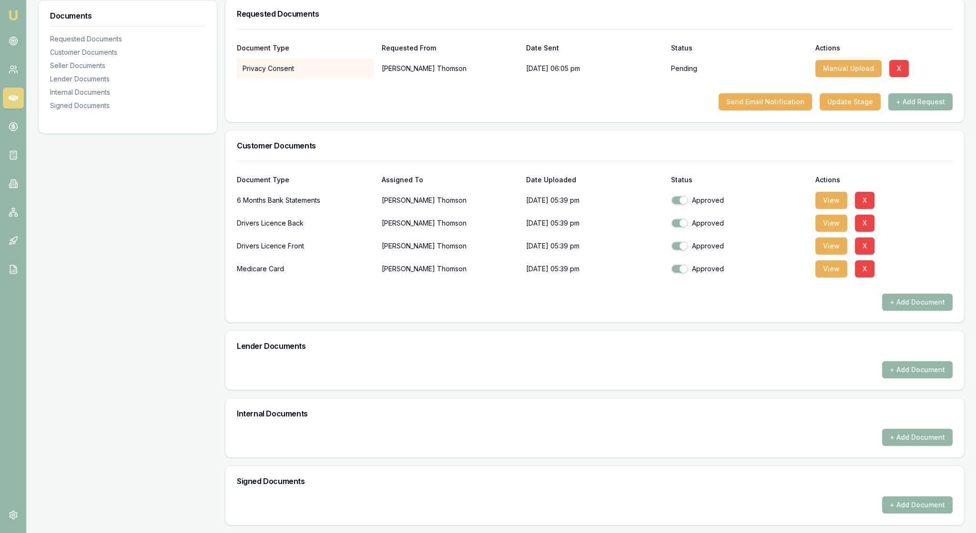
scroll to position [240, 0]
click at [896, 362] on button "+ Add Document" at bounding box center [917, 370] width 70 height 17
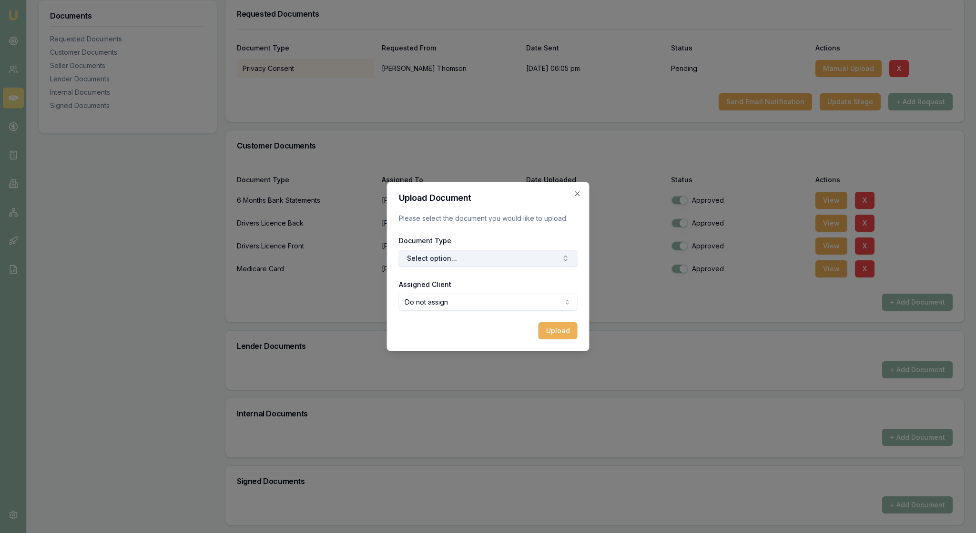
click at [563, 262] on icon "button" at bounding box center [566, 259] width 8 height 8
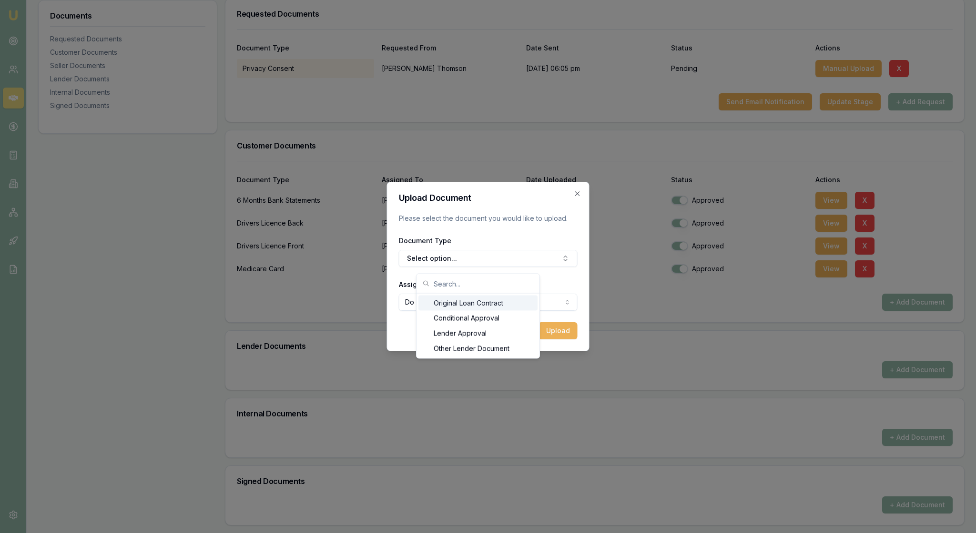
click at [529, 309] on div "Original Loan Contract" at bounding box center [477, 303] width 119 height 15
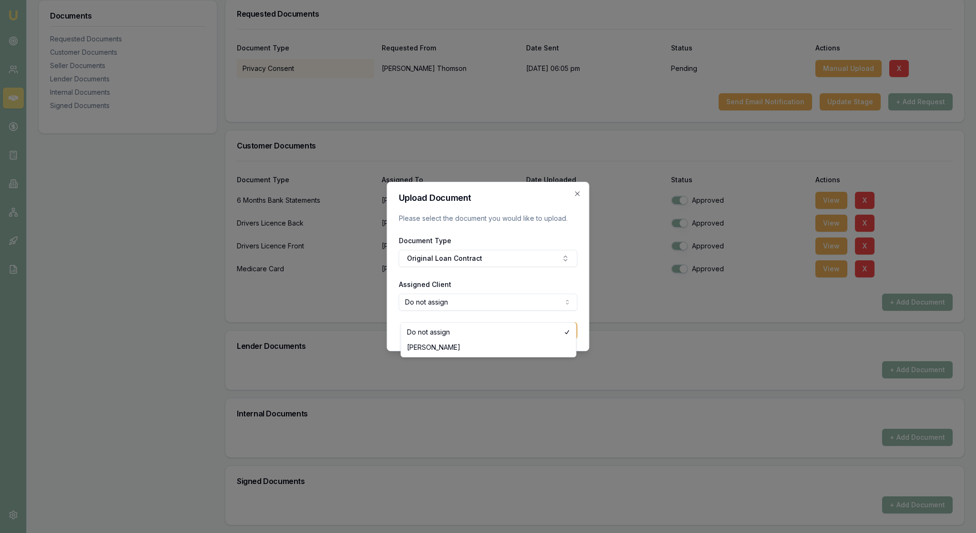
click at [554, 311] on body "Emu Broker Deals View D-E0ORRVFZZM [PERSON_NAME] Toggle Menu Customer [PERSON_N…" at bounding box center [488, 117] width 976 height 533
select select "U-MM7GHJZRNP"
click at [556, 340] on button "Upload" at bounding box center [557, 330] width 39 height 17
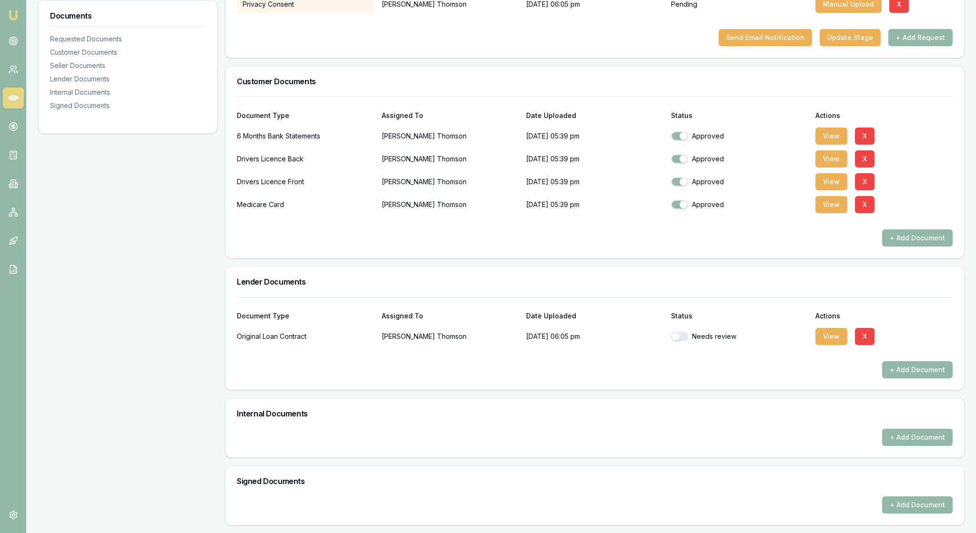
click at [681, 342] on button "button" at bounding box center [679, 337] width 17 height 10
checkbox input "true"
click at [662, 450] on div "Requested Documents Document Type Requested From Date Sent Status Actions Priva…" at bounding box center [594, 230] width 739 height 592
click at [885, 429] on button "+ Add Document" at bounding box center [917, 437] width 70 height 17
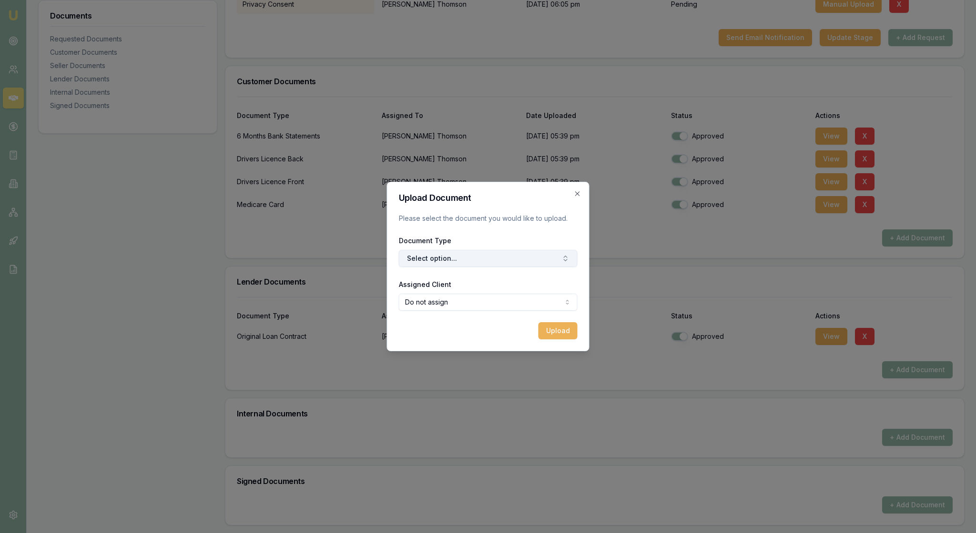
click at [554, 263] on button "Select option..." at bounding box center [488, 258] width 179 height 17
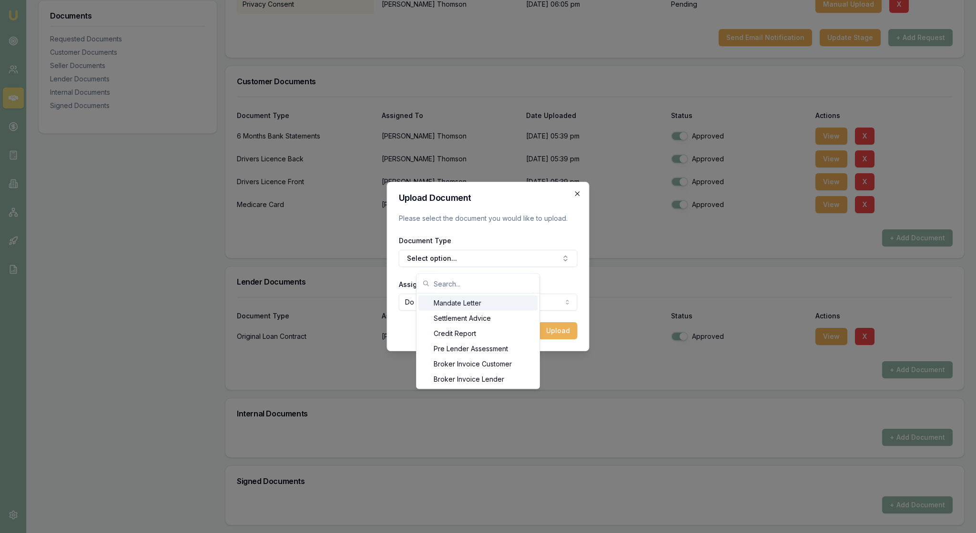
click at [574, 190] on icon "button" at bounding box center [578, 194] width 8 height 8
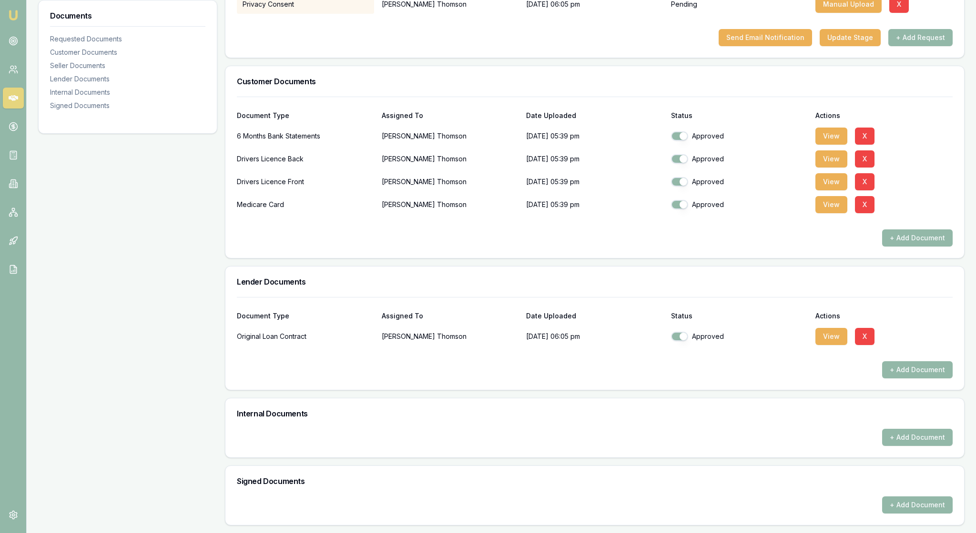
click at [567, 369] on div "Document Type Assigned To Date Uploaded Status Actions Original Loan Contract […" at bounding box center [594, 343] width 738 height 93
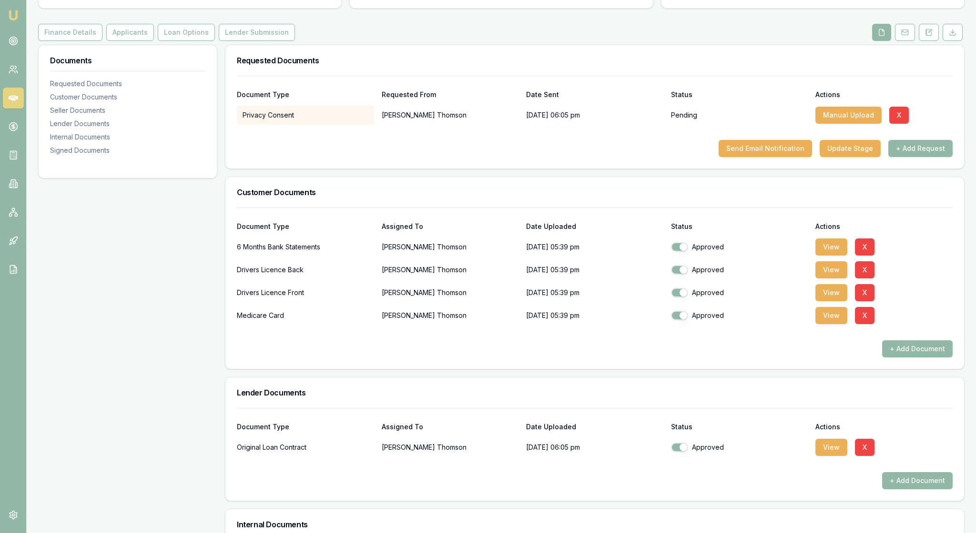
scroll to position [86, 0]
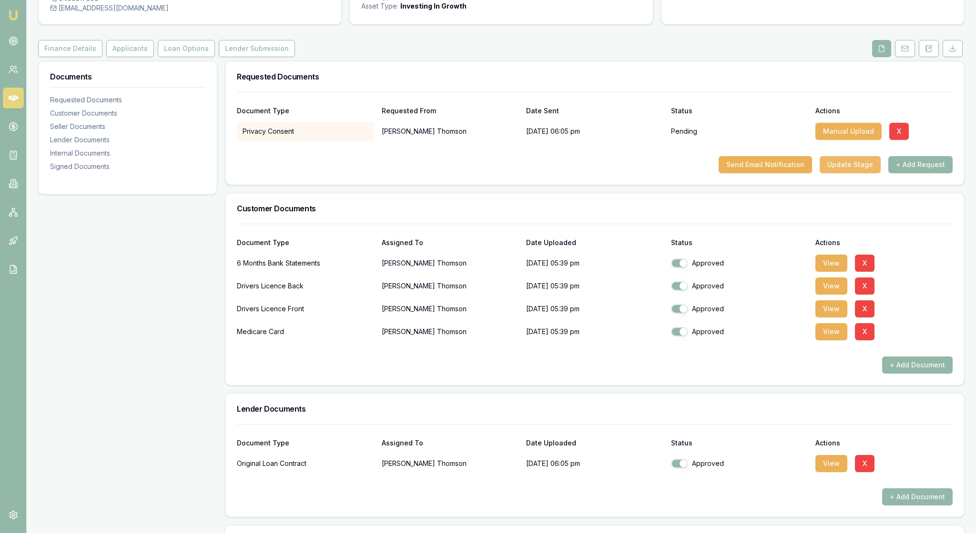
click at [824, 173] on button "Update Stage" at bounding box center [849, 164] width 61 height 17
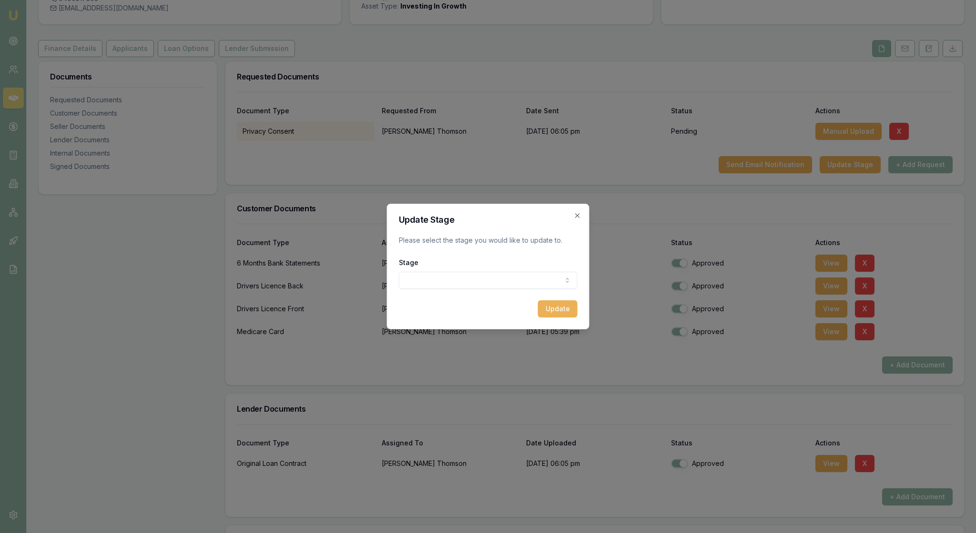
click at [567, 286] on body "Emu Broker Deals View D-E0ORRVFZZM [PERSON_NAME] Toggle Menu Customer [PERSON_N…" at bounding box center [488, 180] width 976 height 533
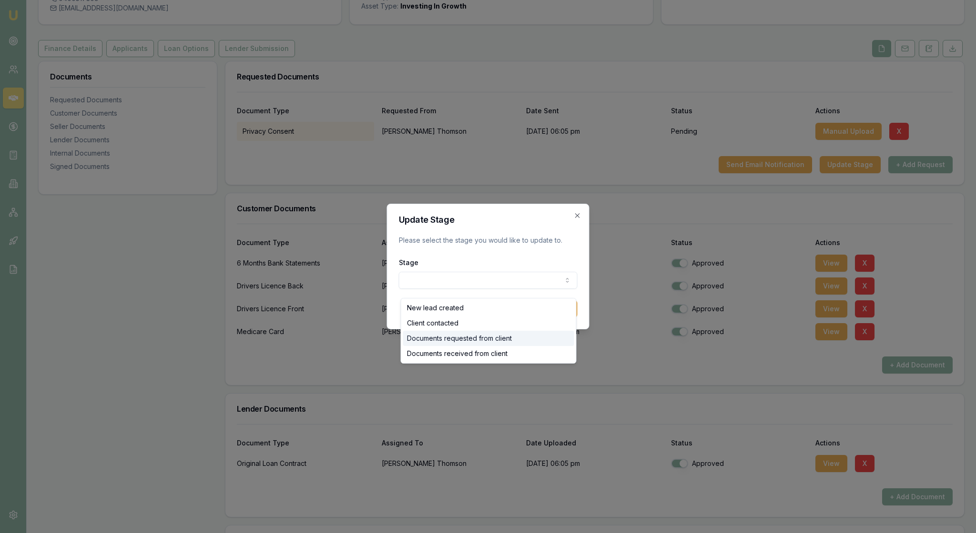
select select "DOCUMENTS_REQUESTED_FROM_CLIENT"
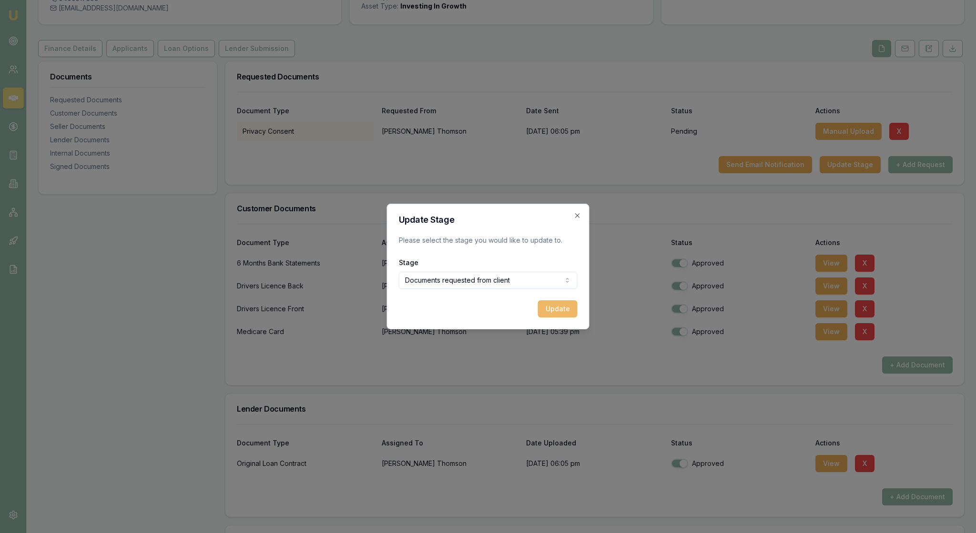
click at [554, 315] on button "Update" at bounding box center [558, 309] width 40 height 17
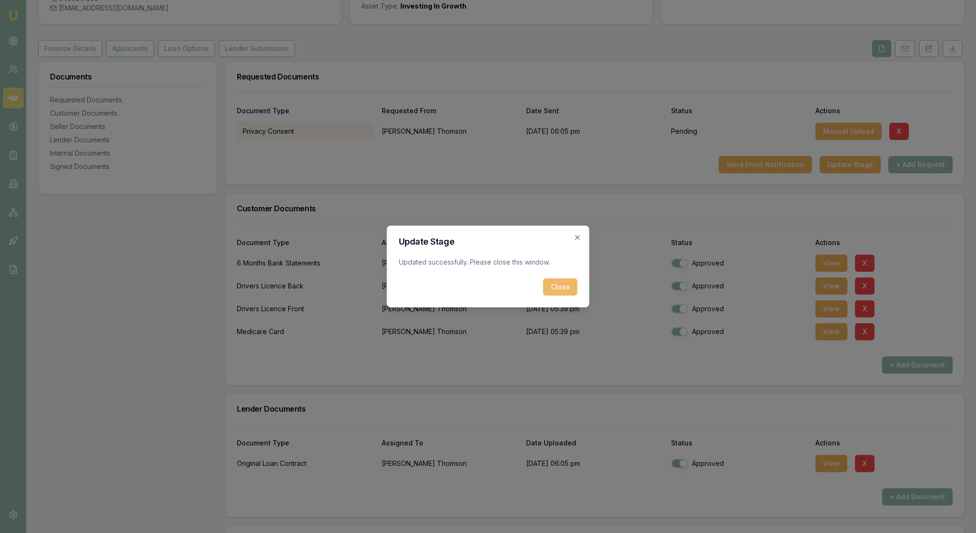
click at [560, 296] on button "Close" at bounding box center [560, 287] width 34 height 17
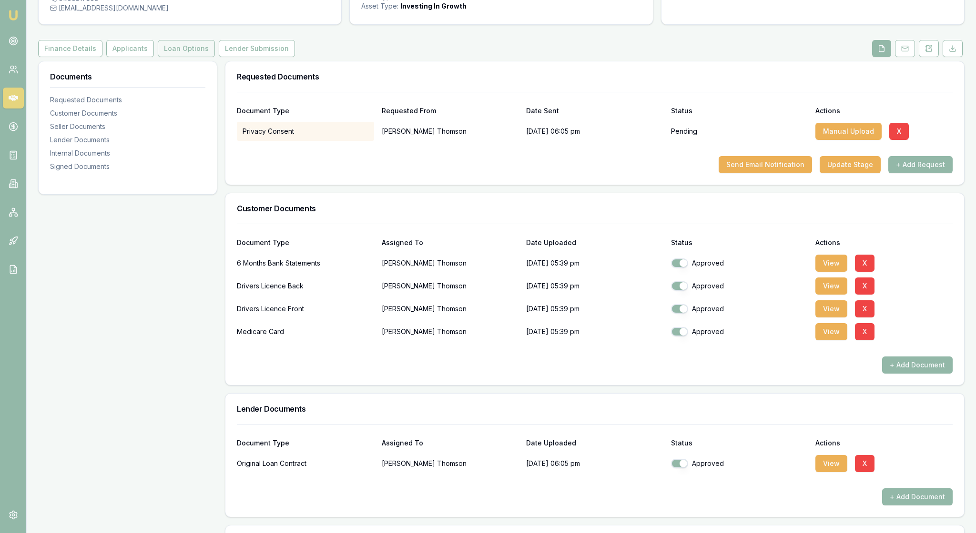
click at [215, 57] on button "Loan Options" at bounding box center [186, 48] width 57 height 17
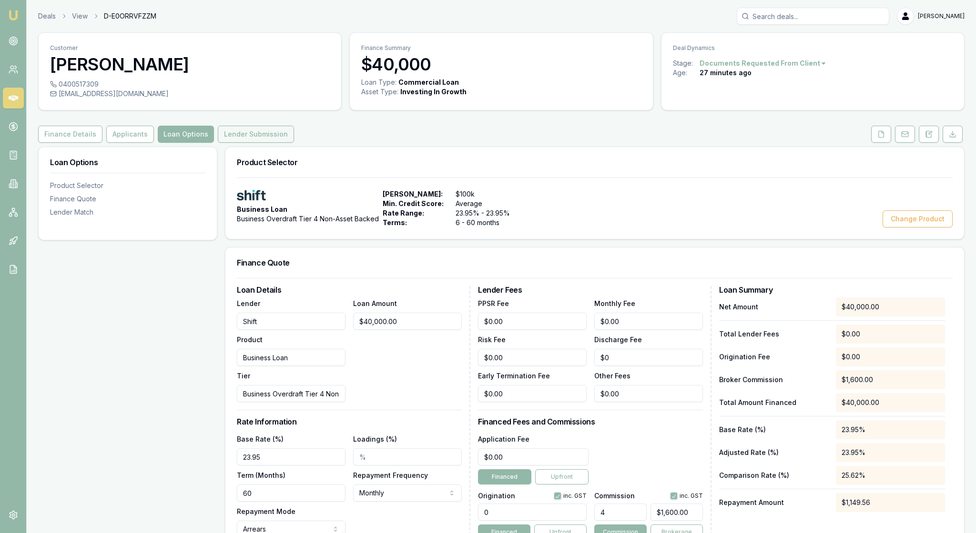
click at [294, 143] on button "Lender Submission" at bounding box center [256, 134] width 76 height 17
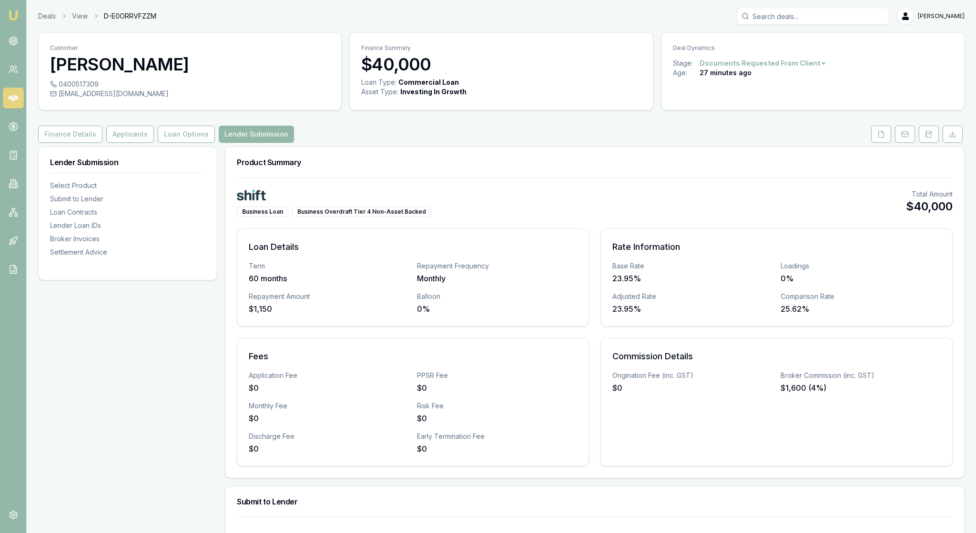
click at [705, 217] on div "Business Loan Business Overdraft Tier 4 Non-Asset Backed Total Amount $40,000" at bounding box center [594, 204] width 715 height 28
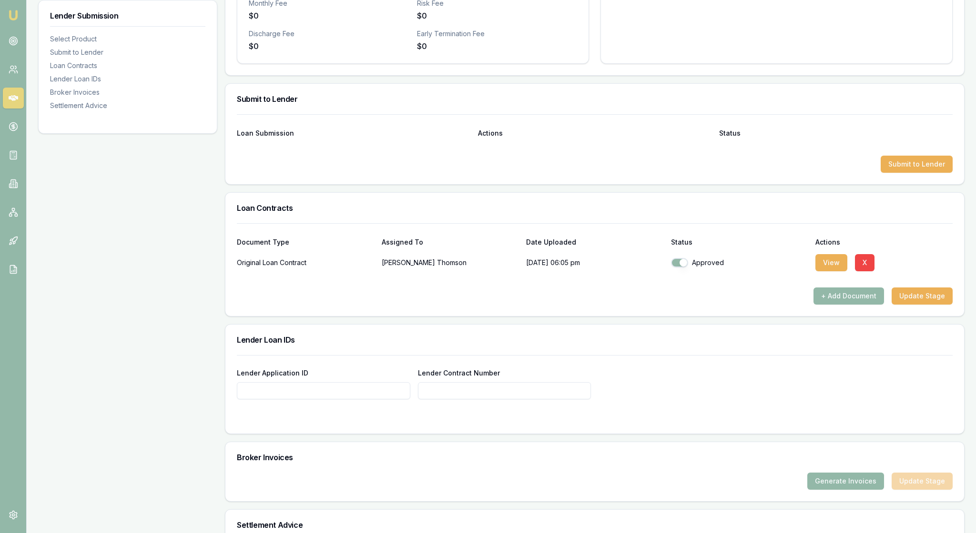
scroll to position [438, 0]
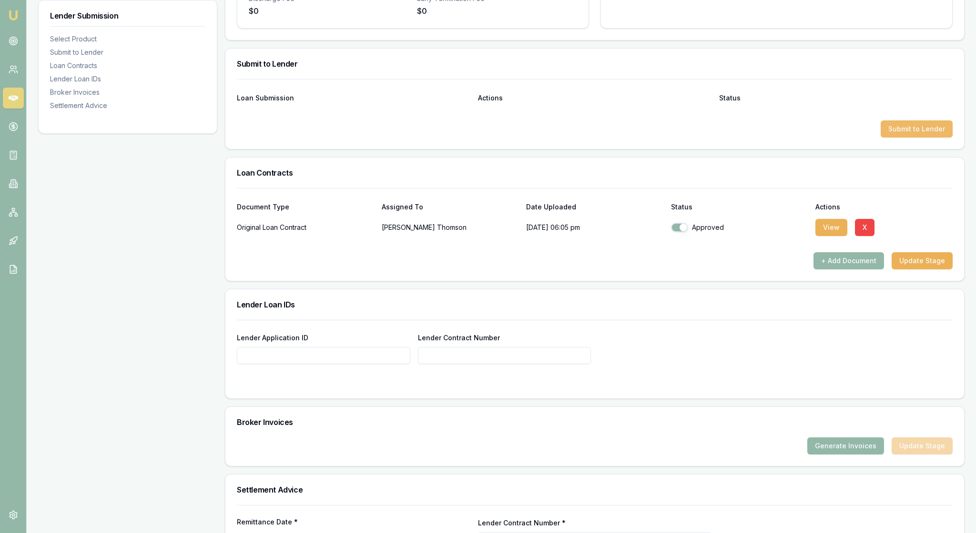
click at [901, 138] on button "Submit to Lender" at bounding box center [916, 129] width 72 height 17
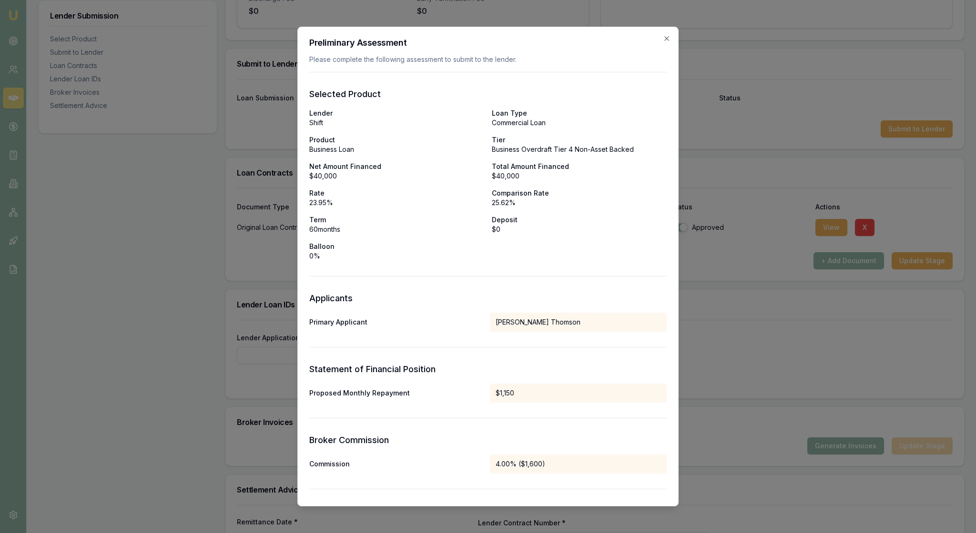
click at [560, 299] on form "Selected Product Lender Shift Loan Type Commercial Loan Product Business Loan T…" at bounding box center [487, 482] width 357 height 821
click at [663, 40] on h2 "Preliminary Assessment" at bounding box center [487, 43] width 357 height 9
click at [662, 39] on div "Preliminary Assessment Please complete the following assessment to submit to th…" at bounding box center [487, 267] width 381 height 480
click at [663, 37] on icon "button" at bounding box center [667, 39] width 8 height 8
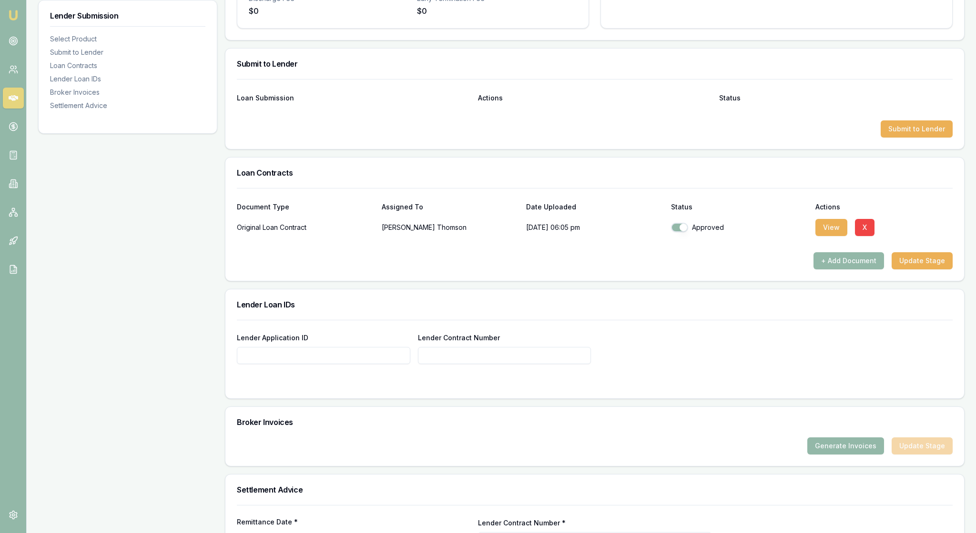
click at [540, 188] on div "Loan Contracts" at bounding box center [594, 173] width 738 height 30
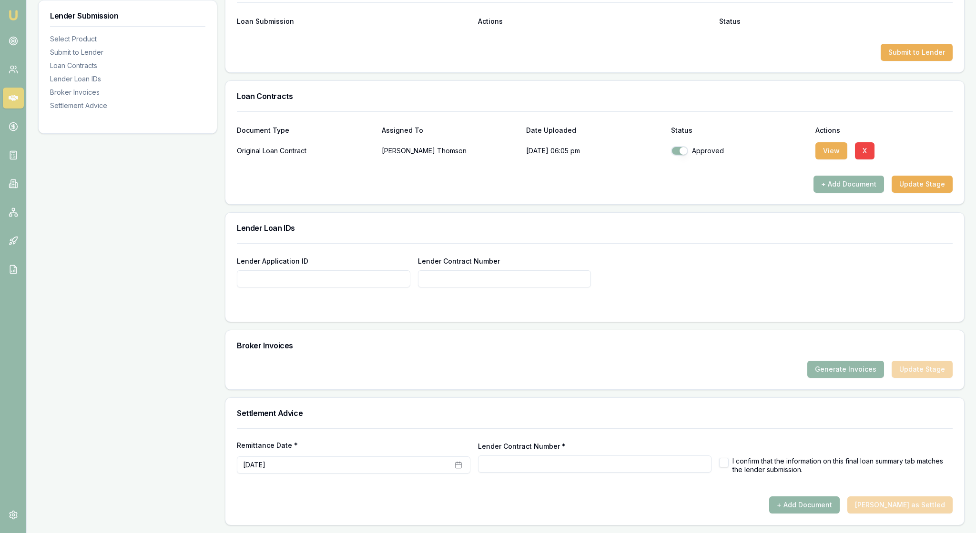
scroll to position [552, 0]
click at [493, 311] on div at bounding box center [594, 307] width 715 height 8
click at [307, 288] on input "Lender Application ID" at bounding box center [323, 279] width 173 height 17
click at [265, 288] on input "Lender Application ID" at bounding box center [323, 279] width 173 height 17
click at [273, 288] on input "Lender Application ID" at bounding box center [323, 279] width 173 height 17
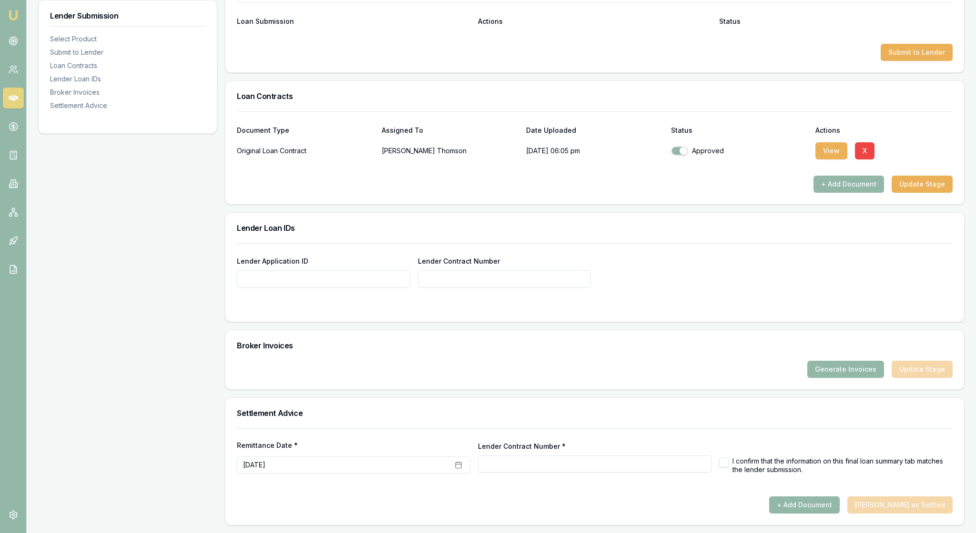
paste input "APP-0000159776"
type input "APP-0000159776"
click at [503, 311] on div at bounding box center [594, 307] width 715 height 8
click at [463, 288] on input "Lender Contract Number" at bounding box center [504, 279] width 173 height 17
click at [450, 288] on input "Lender Contract Number" at bounding box center [504, 279] width 173 height 17
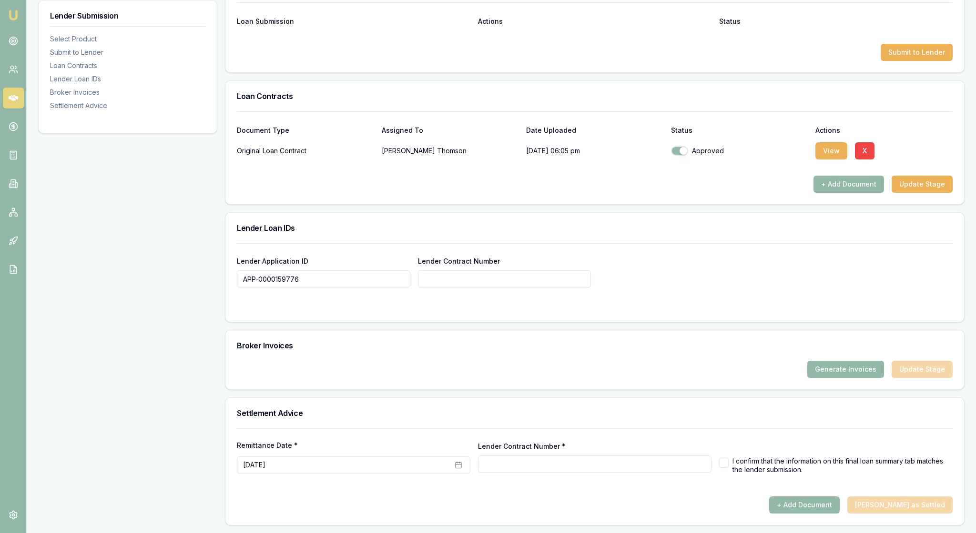
paste input "APP-0000159776"
type input "APP-0000159776"
click at [750, 288] on div "Lender Application ID APP-0000159776 Lender Contract Number APP-0000159776" at bounding box center [594, 271] width 715 height 32
type input "APP-0000159776"
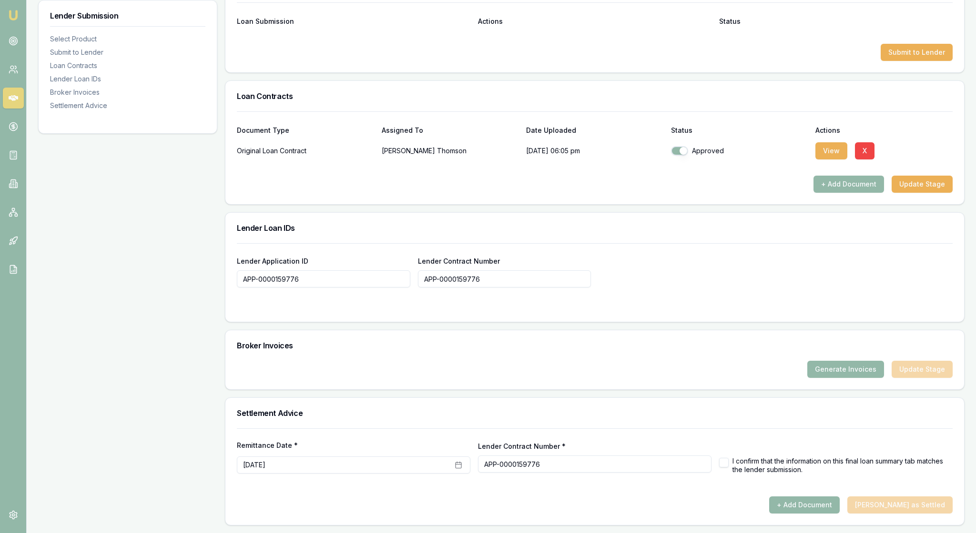
click at [520, 489] on div at bounding box center [594, 493] width 715 height 8
click at [726, 458] on button "button" at bounding box center [724, 463] width 10 height 10
checkbox input "true"
click at [693, 489] on div at bounding box center [594, 493] width 715 height 8
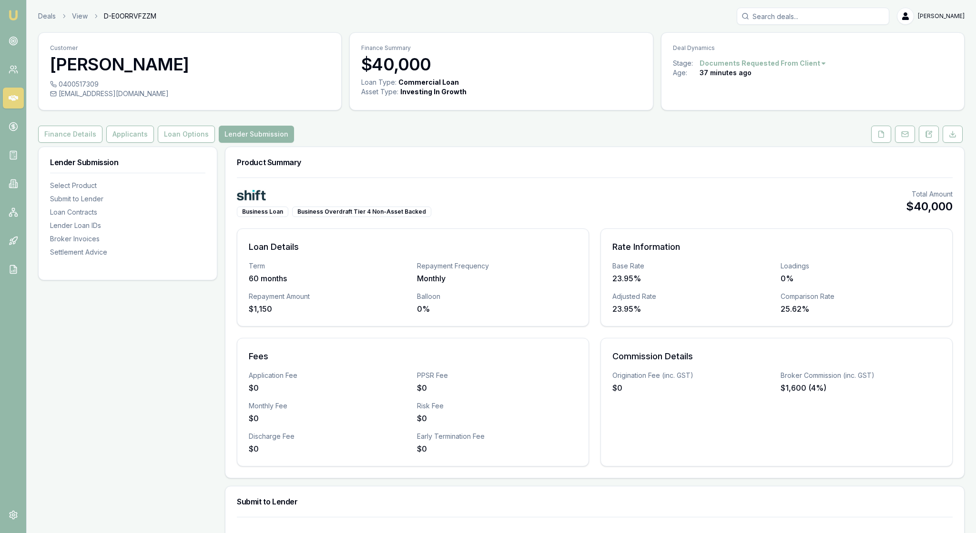
scroll to position [0, 0]
click at [154, 143] on button "Applicants" at bounding box center [130, 134] width 48 height 17
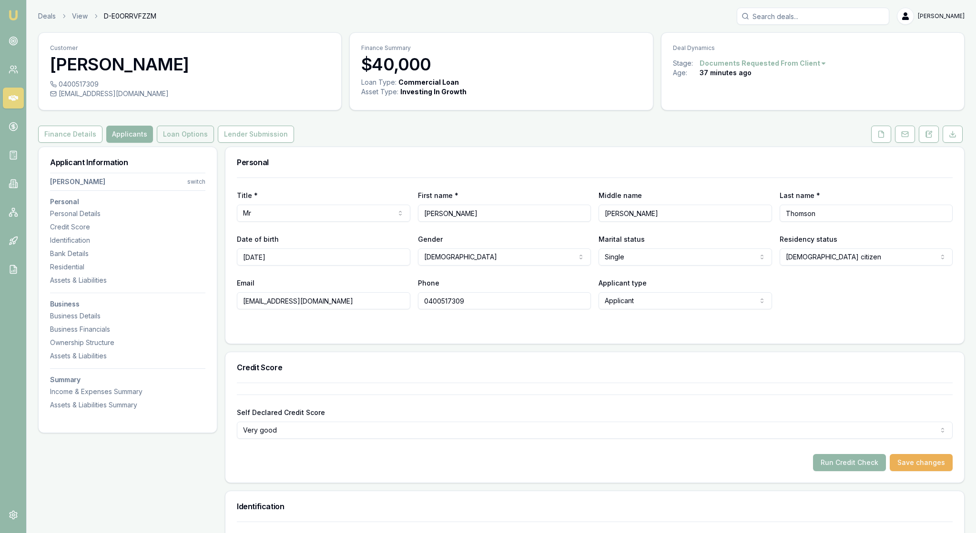
click at [214, 143] on button "Loan Options" at bounding box center [185, 134] width 57 height 17
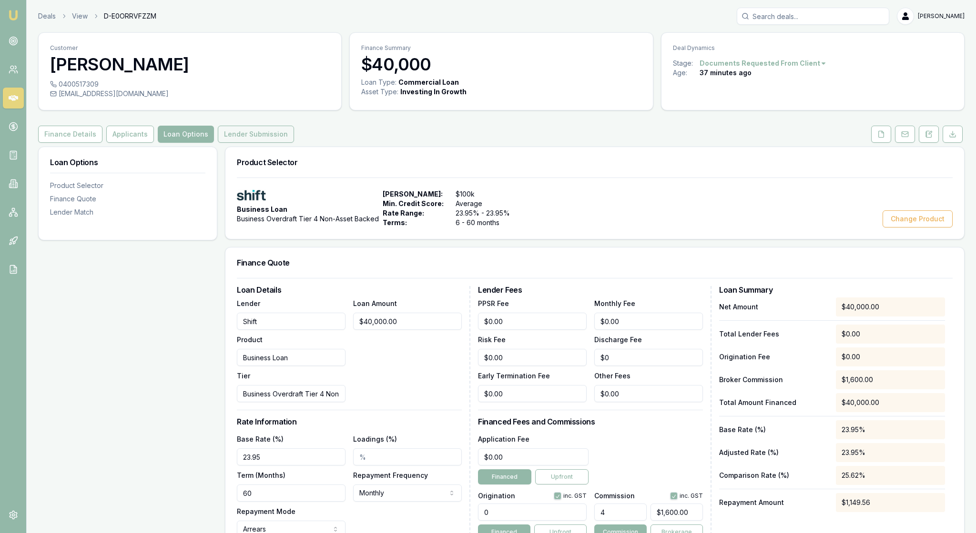
click at [294, 143] on button "Lender Submission" at bounding box center [256, 134] width 76 height 17
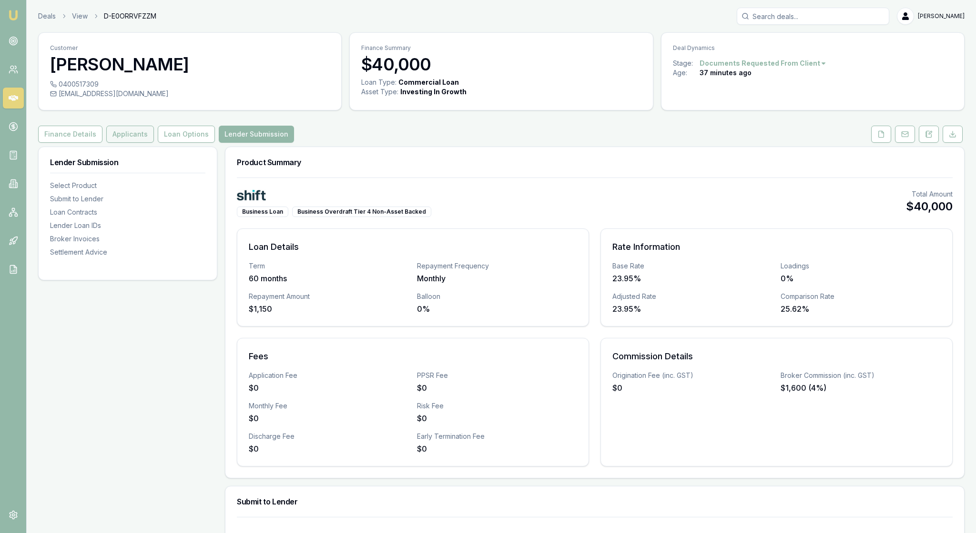
click at [154, 143] on button "Applicants" at bounding box center [130, 134] width 48 height 17
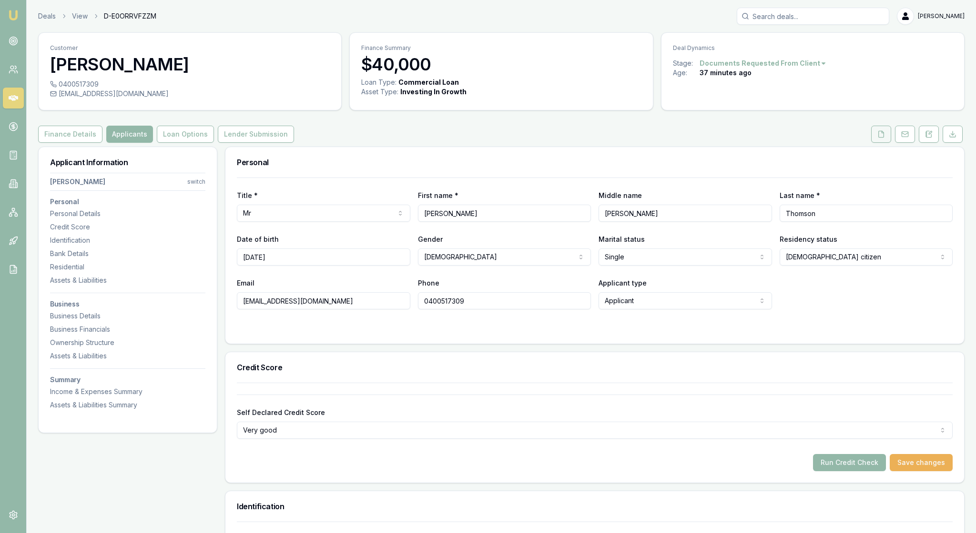
click at [872, 143] on button at bounding box center [881, 134] width 20 height 17
